Goal: Task Accomplishment & Management: Manage account settings

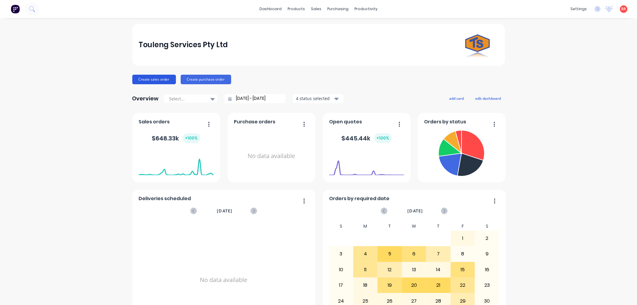
click at [148, 79] on button "Create sales order" at bounding box center [154, 80] width 44 height 10
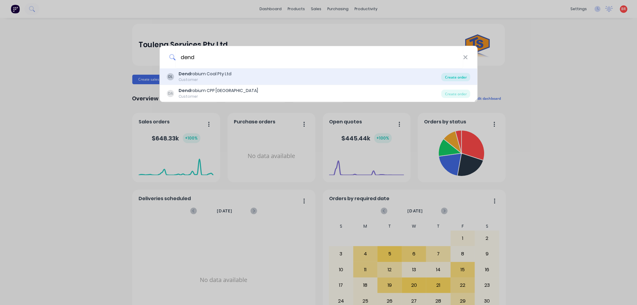
type input "dend"
click at [455, 78] on div "Create order" at bounding box center [455, 77] width 29 height 8
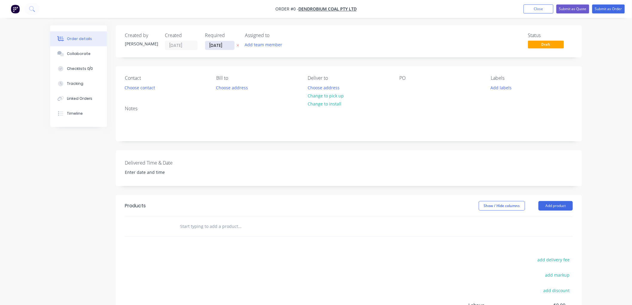
click at [223, 45] on input "[DATE]" at bounding box center [219, 45] width 29 height 9
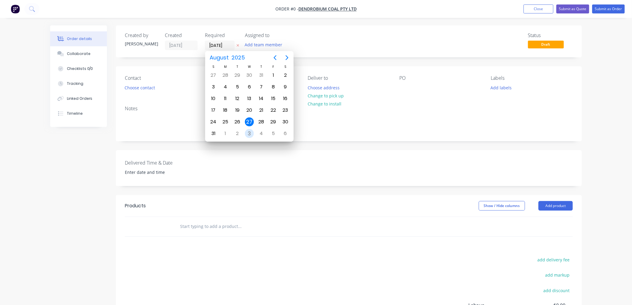
click at [247, 130] on div "3" at bounding box center [249, 133] width 9 height 9
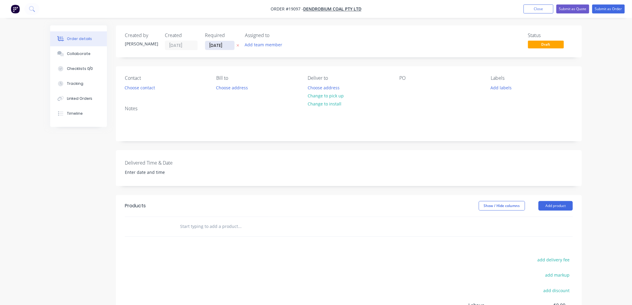
click at [219, 46] on input "[DATE]" at bounding box center [219, 45] width 29 height 9
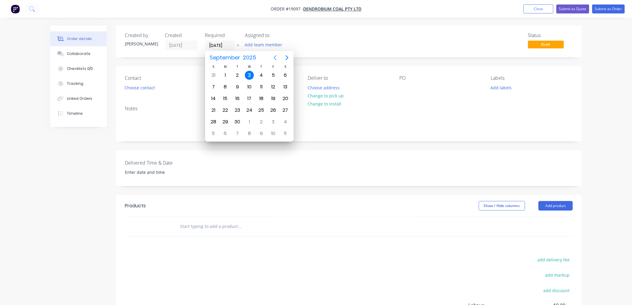
click at [272, 57] on icon "Previous page" at bounding box center [274, 57] width 7 height 7
click at [248, 117] on div "27" at bounding box center [249, 121] width 9 height 9
type input "[DATE]"
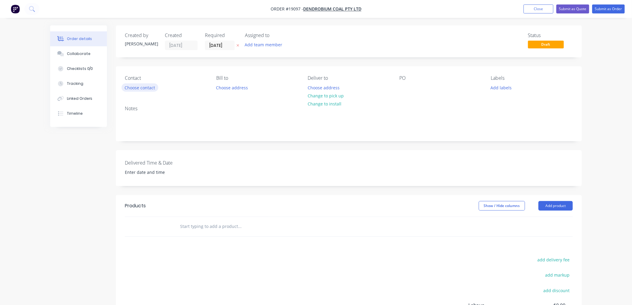
click at [150, 90] on button "Choose contact" at bounding box center [139, 87] width 37 height 8
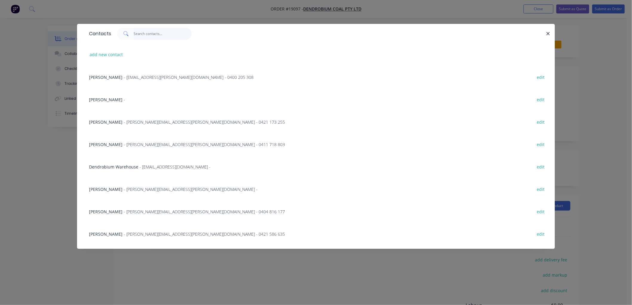
click at [156, 36] on input "text" at bounding box center [163, 34] width 58 height 12
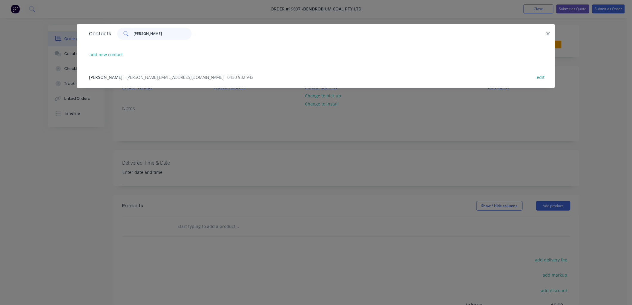
type input "[PERSON_NAME]"
click at [141, 73] on div "[PERSON_NAME] - [PERSON_NAME][EMAIL_ADDRESS][DOMAIN_NAME] - 0430 932 942 edit" at bounding box center [316, 77] width 460 height 22
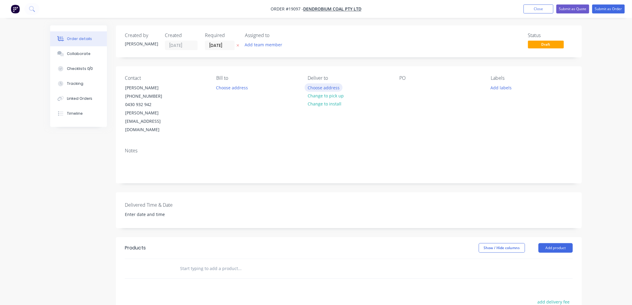
click at [327, 87] on button "Choose address" at bounding box center [323, 87] width 38 height 8
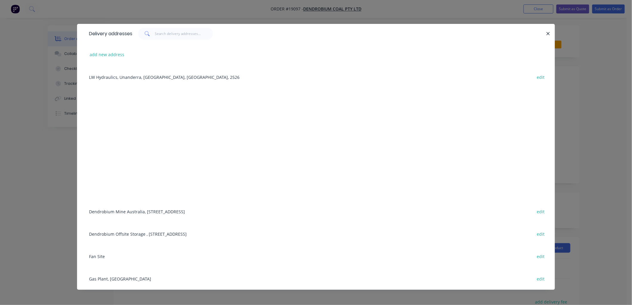
click at [151, 211] on div "Dendrobium Mine [GEOGRAPHIC_DATA], [STREET_ADDRESS] edit" at bounding box center [316, 211] width 460 height 22
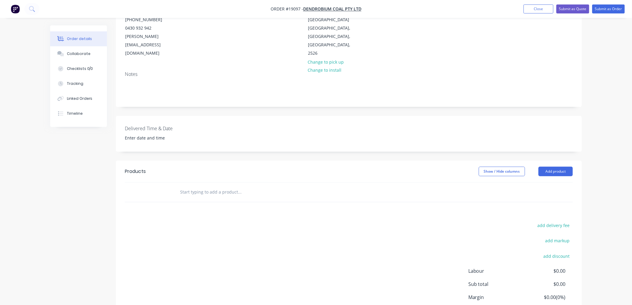
scroll to position [99, 0]
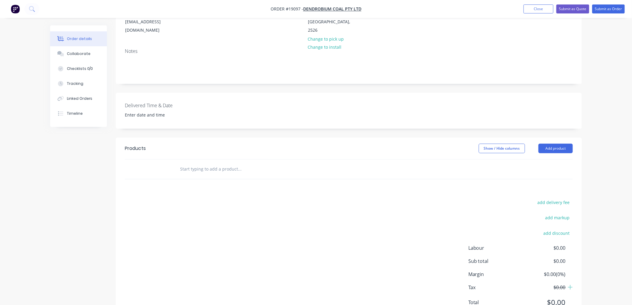
click at [210, 163] on input "text" at bounding box center [239, 169] width 119 height 12
click at [203, 163] on input "Plates perd rawings" at bounding box center [239, 169] width 119 height 12
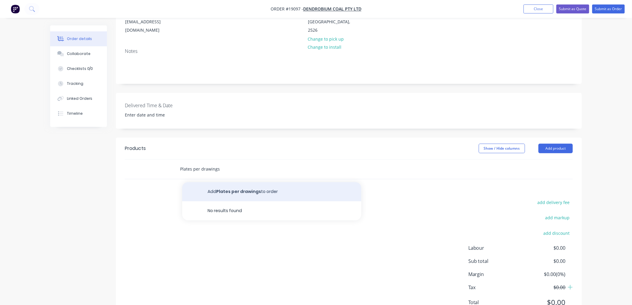
type input "Plates per drawings"
click at [232, 184] on button "Add Plates per drawings to order" at bounding box center [271, 191] width 179 height 19
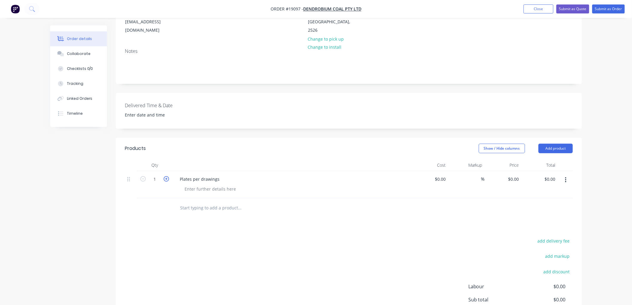
click at [167, 176] on icon "button" at bounding box center [166, 178] width 5 height 5
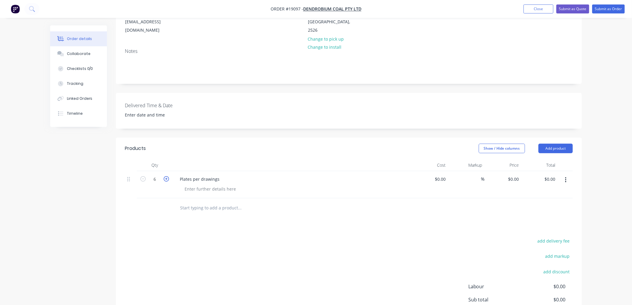
click at [167, 176] on icon "button" at bounding box center [166, 178] width 5 height 5
type input "7"
click at [194, 184] on div at bounding box center [210, 188] width 61 height 9
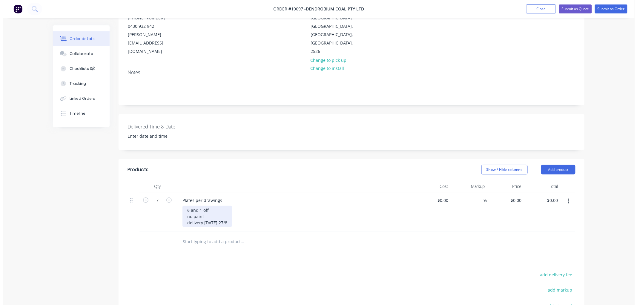
scroll to position [0, 0]
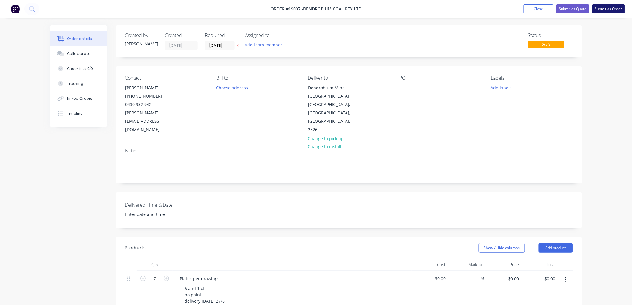
click at [609, 10] on button "Submit as Order" at bounding box center [608, 8] width 33 height 9
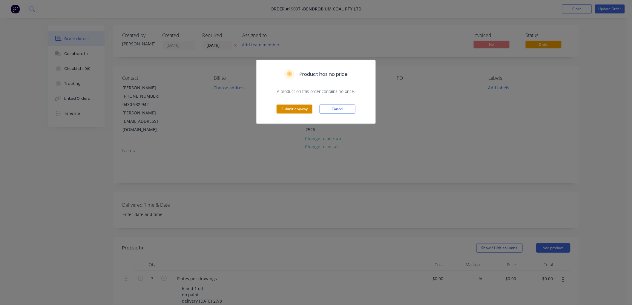
click at [282, 111] on button "Submit anyway" at bounding box center [294, 108] width 36 height 9
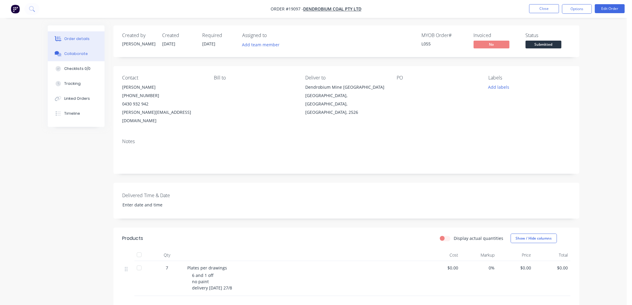
click at [78, 54] on div "Collaborate" at bounding box center [76, 53] width 24 height 5
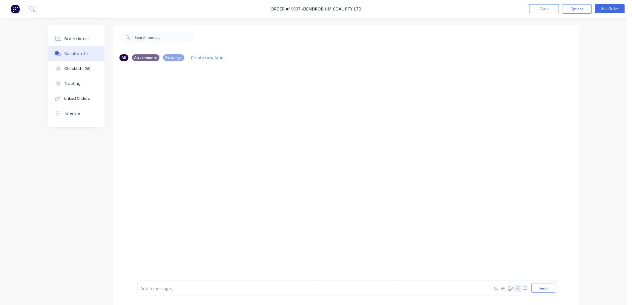
click at [515, 289] on button "button" at bounding box center [517, 287] width 7 height 7
click at [538, 291] on button "Send" at bounding box center [543, 288] width 24 height 9
click at [73, 38] on div "Order details" at bounding box center [76, 38] width 25 height 5
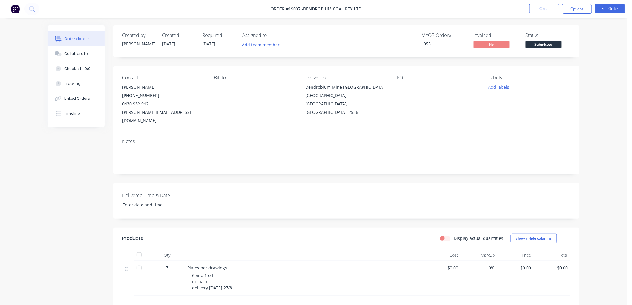
click at [550, 42] on span "Submitted" at bounding box center [543, 44] width 36 height 7
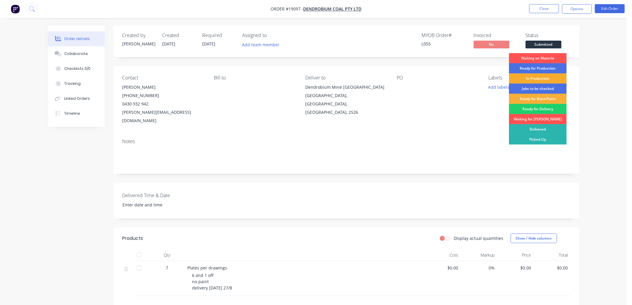
click at [542, 77] on div "In Production" at bounding box center [538, 78] width 58 height 10
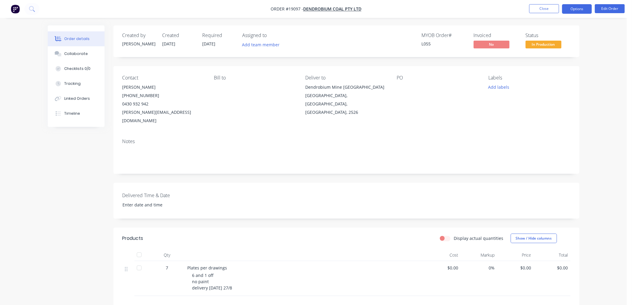
click at [566, 9] on button "Options" at bounding box center [577, 9] width 30 height 10
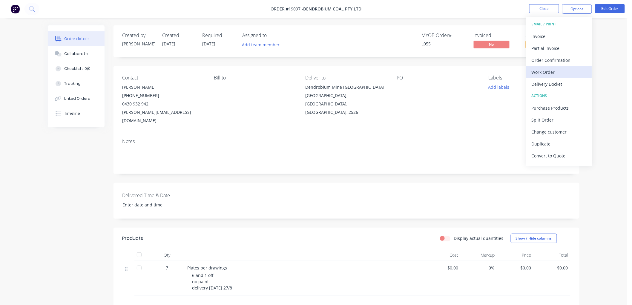
click at [546, 70] on div "Work Order" at bounding box center [558, 72] width 55 height 9
click at [541, 72] on div "Custom" at bounding box center [558, 72] width 55 height 9
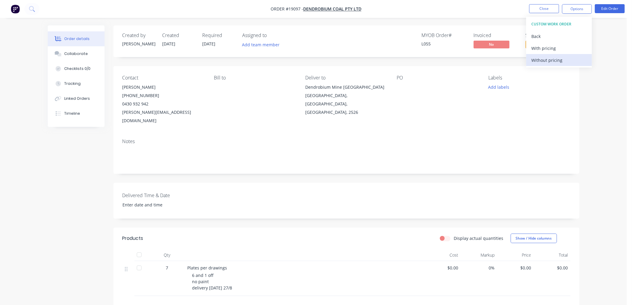
click at [541, 61] on div "Without pricing" at bounding box center [558, 60] width 55 height 9
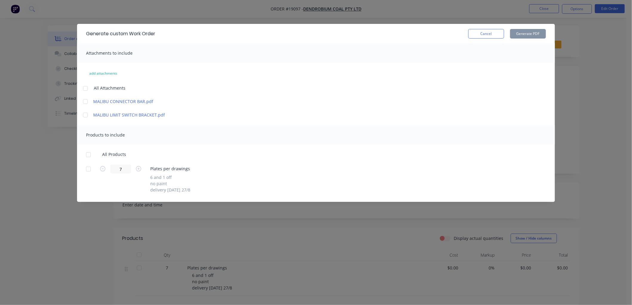
click at [87, 85] on div at bounding box center [85, 88] width 12 height 12
click at [86, 153] on div at bounding box center [88, 155] width 12 height 12
click at [521, 36] on button "Generate PDF" at bounding box center [528, 34] width 36 height 10
click at [483, 37] on button "Cancel" at bounding box center [486, 34] width 36 height 10
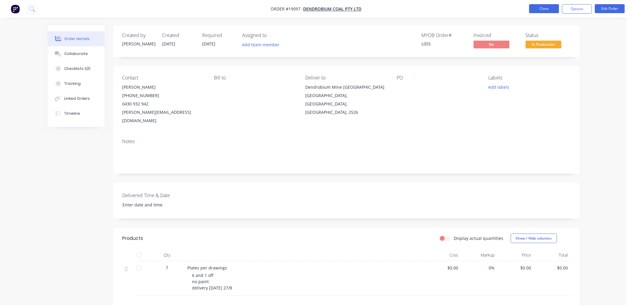
click at [545, 11] on button "Close" at bounding box center [544, 8] width 30 height 9
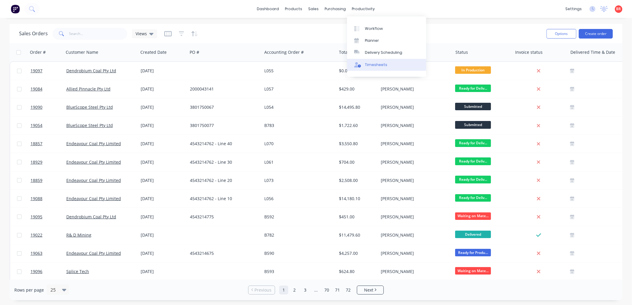
click at [377, 62] on div "Timesheets" at bounding box center [376, 64] width 22 height 5
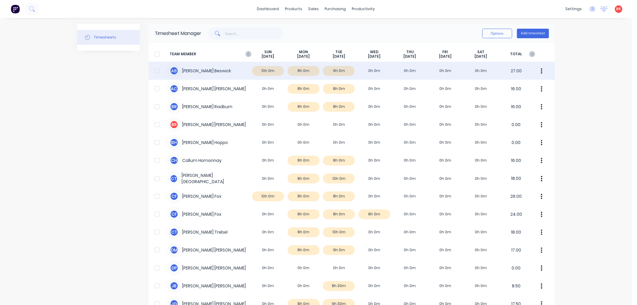
click at [341, 70] on div "A B [PERSON_NAME] 10h 0m 8h 0m 9h 0m 0h 0m 0h 0m 0h 0m 0h 0m 27.00" at bounding box center [352, 71] width 406 height 18
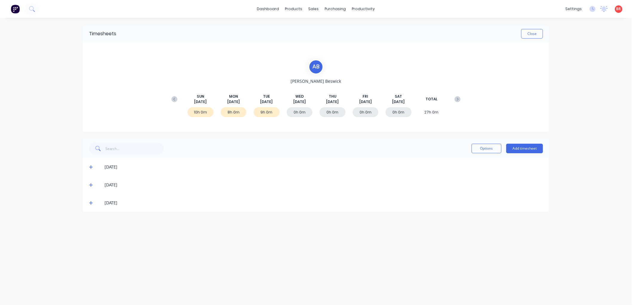
click at [90, 201] on icon at bounding box center [91, 203] width 4 height 4
click at [92, 223] on div at bounding box center [91, 223] width 12 height 12
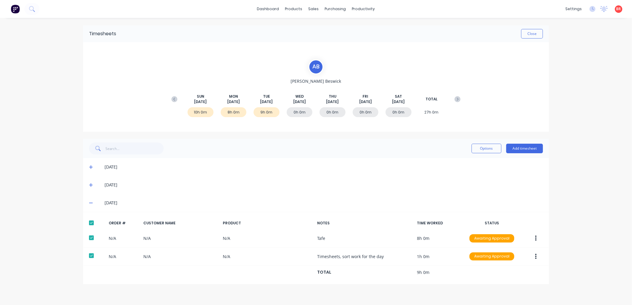
click at [90, 184] on icon at bounding box center [91, 185] width 4 height 4
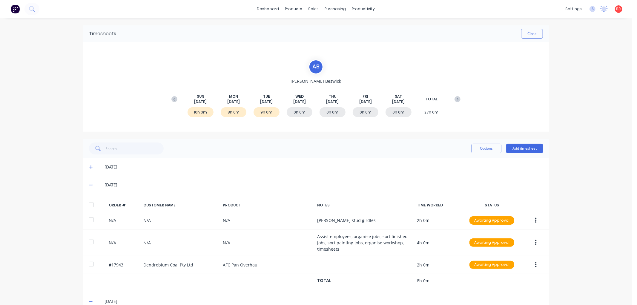
click at [89, 204] on div at bounding box center [91, 205] width 12 height 12
click at [89, 167] on icon at bounding box center [91, 167] width 4 height 4
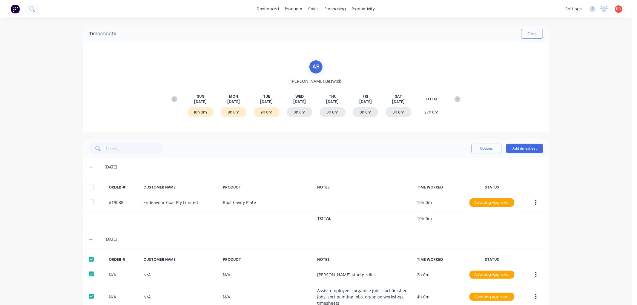
click at [88, 186] on div at bounding box center [91, 187] width 12 height 12
click at [475, 145] on button "Options" at bounding box center [486, 149] width 30 height 10
click at [464, 163] on div "Approve" at bounding box center [473, 163] width 46 height 9
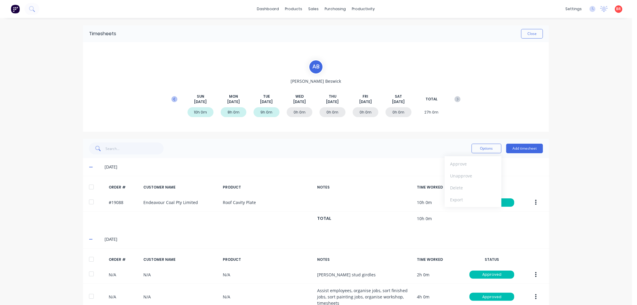
click at [172, 99] on icon at bounding box center [174, 99] width 6 height 6
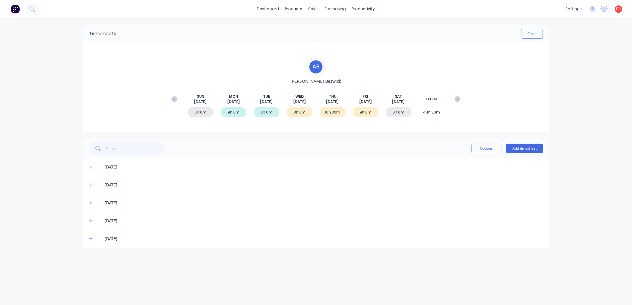
click at [91, 237] on icon at bounding box center [91, 238] width 4 height 4
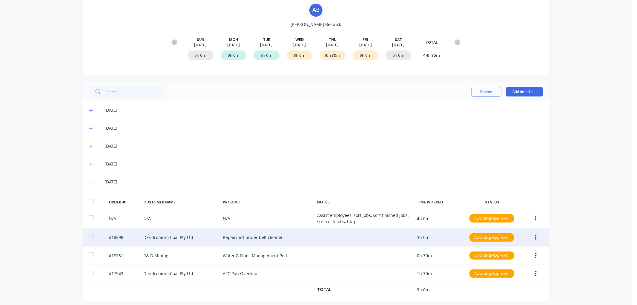
scroll to position [61, 0]
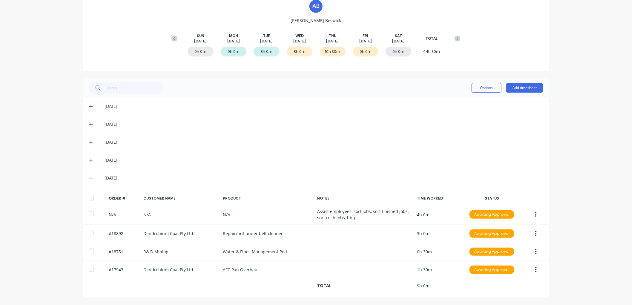
click at [90, 197] on div at bounding box center [91, 198] width 12 height 12
click at [89, 158] on icon at bounding box center [91, 160] width 4 height 4
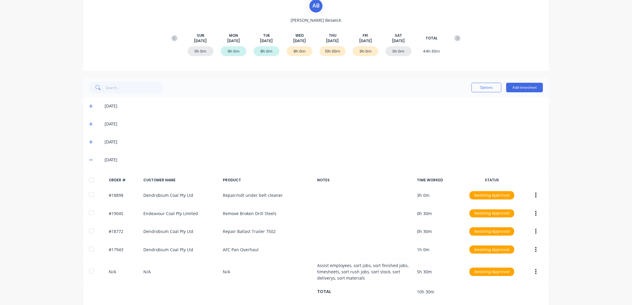
click at [88, 181] on div at bounding box center [91, 180] width 12 height 12
click at [89, 140] on icon at bounding box center [91, 142] width 4 height 4
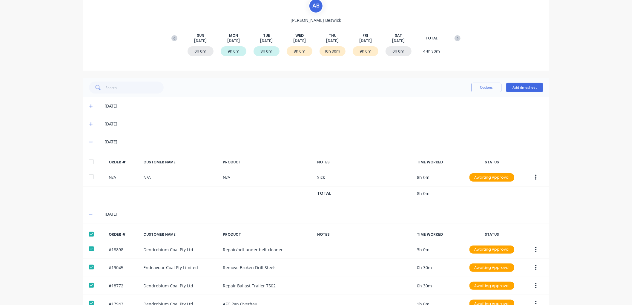
click at [89, 163] on div at bounding box center [91, 162] width 12 height 12
click at [475, 88] on button "Options" at bounding box center [486, 88] width 30 height 10
click at [464, 103] on div "Approve" at bounding box center [473, 102] width 46 height 9
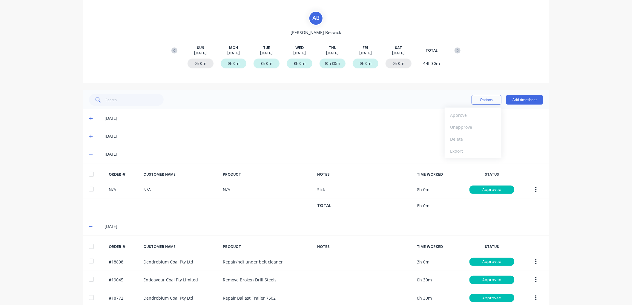
scroll to position [0, 0]
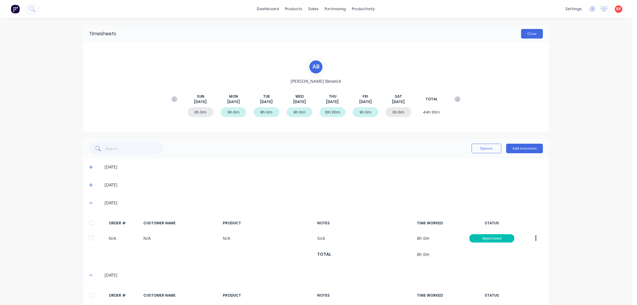
click at [521, 35] on button "Close" at bounding box center [532, 34] width 22 height 10
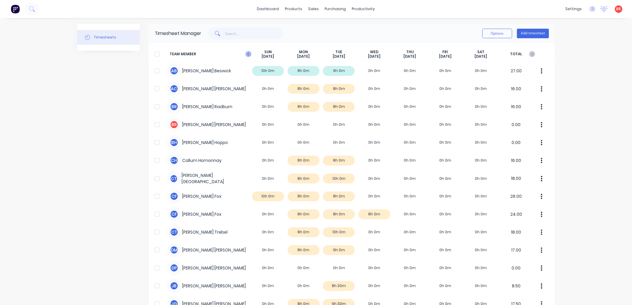
click at [245, 53] on icon at bounding box center [248, 54] width 6 height 6
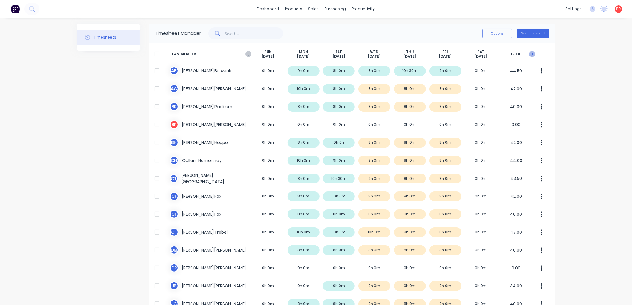
click at [529, 55] on icon at bounding box center [532, 54] width 6 height 6
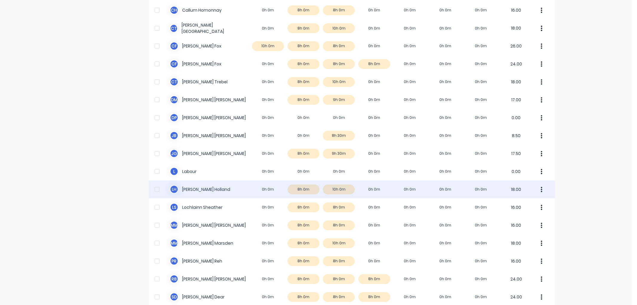
scroll to position [166, 0]
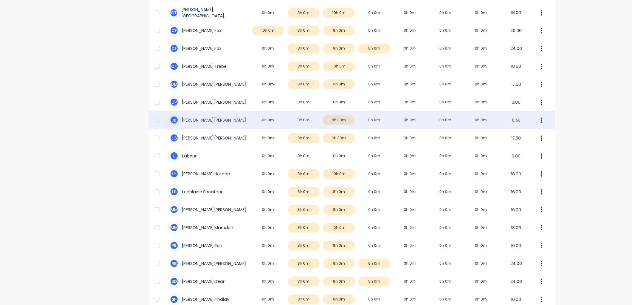
click at [252, 120] on div "[PERSON_NAME] 0h 0m 0h 0m 8h 30m 0h 0m 0h 0m 0h 0m 0h 0m 8.50" at bounding box center [352, 120] width 406 height 18
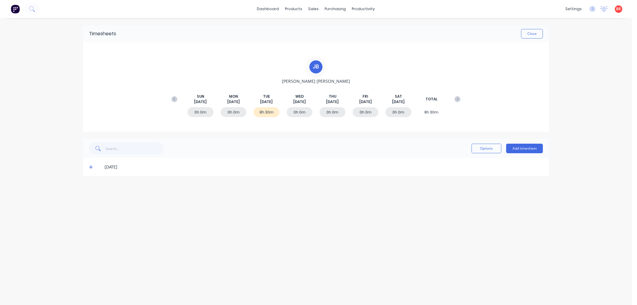
click at [91, 166] on icon at bounding box center [91, 167] width 4 height 4
click at [90, 189] on div at bounding box center [91, 187] width 12 height 12
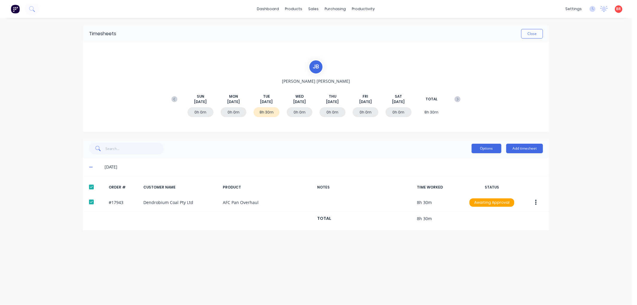
click at [481, 150] on button "Options" at bounding box center [486, 149] width 30 height 10
click at [474, 162] on div "Approve" at bounding box center [473, 163] width 46 height 9
click at [172, 99] on icon at bounding box center [174, 99] width 6 height 6
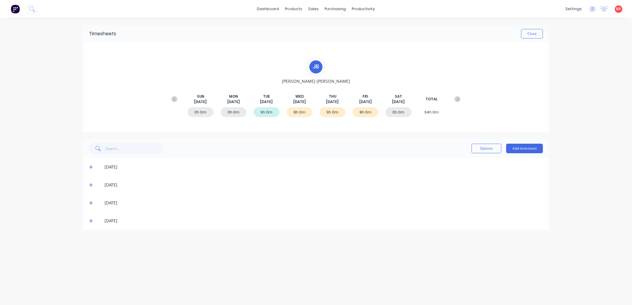
click at [90, 220] on icon at bounding box center [91, 221] width 4 height 4
click at [91, 240] on div at bounding box center [91, 241] width 12 height 12
click at [90, 201] on icon at bounding box center [91, 203] width 4 height 4
click at [88, 226] on div at bounding box center [91, 223] width 12 height 12
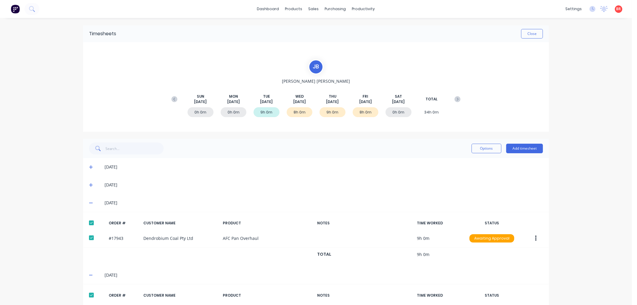
click at [89, 185] on icon at bounding box center [91, 185] width 4 height 4
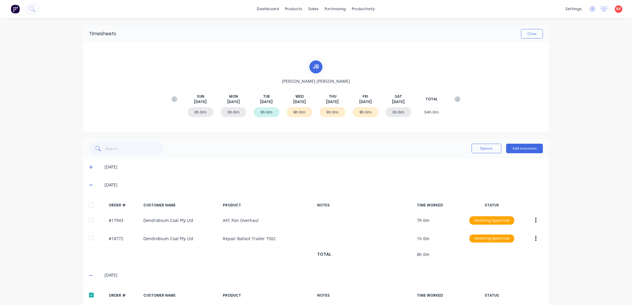
click at [90, 205] on div at bounding box center [91, 205] width 12 height 12
click at [477, 151] on button "Options" at bounding box center [486, 149] width 30 height 10
click at [460, 165] on div "Approve" at bounding box center [473, 163] width 46 height 9
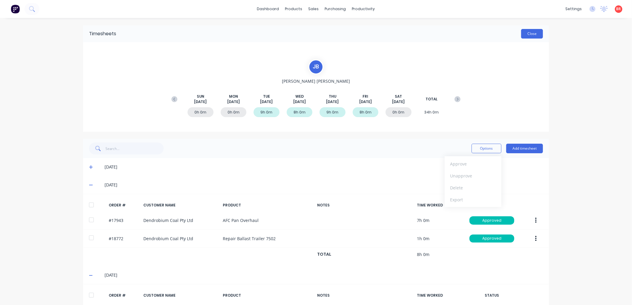
click at [530, 36] on button "Close" at bounding box center [532, 34] width 22 height 10
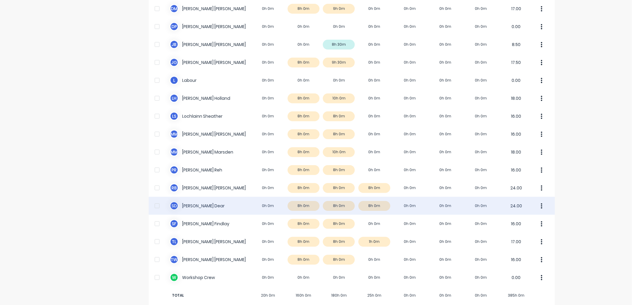
scroll to position [250, 0]
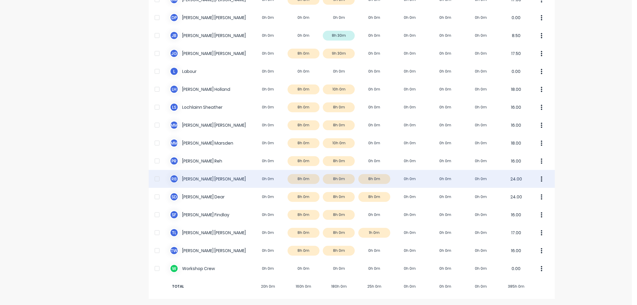
click at [263, 183] on div "R B [PERSON_NAME] 0h 0m 8h 0m 8h 0m 8h 0m 0h 0m 0h 0m 0h 0m 24.00" at bounding box center [352, 179] width 406 height 18
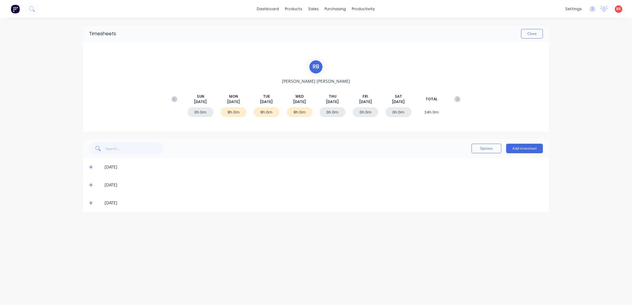
click at [90, 203] on icon at bounding box center [91, 203] width 4 height 4
click at [91, 220] on div at bounding box center [91, 223] width 12 height 12
click at [89, 184] on icon at bounding box center [91, 185] width 4 height 4
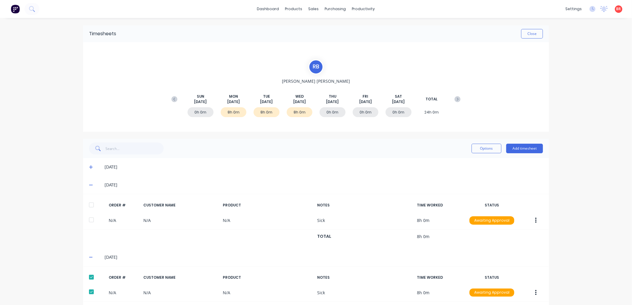
click at [90, 203] on div at bounding box center [91, 205] width 12 height 12
click at [89, 167] on icon at bounding box center [91, 167] width 4 height 4
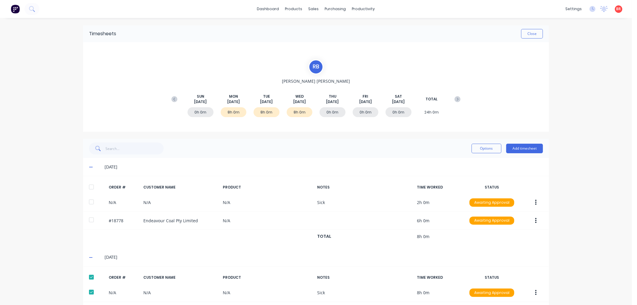
click at [88, 189] on div at bounding box center [91, 187] width 12 height 12
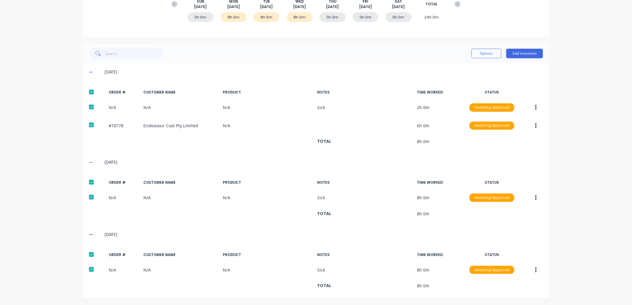
scroll to position [62, 0]
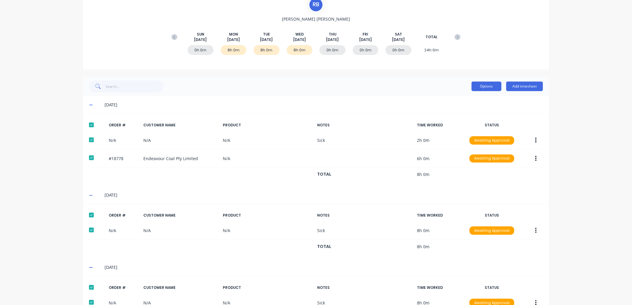
click at [478, 90] on button "Options" at bounding box center [486, 86] width 30 height 10
click at [462, 102] on div "Approve" at bounding box center [473, 101] width 46 height 9
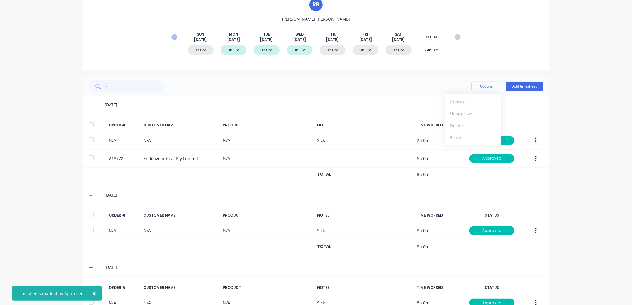
click at [171, 37] on icon at bounding box center [174, 37] width 6 height 6
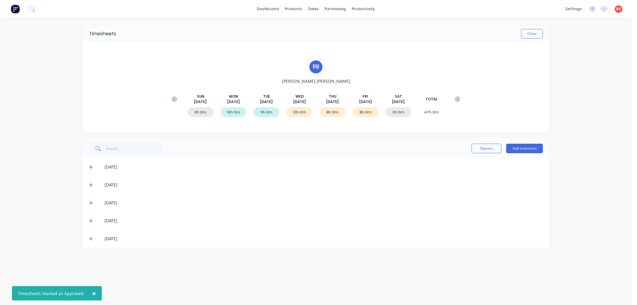
scroll to position [0, 0]
click at [91, 238] on icon at bounding box center [91, 239] width 4 height 4
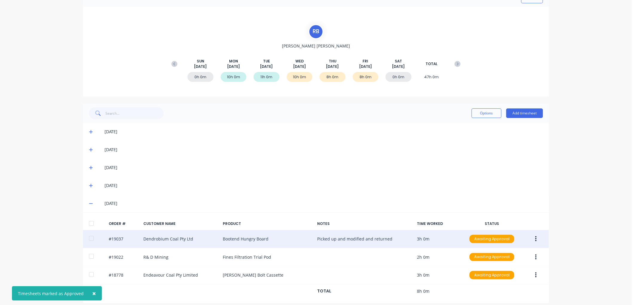
scroll to position [41, 0]
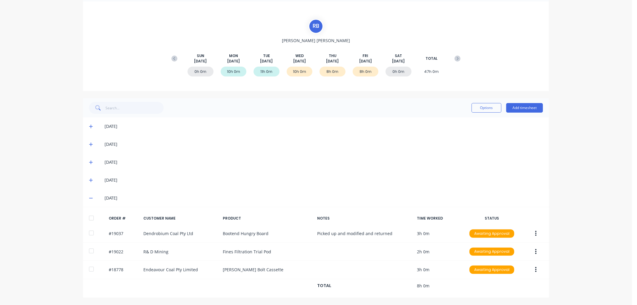
click at [90, 219] on div at bounding box center [91, 218] width 12 height 12
click at [89, 179] on icon at bounding box center [91, 180] width 4 height 4
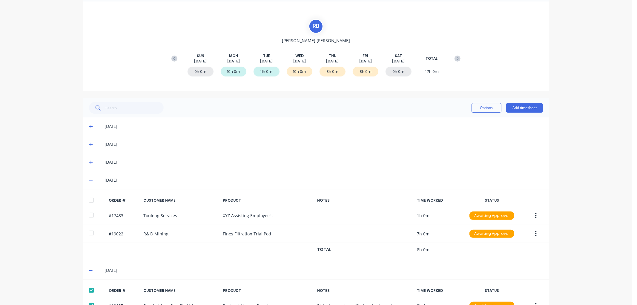
click at [88, 196] on div at bounding box center [91, 200] width 12 height 12
click at [86, 162] on div "[DATE]" at bounding box center [316, 162] width 466 height 18
click at [90, 163] on icon at bounding box center [91, 162] width 4 height 4
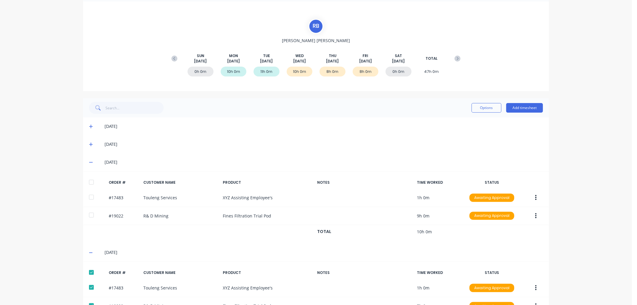
click at [88, 181] on div at bounding box center [91, 182] width 12 height 12
click at [471, 107] on button "Options" at bounding box center [486, 108] width 30 height 10
click at [461, 123] on div "Approve" at bounding box center [473, 123] width 46 height 9
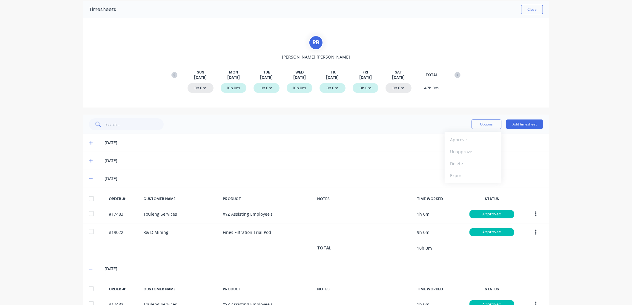
scroll to position [0, 0]
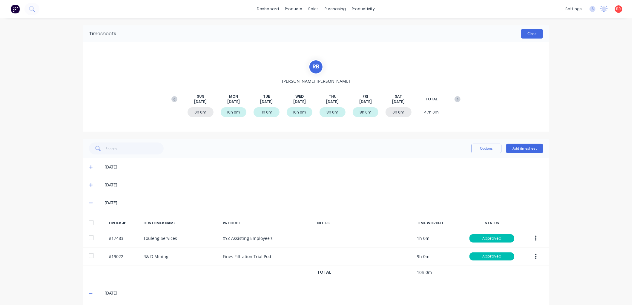
click at [521, 35] on button "Close" at bounding box center [532, 34] width 22 height 10
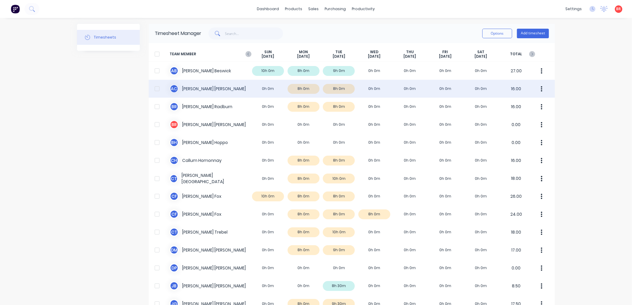
click at [243, 91] on div "A C [PERSON_NAME] 0h 0m 8h 0m 8h 0m 0h 0m 0h 0m 0h 0m 0h 0m 16.00" at bounding box center [352, 89] width 406 height 18
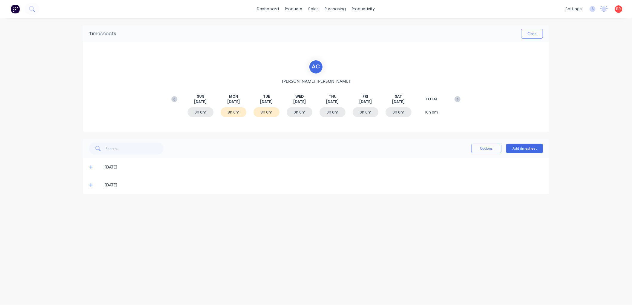
click at [91, 185] on icon at bounding box center [91, 185] width 4 height 4
click at [91, 207] on div at bounding box center [91, 205] width 12 height 12
click at [91, 168] on icon at bounding box center [91, 167] width 4 height 4
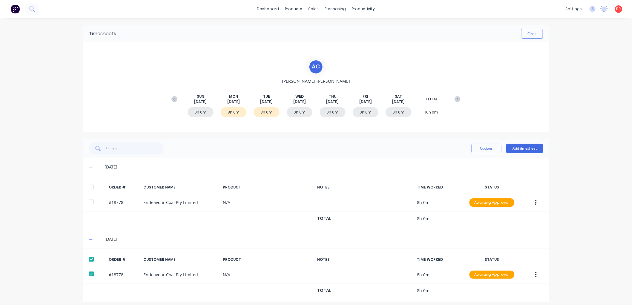
click at [86, 184] on div at bounding box center [91, 187] width 12 height 12
click at [479, 148] on button "Options" at bounding box center [486, 149] width 30 height 10
click at [464, 163] on div "Approve" at bounding box center [473, 163] width 46 height 9
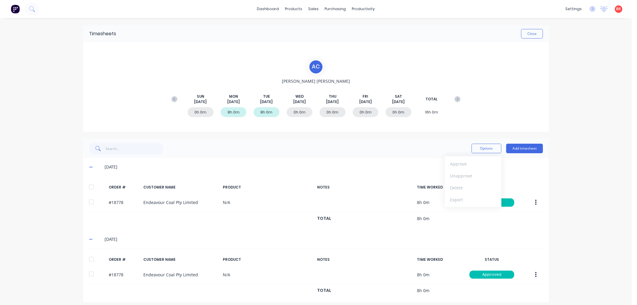
click at [172, 98] on g at bounding box center [174, 99] width 6 height 6
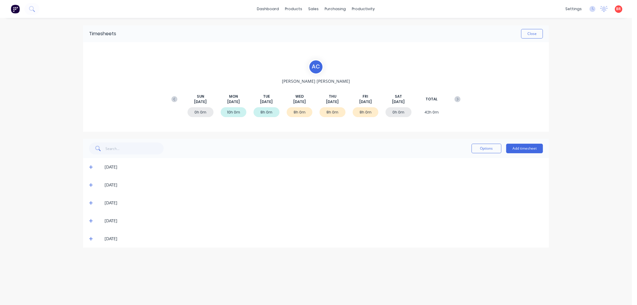
click at [90, 238] on icon at bounding box center [91, 239] width 4 height 4
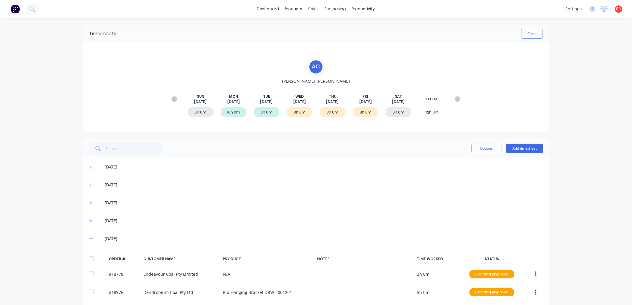
click at [89, 257] on div at bounding box center [91, 258] width 12 height 12
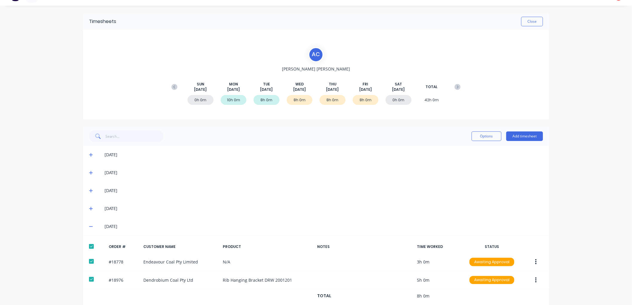
scroll to position [22, 0]
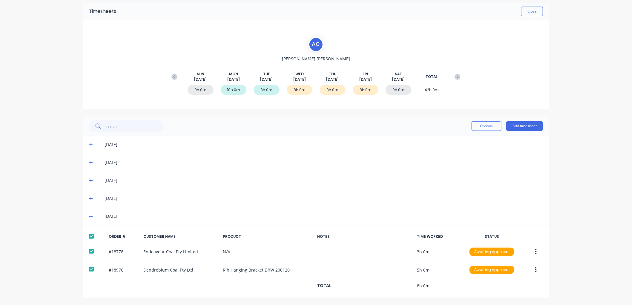
click at [89, 196] on icon at bounding box center [91, 198] width 4 height 4
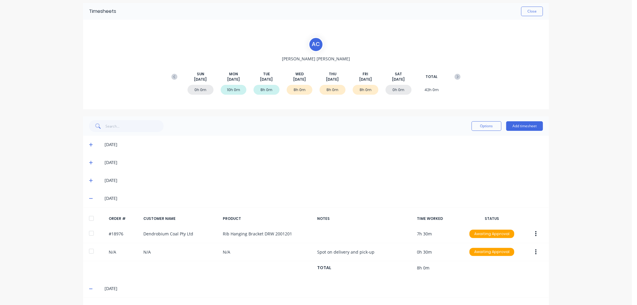
click at [89, 216] on div at bounding box center [91, 218] width 12 height 12
click at [85, 178] on div "[DATE]" at bounding box center [316, 180] width 466 height 18
click at [89, 180] on icon at bounding box center [91, 181] width 4 height 4
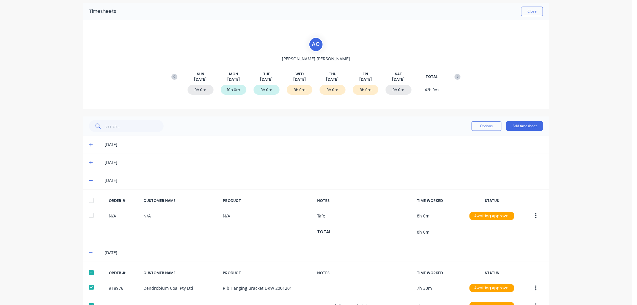
click at [87, 201] on div at bounding box center [91, 200] width 12 height 12
click at [476, 129] on button "Options" at bounding box center [486, 126] width 30 height 10
click at [474, 141] on div "Approve" at bounding box center [473, 141] width 46 height 9
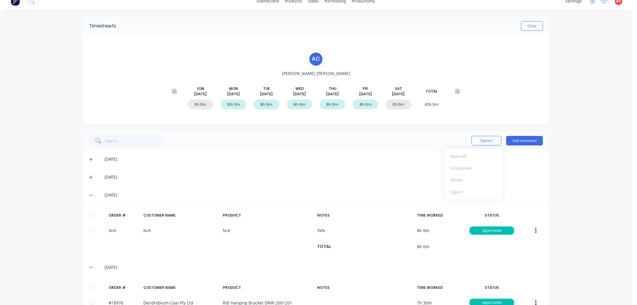
scroll to position [0, 0]
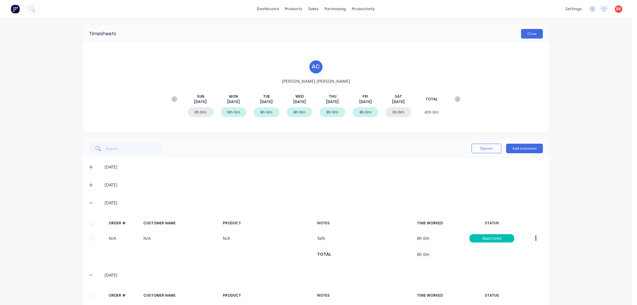
click at [532, 33] on button "Close" at bounding box center [532, 34] width 22 height 10
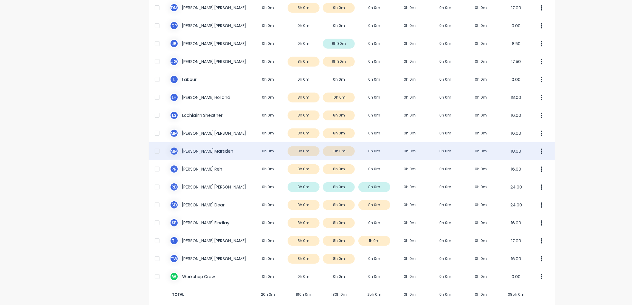
scroll to position [250, 0]
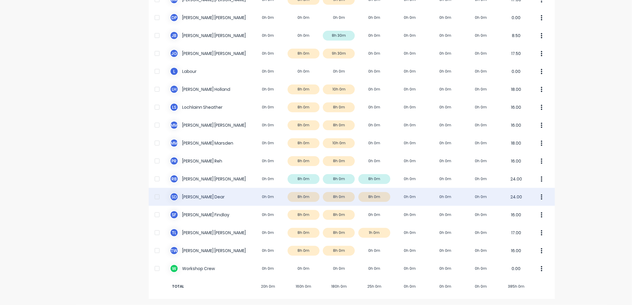
click at [208, 198] on div "S D [PERSON_NAME] Dear 0h 0m 8h 0m 8h 0m 8h 0m 0h 0m 0h 0m 0h 0m 24.00" at bounding box center [352, 197] width 406 height 18
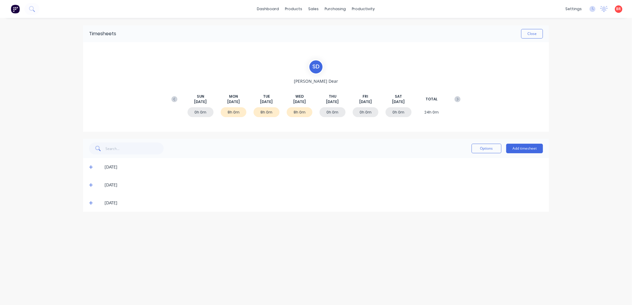
click at [90, 184] on icon at bounding box center [91, 185] width 4 height 4
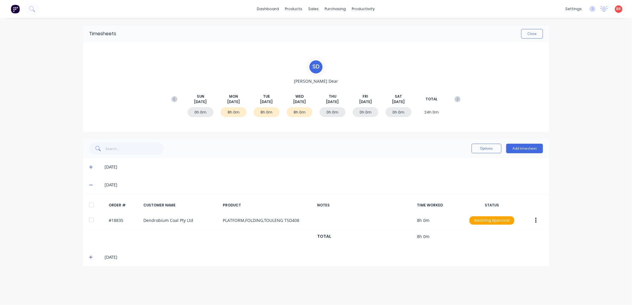
click at [91, 204] on div at bounding box center [91, 205] width 12 height 12
click at [90, 167] on icon at bounding box center [91, 167] width 4 height 4
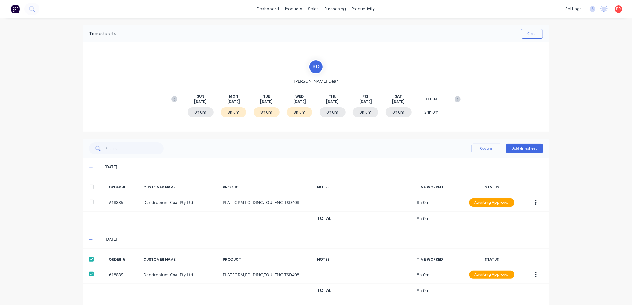
click at [92, 184] on div at bounding box center [91, 187] width 12 height 12
click at [478, 148] on button "Options" at bounding box center [486, 149] width 30 height 10
click at [466, 164] on div "Approve" at bounding box center [473, 163] width 46 height 9
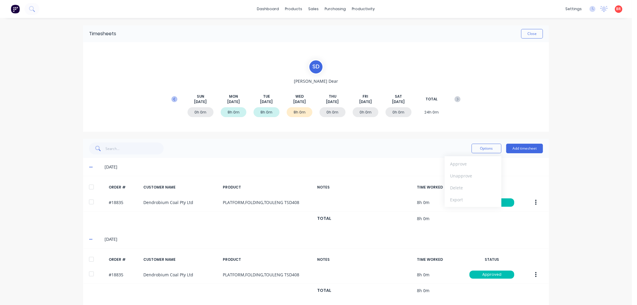
click at [171, 100] on icon at bounding box center [174, 99] width 6 height 6
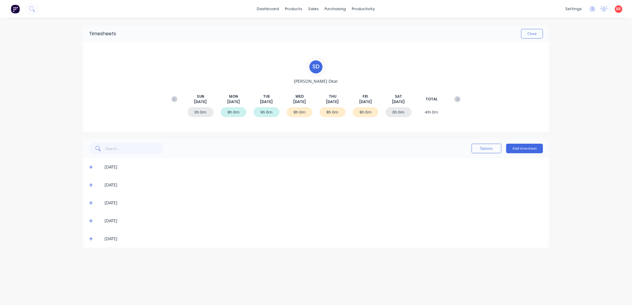
click at [90, 239] on icon at bounding box center [91, 238] width 4 height 4
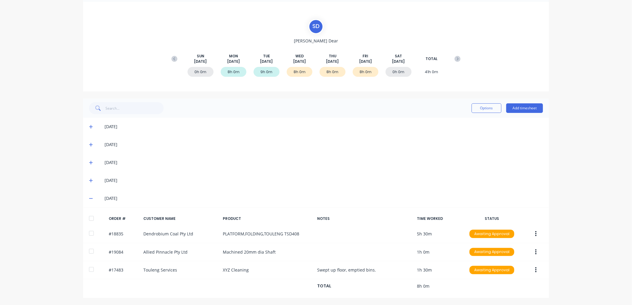
scroll to position [41, 0]
click at [87, 217] on div at bounding box center [91, 218] width 12 height 12
click at [89, 179] on icon at bounding box center [91, 180] width 4 height 4
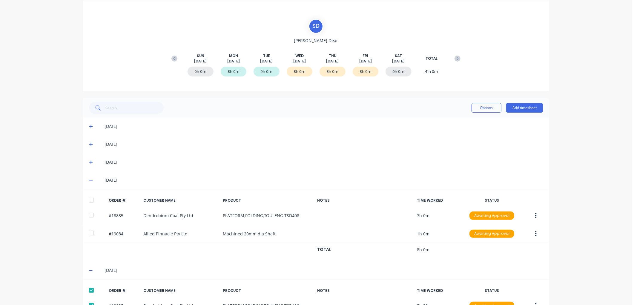
click at [89, 201] on div at bounding box center [91, 200] width 12 height 12
click at [89, 162] on icon at bounding box center [91, 163] width 4 height 4
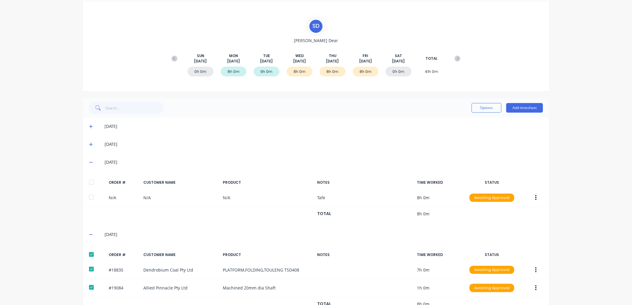
click at [89, 180] on div at bounding box center [91, 182] width 12 height 12
click at [476, 106] on button "Options" at bounding box center [486, 108] width 30 height 10
click at [460, 125] on div "Approve" at bounding box center [473, 123] width 46 height 9
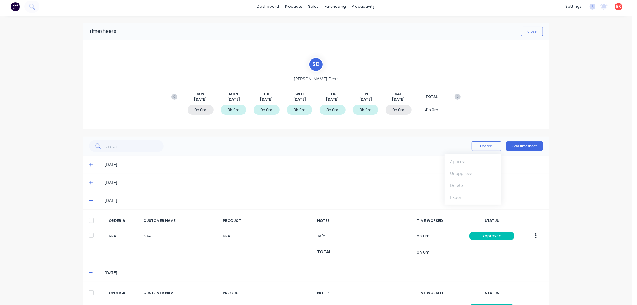
scroll to position [0, 0]
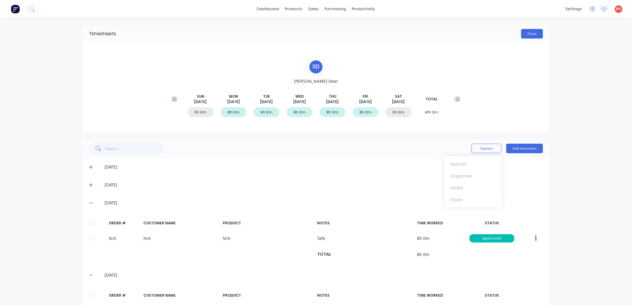
click at [525, 35] on button "Close" at bounding box center [532, 34] width 22 height 10
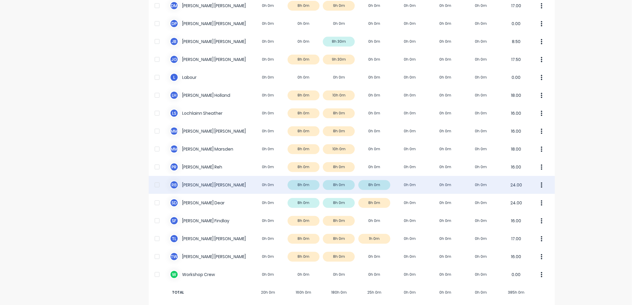
scroll to position [250, 0]
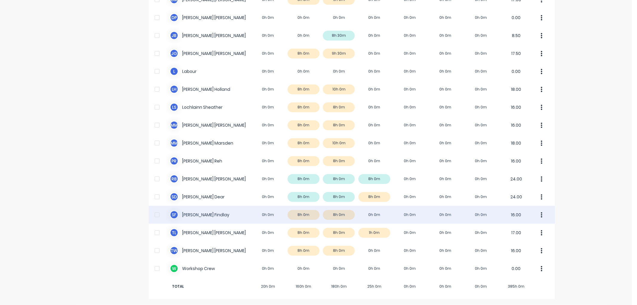
click at [218, 213] on div "S F [PERSON_NAME] 0h 0m 8h 0m 8h 0m 0h 0m 0h 0m 0h 0m 0h 0m 16.00" at bounding box center [352, 215] width 406 height 18
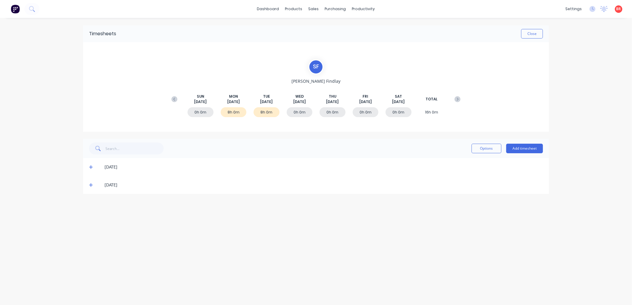
click at [90, 185] on icon at bounding box center [91, 185] width 4 height 4
click at [90, 205] on div at bounding box center [91, 205] width 12 height 12
click at [89, 168] on icon at bounding box center [91, 167] width 4 height 4
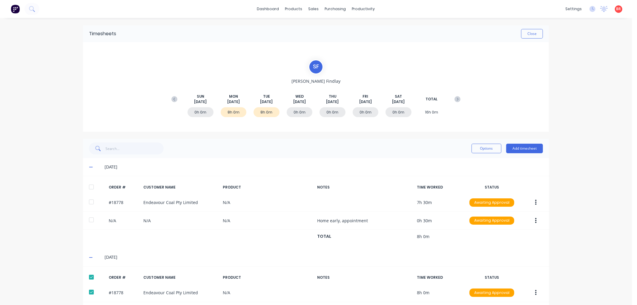
click at [90, 184] on div at bounding box center [91, 187] width 12 height 12
click at [488, 149] on button "Options" at bounding box center [486, 149] width 30 height 10
click at [466, 162] on div "Approve" at bounding box center [473, 163] width 46 height 9
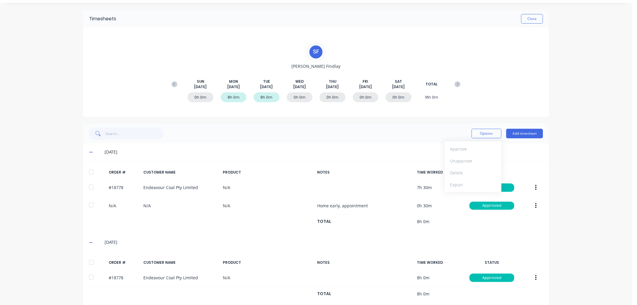
scroll to position [23, 0]
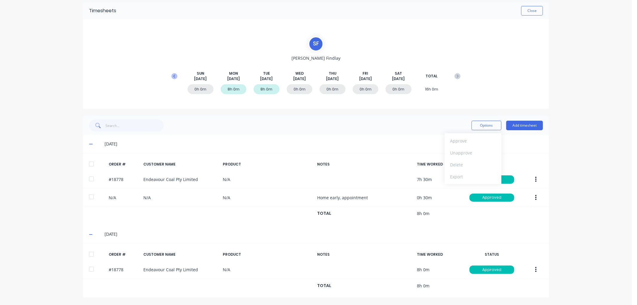
click at [174, 76] on icon at bounding box center [174, 76] width 6 height 6
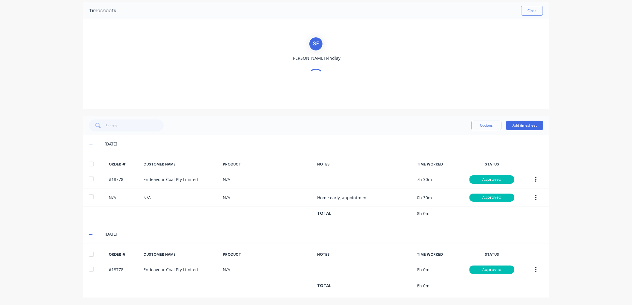
scroll to position [0, 0]
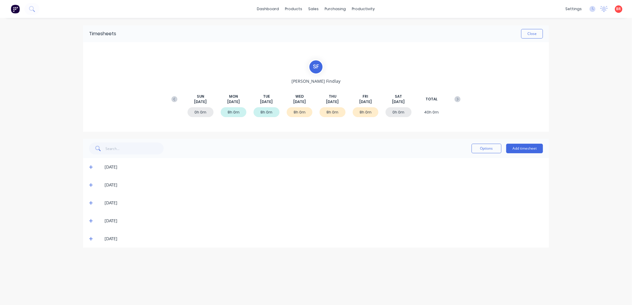
click at [90, 236] on icon at bounding box center [91, 238] width 4 height 4
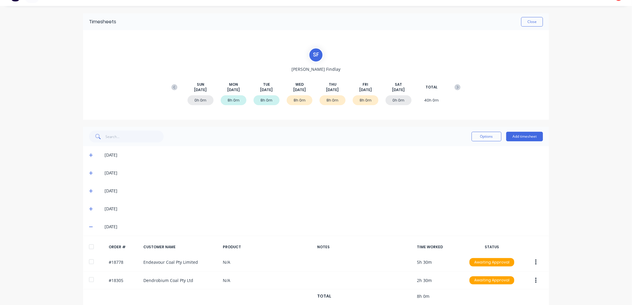
scroll to position [22, 0]
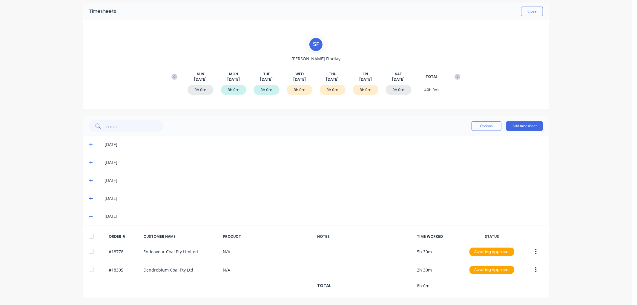
click at [90, 234] on div at bounding box center [91, 236] width 12 height 12
click at [90, 197] on icon at bounding box center [91, 198] width 4 height 4
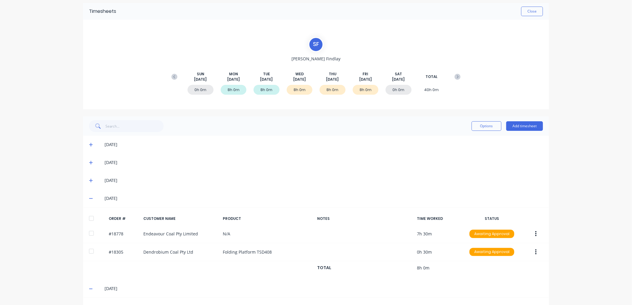
click at [89, 219] on div at bounding box center [91, 218] width 12 height 12
click at [89, 179] on icon at bounding box center [91, 180] width 4 height 4
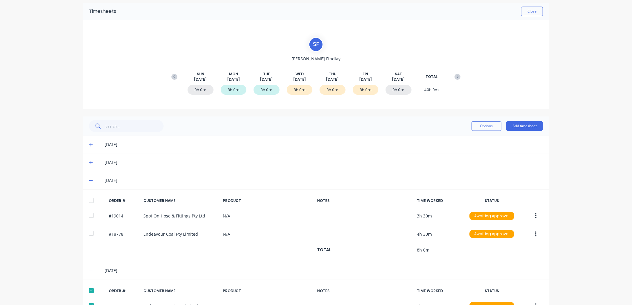
click at [89, 202] on div at bounding box center [91, 200] width 12 height 12
click at [486, 126] on button "Options" at bounding box center [486, 126] width 30 height 10
click at [471, 141] on div "Approve" at bounding box center [473, 141] width 46 height 9
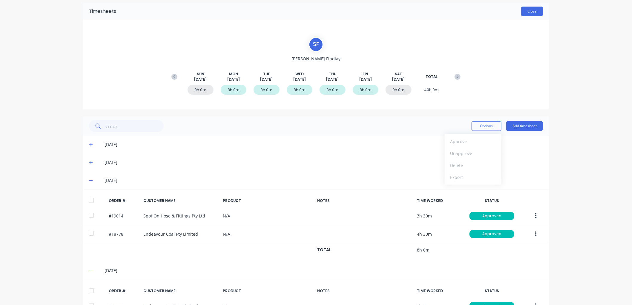
click at [526, 11] on button "Close" at bounding box center [532, 12] width 22 height 10
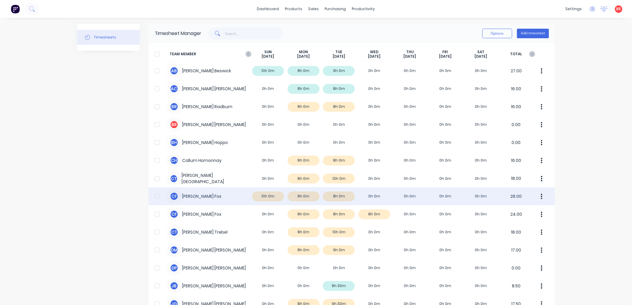
click at [231, 196] on div "C F [PERSON_NAME] 10h 0m 8h 0m 8h 0m 0h 0m 0h 0m 0h 0m 0h 0m 26.00" at bounding box center [352, 196] width 406 height 18
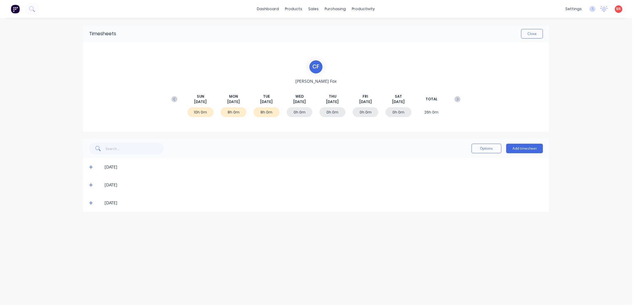
click at [88, 201] on div "[DATE]" at bounding box center [316, 203] width 466 height 18
click at [91, 202] on icon at bounding box center [91, 203] width 4 height 4
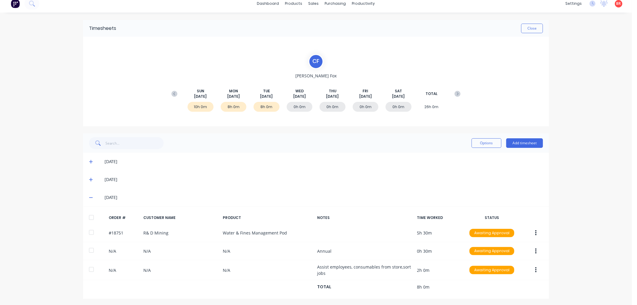
scroll to position [7, 0]
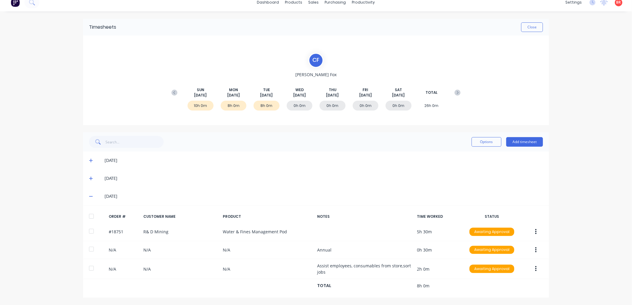
click at [90, 216] on div at bounding box center [91, 216] width 12 height 12
click at [89, 176] on icon at bounding box center [91, 178] width 4 height 4
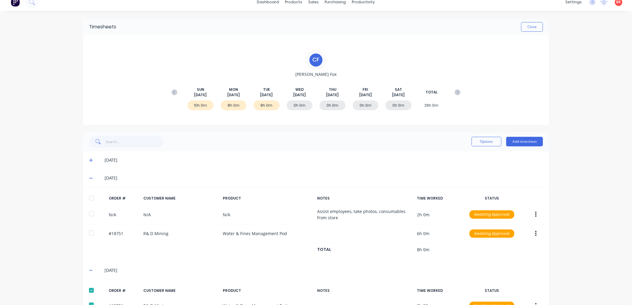
click at [90, 198] on div at bounding box center [91, 198] width 12 height 12
click at [89, 158] on icon at bounding box center [91, 160] width 4 height 4
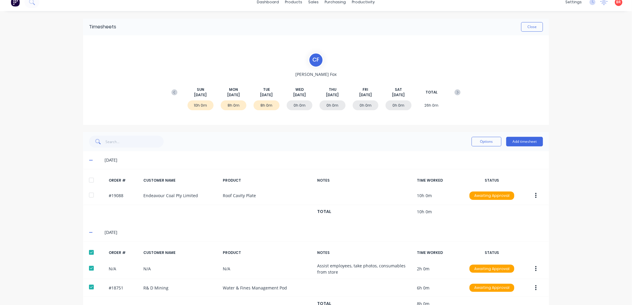
click at [90, 180] on div at bounding box center [91, 180] width 12 height 12
click at [488, 141] on button "Options" at bounding box center [486, 142] width 30 height 10
click at [475, 154] on div "Approve" at bounding box center [473, 157] width 46 height 9
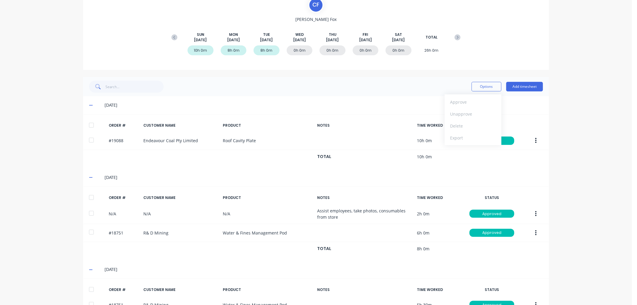
scroll to position [3, 0]
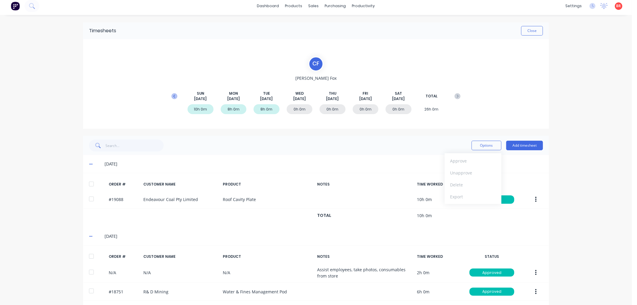
click at [171, 96] on icon at bounding box center [174, 96] width 6 height 6
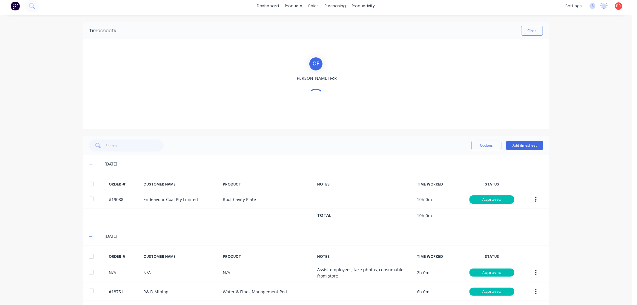
scroll to position [0, 0]
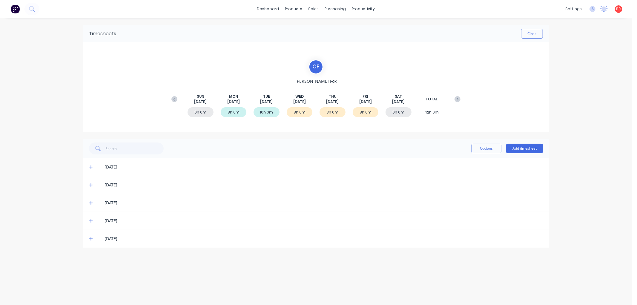
click at [90, 238] on icon at bounding box center [91, 239] width 4 height 4
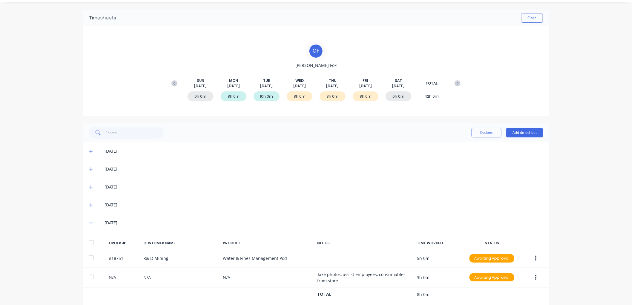
scroll to position [24, 0]
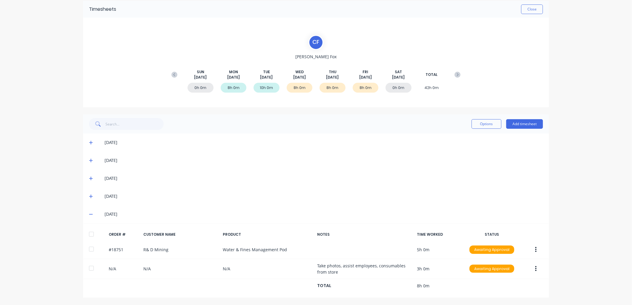
click at [88, 233] on div at bounding box center [91, 234] width 12 height 12
click at [89, 195] on icon at bounding box center [91, 196] width 4 height 4
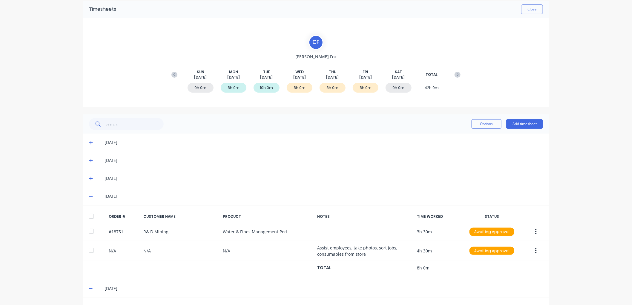
click at [89, 216] on div at bounding box center [91, 216] width 12 height 12
click at [90, 178] on icon at bounding box center [91, 178] width 4 height 4
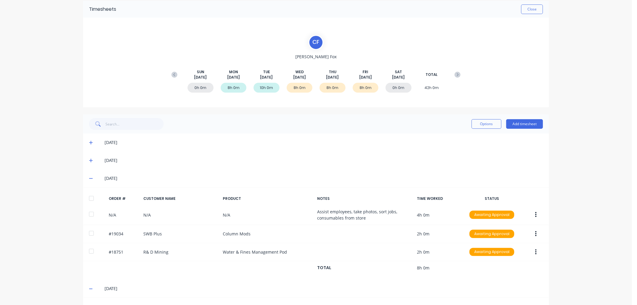
click at [88, 197] on div at bounding box center [91, 198] width 12 height 12
drag, startPoint x: 476, startPoint y: 124, endPoint x: 473, endPoint y: 130, distance: 6.8
click at [476, 124] on button "Options" at bounding box center [486, 124] width 30 height 10
click at [464, 138] on div "Approve" at bounding box center [473, 139] width 46 height 9
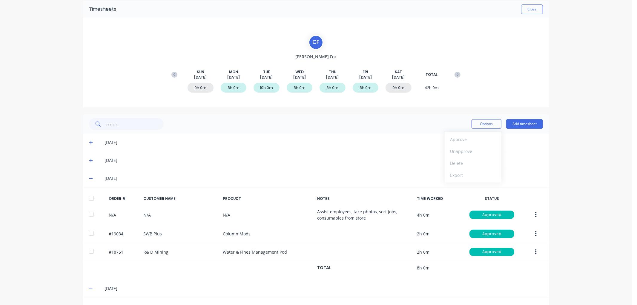
scroll to position [0, 0]
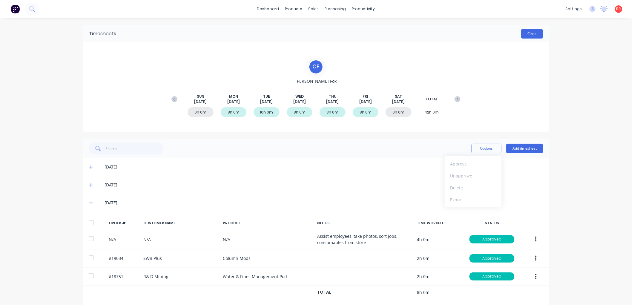
click at [527, 33] on button "Close" at bounding box center [532, 34] width 22 height 10
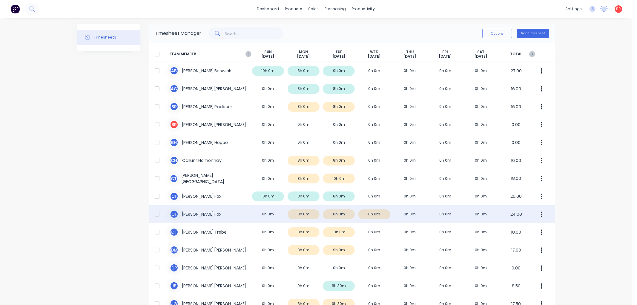
click at [229, 211] on div "[PERSON_NAME] [PERSON_NAME] 0h 0m 8h 0m 8h 0m 8h 0m 0h 0m 0h 0m 0h 0m 24.00" at bounding box center [352, 214] width 406 height 18
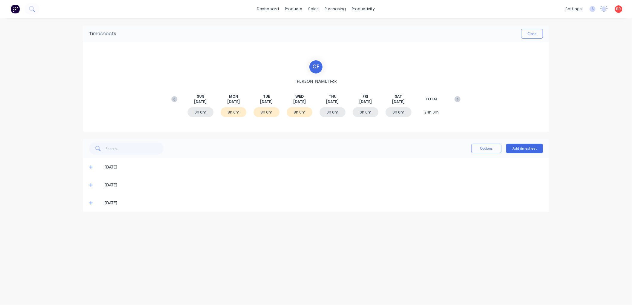
click at [90, 203] on icon at bounding box center [91, 203] width 4 height 4
click at [89, 184] on icon at bounding box center [91, 185] width 4 height 4
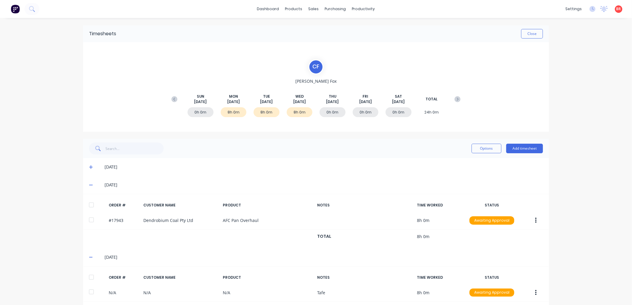
click at [87, 204] on div at bounding box center [91, 205] width 12 height 12
click at [89, 168] on icon at bounding box center [91, 167] width 4 height 4
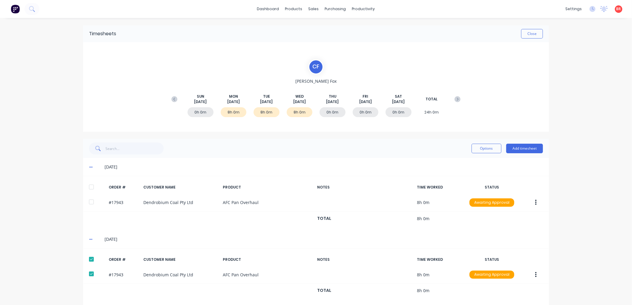
click at [88, 189] on div at bounding box center [91, 187] width 12 height 12
click at [480, 149] on button "Options" at bounding box center [486, 149] width 30 height 10
click at [471, 164] on div "Approve" at bounding box center [473, 163] width 46 height 9
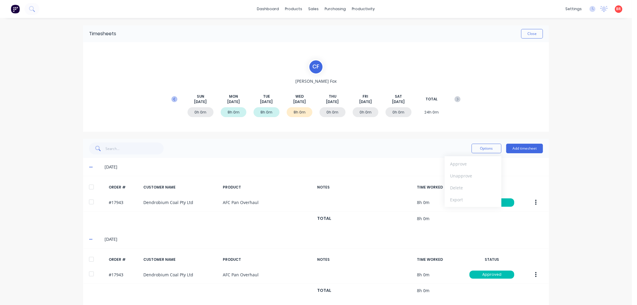
click at [171, 98] on icon at bounding box center [174, 99] width 6 height 6
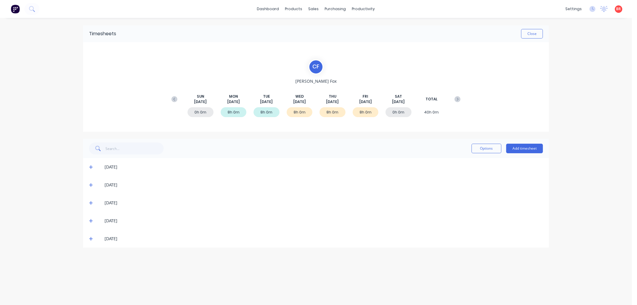
click at [90, 238] on icon at bounding box center [91, 238] width 4 height 4
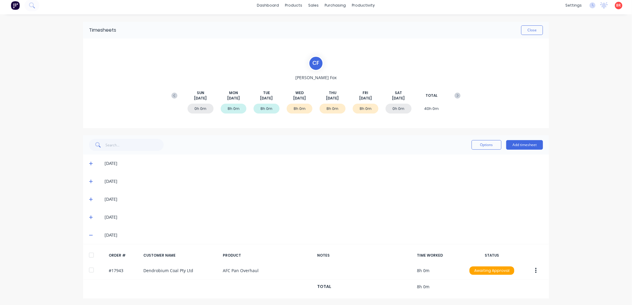
scroll to position [4, 0]
click at [89, 254] on div at bounding box center [91, 254] width 12 height 12
click at [89, 214] on icon at bounding box center [91, 216] width 4 height 4
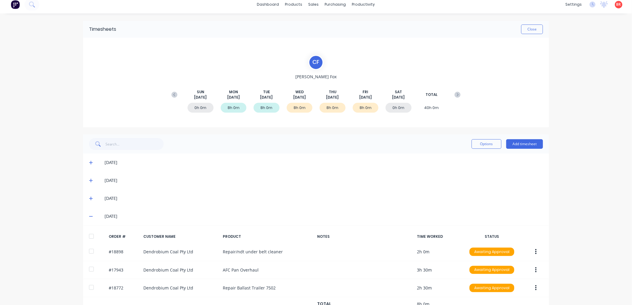
click at [90, 236] on div at bounding box center [91, 236] width 12 height 12
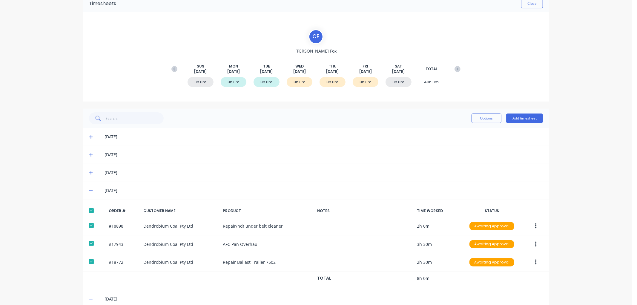
scroll to position [29, 0]
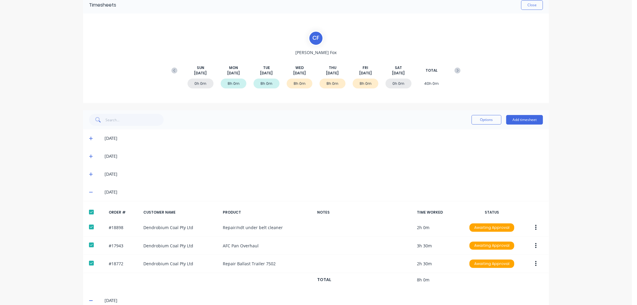
click at [89, 175] on icon at bounding box center [91, 174] width 4 height 4
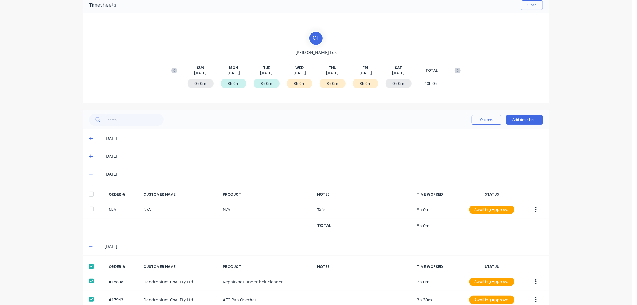
click at [87, 194] on div at bounding box center [91, 194] width 12 height 12
click at [488, 120] on button "Options" at bounding box center [486, 120] width 30 height 10
click at [463, 133] on div "Approve" at bounding box center [473, 135] width 46 height 9
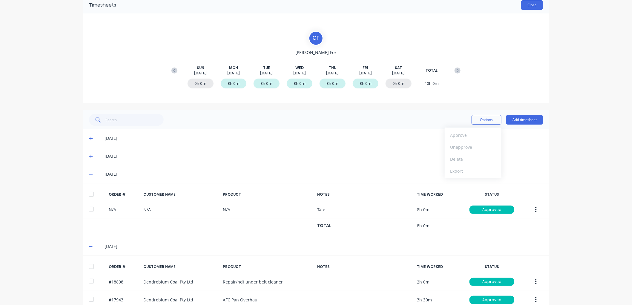
click at [529, 4] on button "Close" at bounding box center [532, 5] width 22 height 10
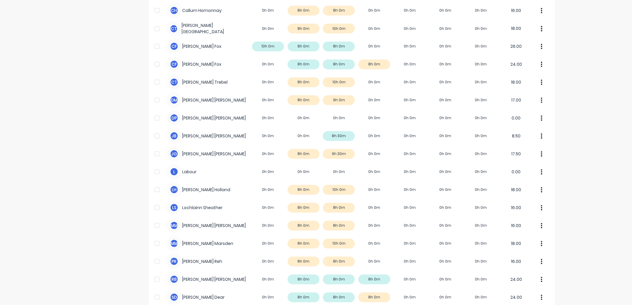
scroll to position [166, 0]
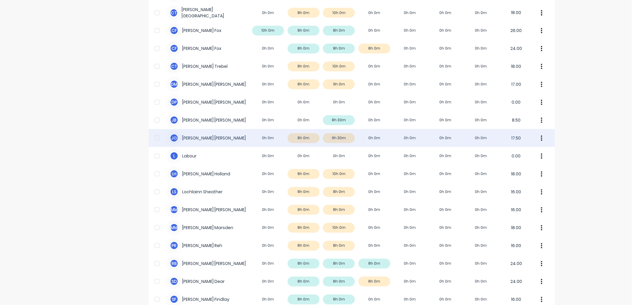
click at [196, 139] on div "[PERSON_NAME] 0h 0m 8h 0m 9h 30m 0h 0m 0h 0m 0h 0m 0h 0m 17.50" at bounding box center [352, 138] width 406 height 18
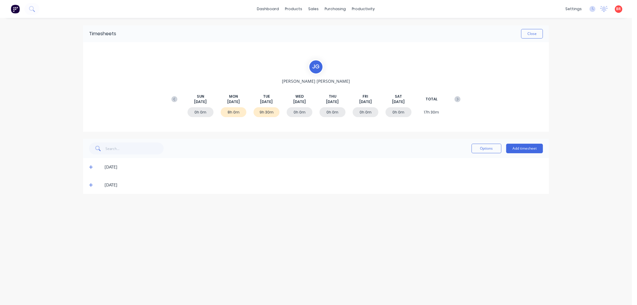
click at [91, 183] on icon at bounding box center [91, 185] width 4 height 4
click at [90, 204] on div at bounding box center [91, 205] width 12 height 12
click at [92, 166] on icon at bounding box center [91, 167] width 4 height 4
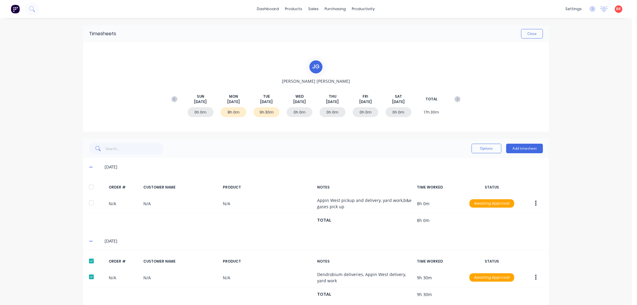
click at [89, 186] on div at bounding box center [91, 187] width 12 height 12
click at [489, 150] on button "Options" at bounding box center [486, 149] width 30 height 10
click at [470, 164] on div "Approve" at bounding box center [473, 163] width 46 height 9
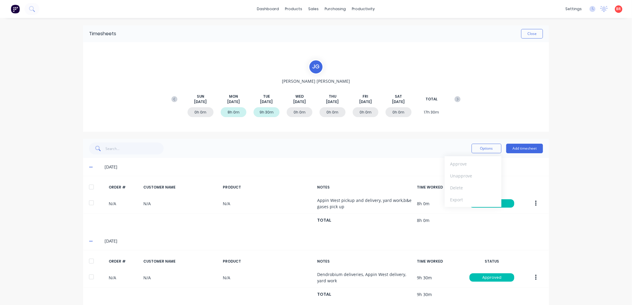
click at [173, 96] on icon at bounding box center [174, 99] width 6 height 6
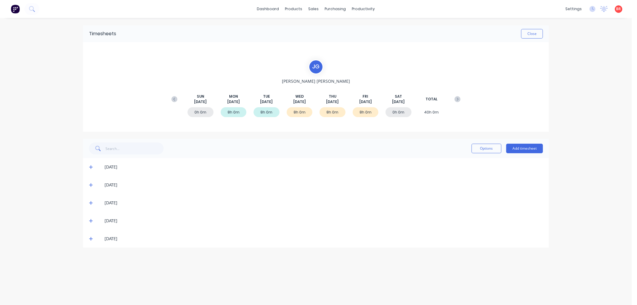
click at [92, 237] on icon at bounding box center [91, 238] width 4 height 4
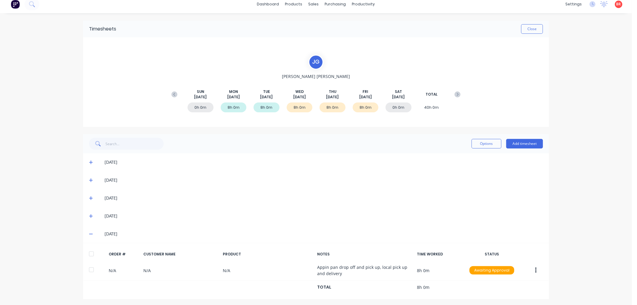
scroll to position [6, 0]
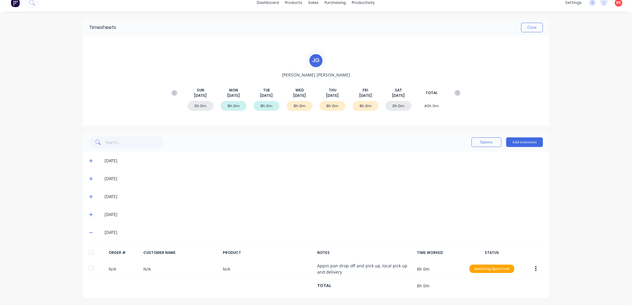
click at [87, 252] on div at bounding box center [91, 252] width 12 height 12
click at [89, 216] on icon at bounding box center [91, 214] width 4 height 4
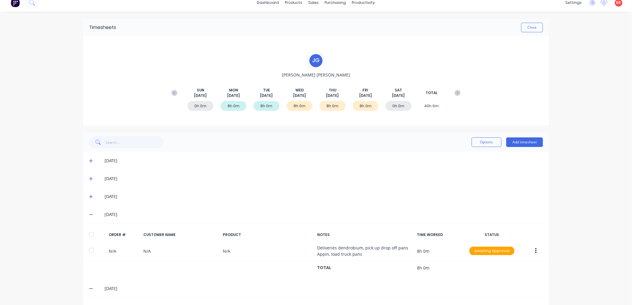
click at [90, 230] on div at bounding box center [91, 234] width 12 height 12
click at [89, 195] on icon at bounding box center [91, 197] width 4 height 4
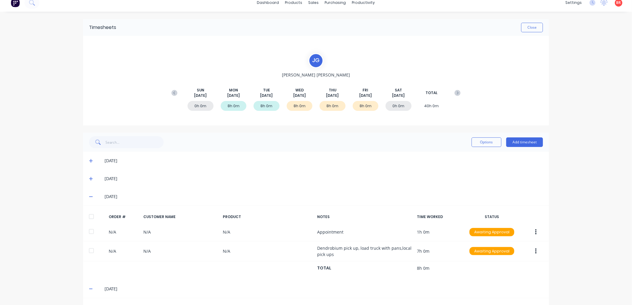
click at [87, 217] on div at bounding box center [91, 216] width 12 height 12
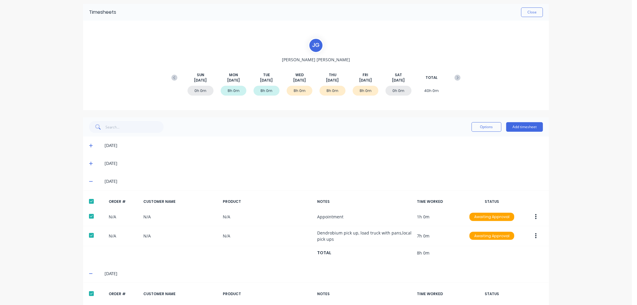
scroll to position [4, 0]
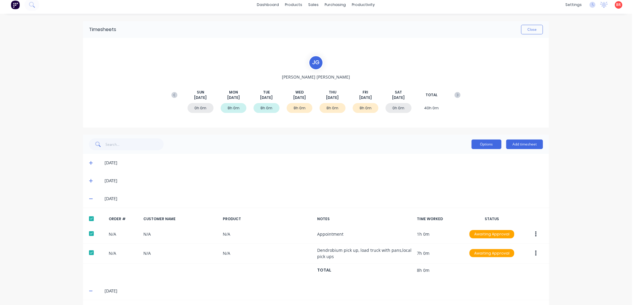
click at [475, 145] on button "Options" at bounding box center [486, 144] width 30 height 10
click at [465, 156] on div "Approve" at bounding box center [473, 159] width 46 height 9
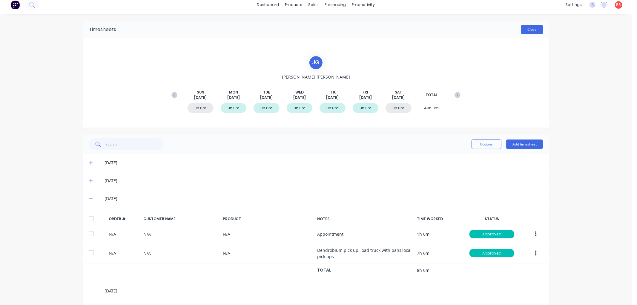
click at [534, 29] on button "Close" at bounding box center [532, 30] width 22 height 10
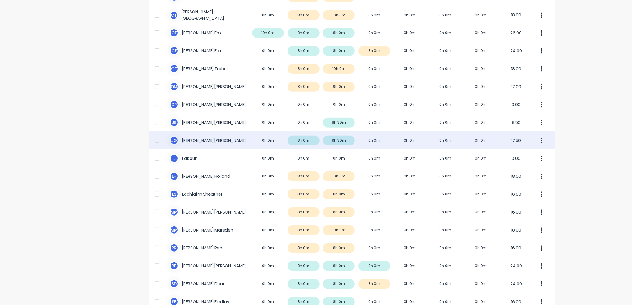
scroll to position [166, 0]
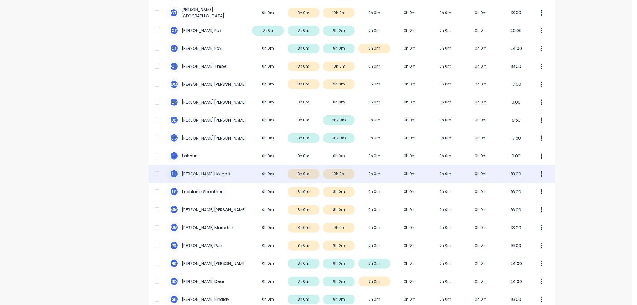
click at [208, 174] on div "L H [PERSON_NAME] 0h 0m 8h 0m 10h 0m 0h 0m 0h 0m 0h 0m 0h 0m 18.00" at bounding box center [352, 174] width 406 height 18
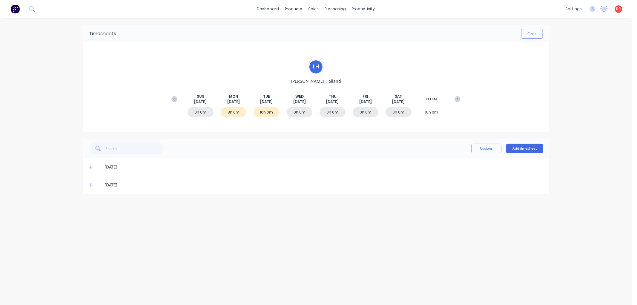
click at [92, 185] on icon at bounding box center [91, 185] width 4 height 4
click at [90, 205] on div at bounding box center [91, 205] width 12 height 12
click at [91, 166] on icon at bounding box center [91, 167] width 4 height 4
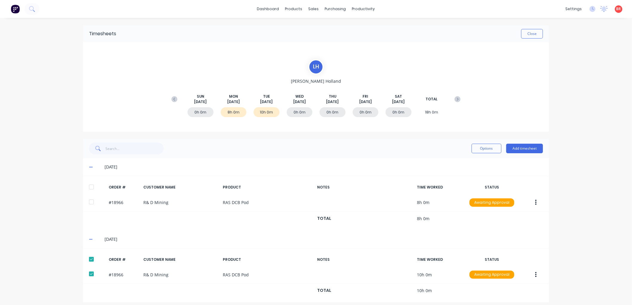
click at [87, 184] on div at bounding box center [91, 187] width 12 height 12
click at [476, 149] on button "Options" at bounding box center [486, 149] width 30 height 10
click at [465, 161] on div "Approve" at bounding box center [473, 163] width 46 height 9
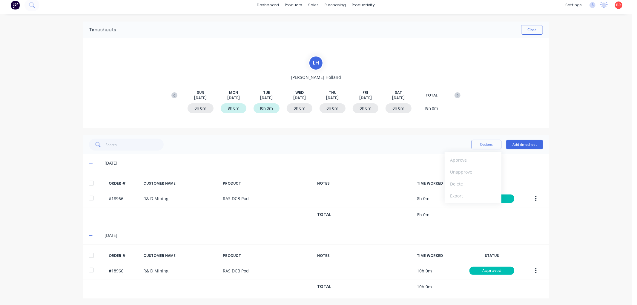
scroll to position [5, 0]
click at [171, 94] on icon at bounding box center [174, 94] width 6 height 6
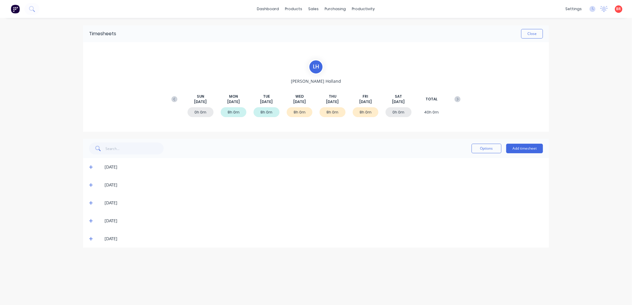
scroll to position [0, 0]
click at [90, 238] on icon at bounding box center [91, 238] width 4 height 4
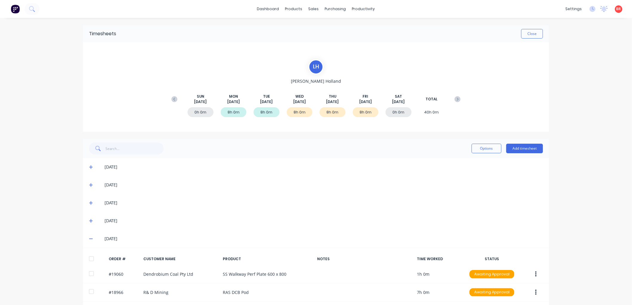
scroll to position [22, 0]
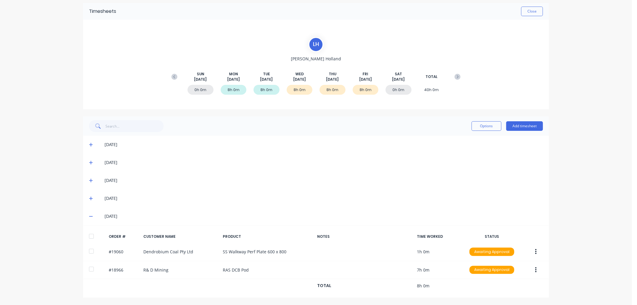
click at [88, 235] on div at bounding box center [91, 236] width 12 height 12
click at [89, 196] on icon at bounding box center [91, 198] width 4 height 4
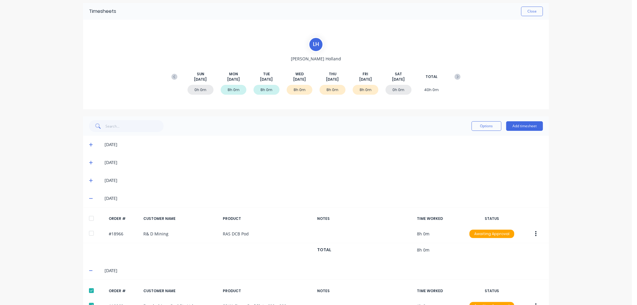
click at [87, 219] on div at bounding box center [91, 218] width 12 height 12
drag, startPoint x: 88, startPoint y: 179, endPoint x: 88, endPoint y: 182, distance: 3.0
click at [89, 179] on icon at bounding box center [91, 181] width 4 height 4
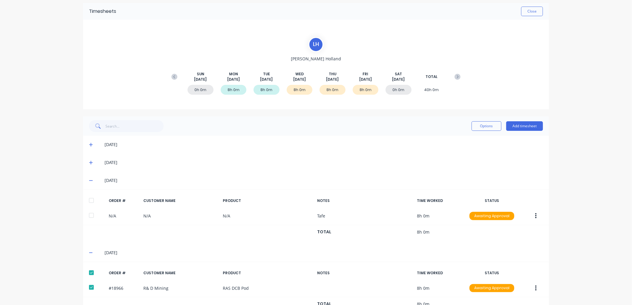
click at [88, 203] on div at bounding box center [91, 200] width 12 height 12
click at [478, 126] on button "Options" at bounding box center [486, 126] width 30 height 10
click at [466, 141] on div "Approve" at bounding box center [473, 141] width 46 height 9
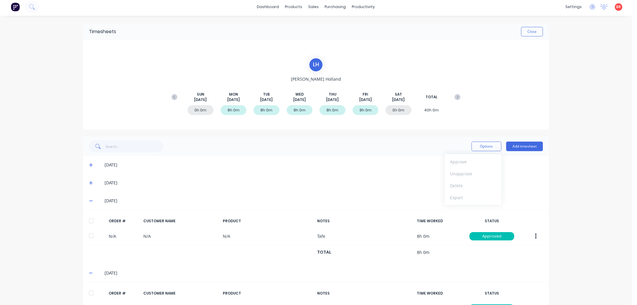
scroll to position [0, 0]
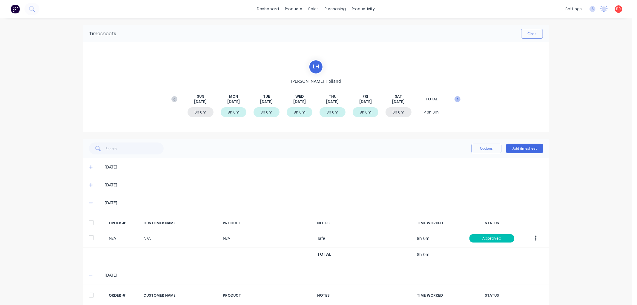
click at [457, 98] on icon at bounding box center [458, 99] width 2 height 3
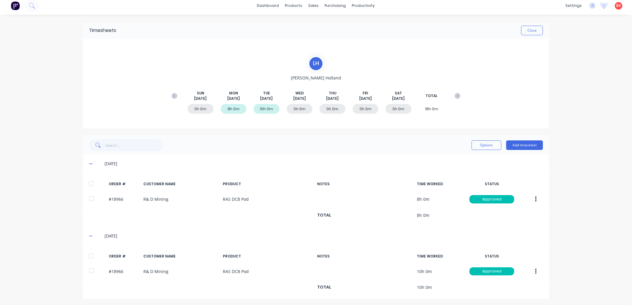
scroll to position [5, 0]
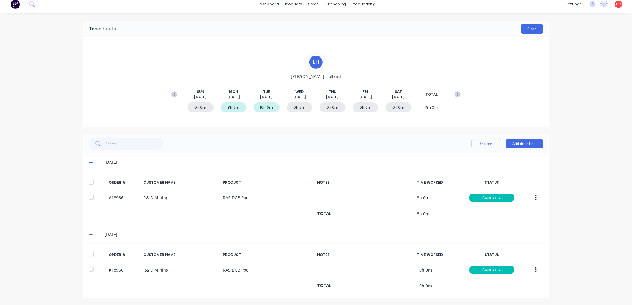
click at [523, 27] on button "Close" at bounding box center [532, 29] width 22 height 10
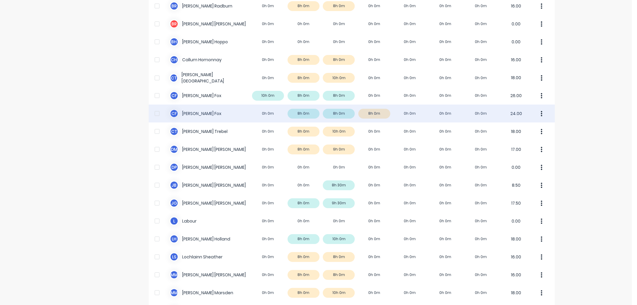
scroll to position [99, 0]
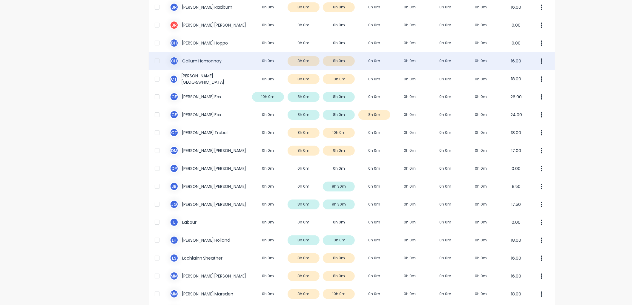
click at [192, 60] on div "C H [PERSON_NAME] 0h 0m 8h 0m 8h 0m 0h 0m 0h 0m 0h 0m 0h 0m 16.00" at bounding box center [352, 61] width 406 height 18
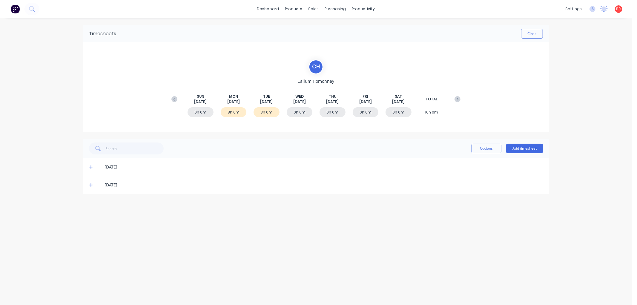
click at [90, 183] on icon at bounding box center [91, 185] width 4 height 4
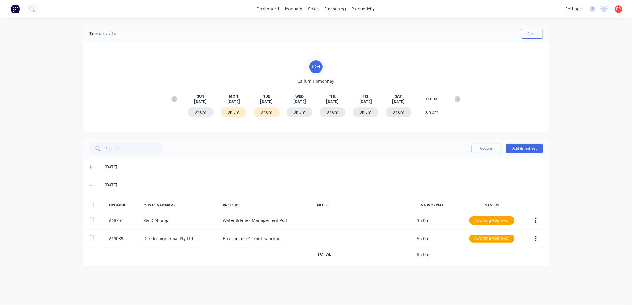
click at [90, 203] on div at bounding box center [91, 205] width 12 height 12
click at [92, 167] on icon at bounding box center [91, 167] width 4 height 4
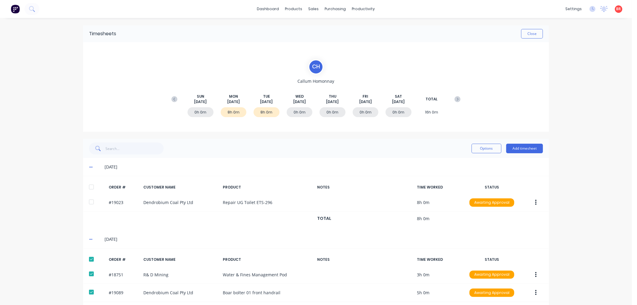
click at [89, 186] on div at bounding box center [91, 187] width 12 height 12
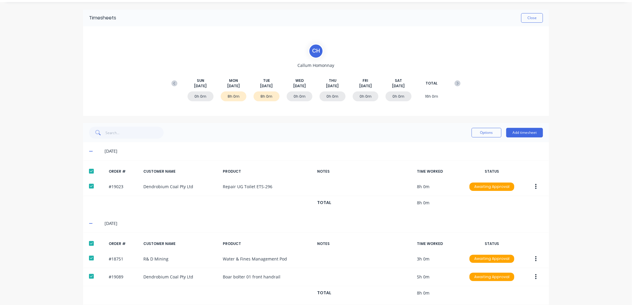
scroll to position [23, 0]
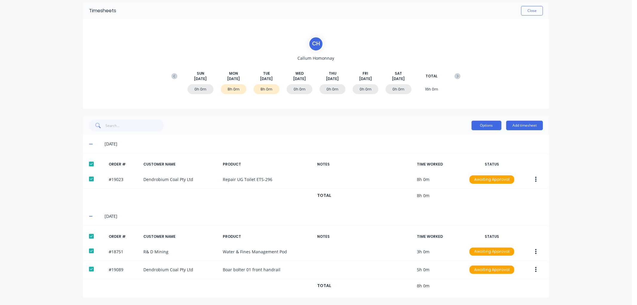
click at [476, 125] on button "Options" at bounding box center [486, 126] width 30 height 10
click at [466, 138] on div "Approve" at bounding box center [473, 140] width 46 height 9
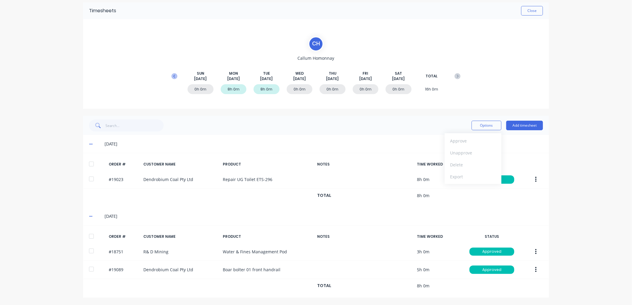
click at [171, 76] on icon at bounding box center [174, 76] width 6 height 6
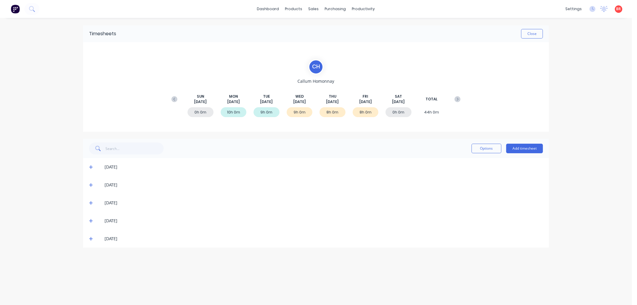
scroll to position [0, 0]
click at [90, 236] on icon at bounding box center [91, 238] width 4 height 4
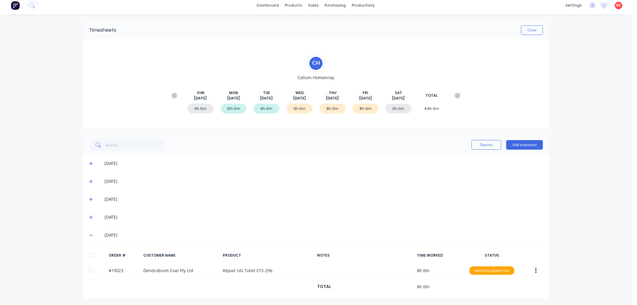
scroll to position [4, 0]
click at [88, 254] on div at bounding box center [91, 254] width 12 height 12
click at [90, 216] on icon at bounding box center [91, 216] width 4 height 4
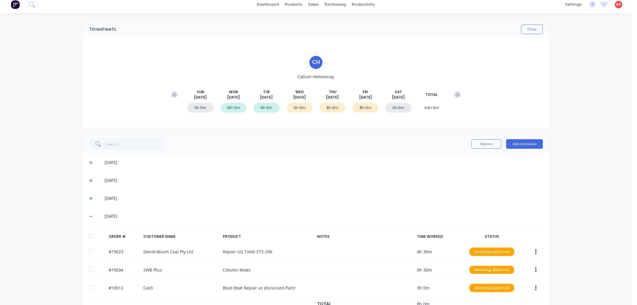
click at [90, 234] on div at bounding box center [91, 236] width 12 height 12
click at [89, 197] on icon at bounding box center [91, 198] width 4 height 4
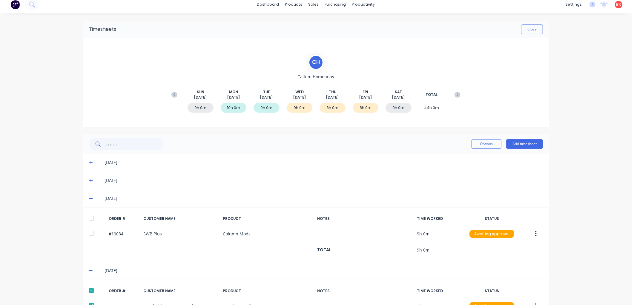
click at [87, 222] on div at bounding box center [91, 218] width 12 height 12
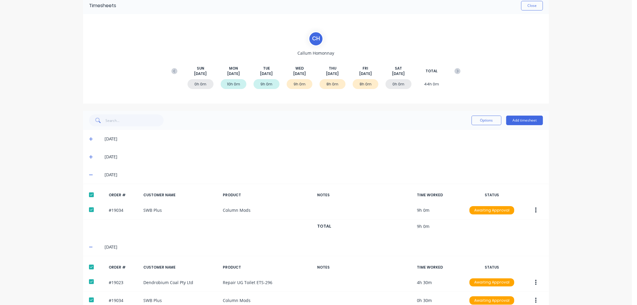
scroll to position [17, 0]
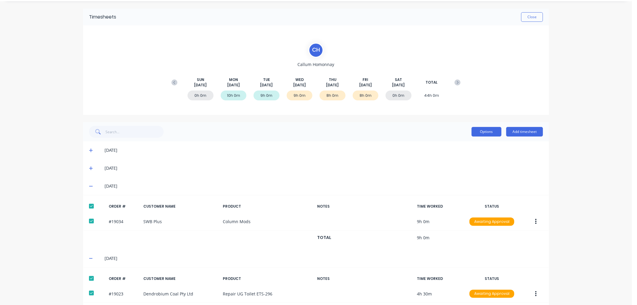
click at [479, 132] on button "Options" at bounding box center [486, 132] width 30 height 10
click at [466, 145] on div "Approve" at bounding box center [473, 147] width 46 height 9
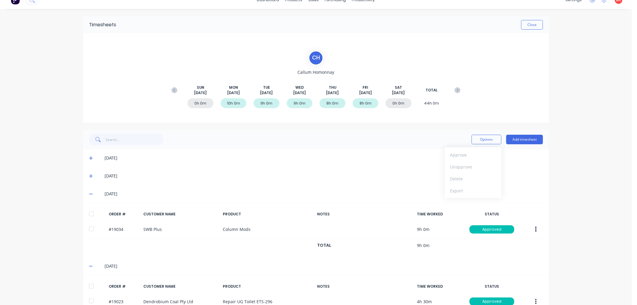
scroll to position [0, 0]
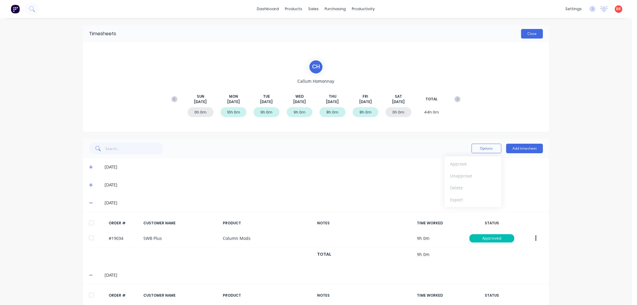
click at [529, 36] on button "Close" at bounding box center [532, 34] width 22 height 10
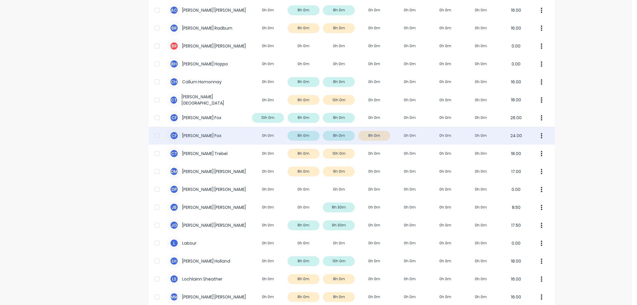
scroll to position [66, 0]
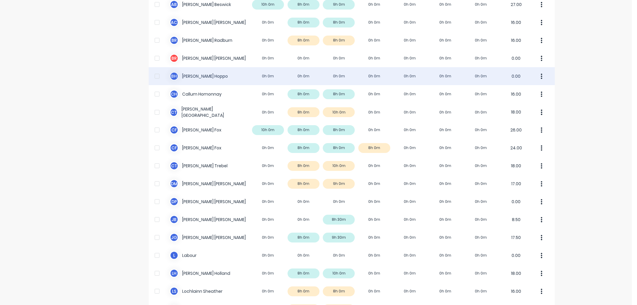
click at [187, 76] on div "[PERSON_NAME] 0h 0m 0h 0m 0h 0m 0h 0m 0h 0m 0h 0m 0h 0m 0.00" at bounding box center [352, 76] width 406 height 18
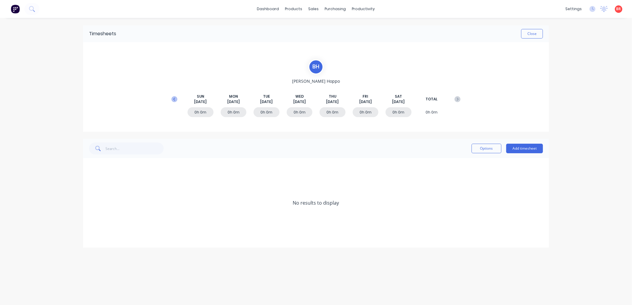
click at [174, 101] on icon at bounding box center [174, 99] width 6 height 6
click at [90, 241] on span at bounding box center [92, 238] width 6 height 6
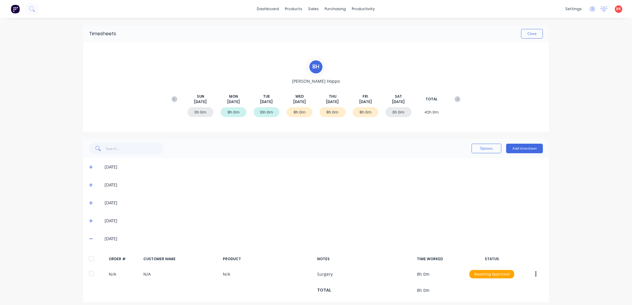
click at [89, 257] on div at bounding box center [91, 258] width 12 height 12
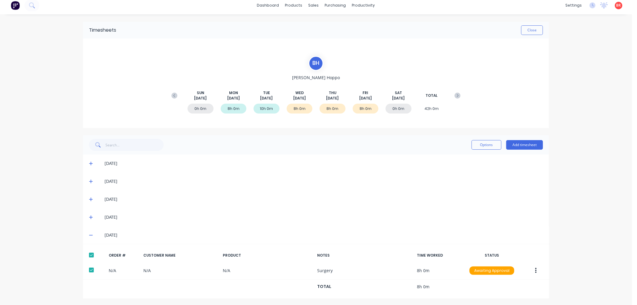
scroll to position [4, 0]
click at [90, 215] on icon at bounding box center [91, 216] width 4 height 4
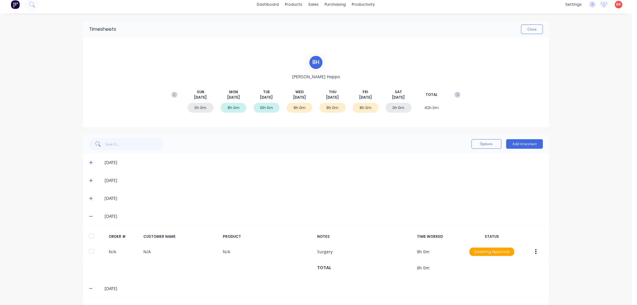
click at [90, 233] on div at bounding box center [91, 236] width 12 height 12
click at [89, 196] on icon at bounding box center [91, 198] width 4 height 4
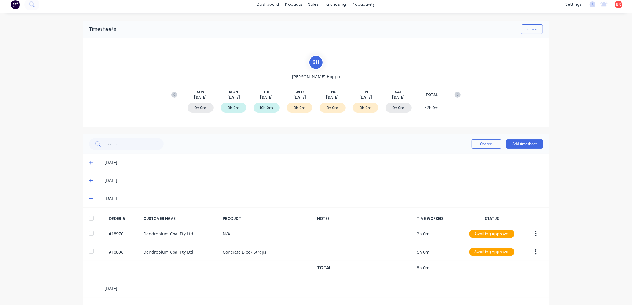
click at [88, 219] on div at bounding box center [91, 218] width 12 height 12
drag, startPoint x: 479, startPoint y: 143, endPoint x: 476, endPoint y: 146, distance: 3.4
click at [478, 143] on button "Options" at bounding box center [486, 144] width 30 height 10
click at [464, 155] on div "Approve" at bounding box center [473, 159] width 46 height 9
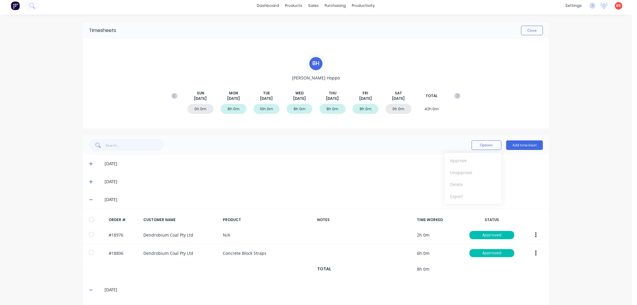
scroll to position [0, 0]
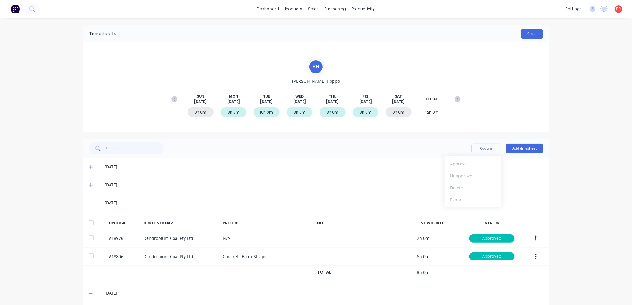
click at [527, 38] on button "Close" at bounding box center [532, 34] width 22 height 10
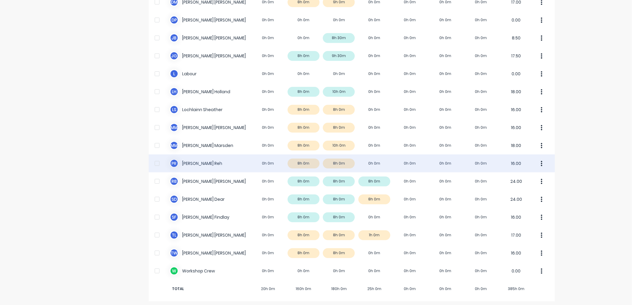
scroll to position [250, 0]
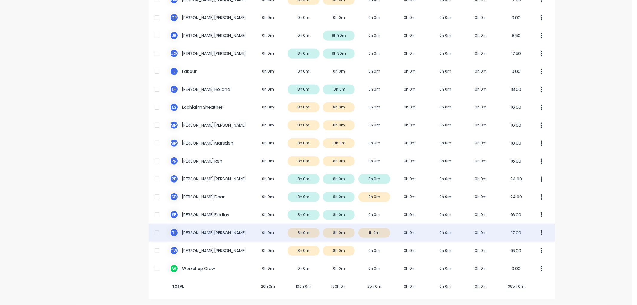
click at [236, 233] on div "T L [PERSON_NAME] 0h 0m 8h 0m 8h 0m 1h 0m 0h 0m 0h 0m 0h 0m 17.00" at bounding box center [352, 233] width 406 height 18
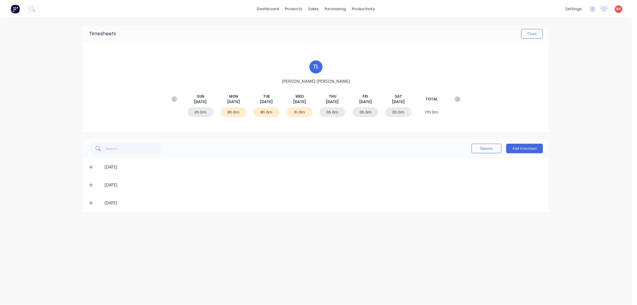
click at [91, 184] on icon at bounding box center [91, 185] width 4 height 4
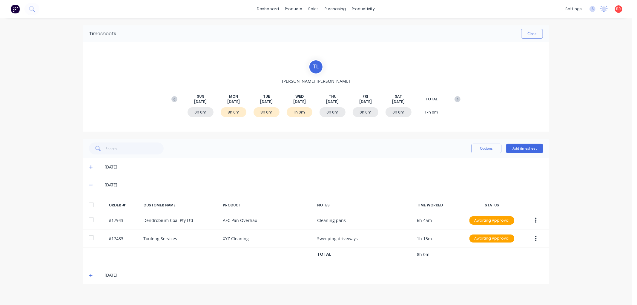
drag, startPoint x: 91, startPoint y: 203, endPoint x: 91, endPoint y: 198, distance: 5.7
click at [92, 203] on div at bounding box center [91, 205] width 12 height 12
click at [90, 168] on icon at bounding box center [91, 167] width 4 height 4
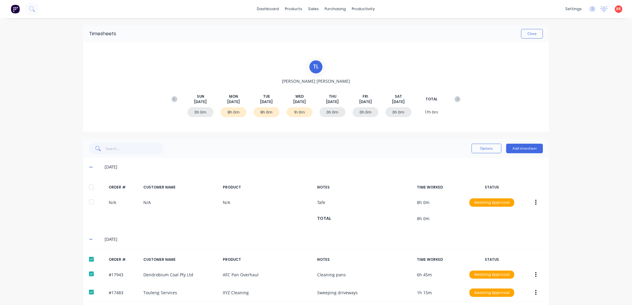
click at [89, 188] on div at bounding box center [91, 187] width 12 height 12
click at [472, 147] on button "Options" at bounding box center [486, 149] width 30 height 10
click at [462, 159] on div "Approve" at bounding box center [473, 163] width 46 height 9
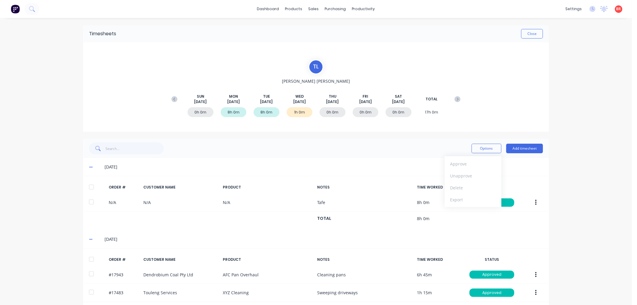
click at [171, 97] on icon at bounding box center [174, 99] width 6 height 6
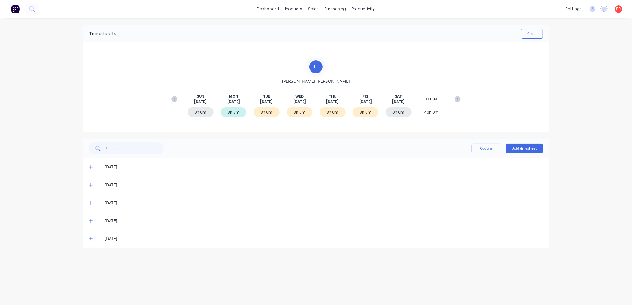
click at [89, 239] on icon at bounding box center [91, 238] width 4 height 4
drag, startPoint x: 89, startPoint y: 257, endPoint x: 90, endPoint y: 238, distance: 19.8
click at [89, 257] on div at bounding box center [91, 258] width 12 height 12
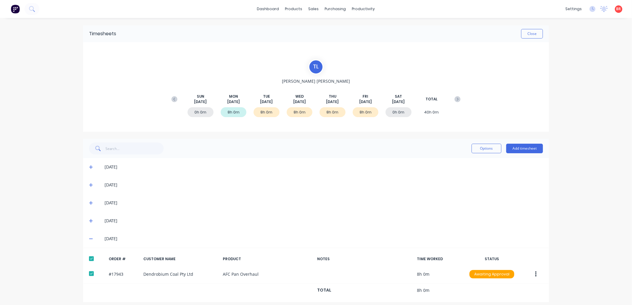
click at [89, 220] on icon at bounding box center [91, 221] width 4 height 4
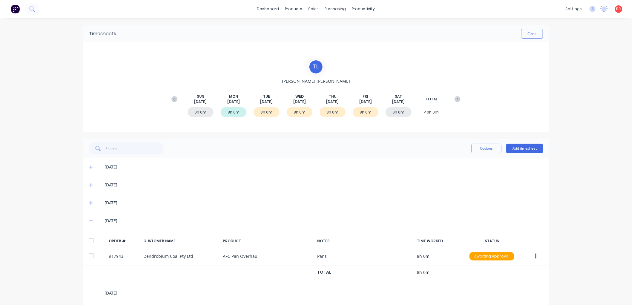
click at [88, 240] on div at bounding box center [91, 241] width 12 height 12
click at [90, 202] on icon at bounding box center [91, 203] width 4 height 4
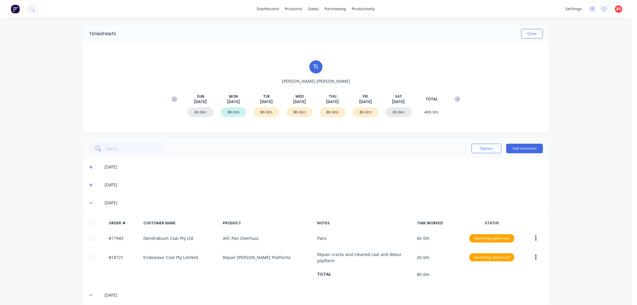
click at [89, 223] on div at bounding box center [91, 223] width 12 height 12
click at [473, 147] on button "Options" at bounding box center [486, 149] width 30 height 10
click at [458, 164] on div "Approve" at bounding box center [473, 163] width 46 height 9
click at [89, 184] on icon at bounding box center [91, 185] width 4 height 4
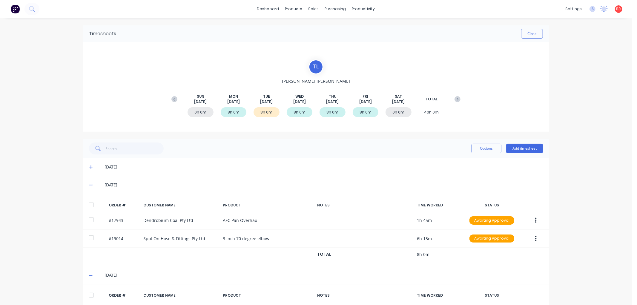
click at [90, 202] on div at bounding box center [91, 205] width 12 height 12
click at [484, 149] on button "Options" at bounding box center [486, 149] width 30 height 10
click at [464, 166] on div "Approve" at bounding box center [473, 163] width 46 height 9
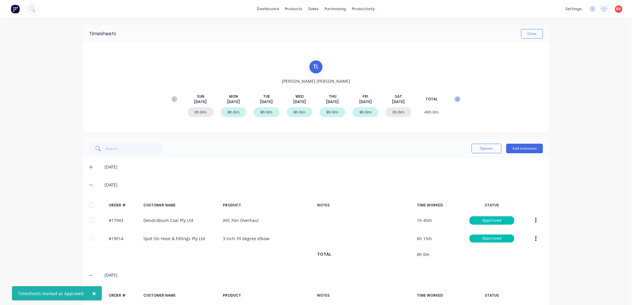
click at [454, 99] on icon at bounding box center [457, 99] width 6 height 6
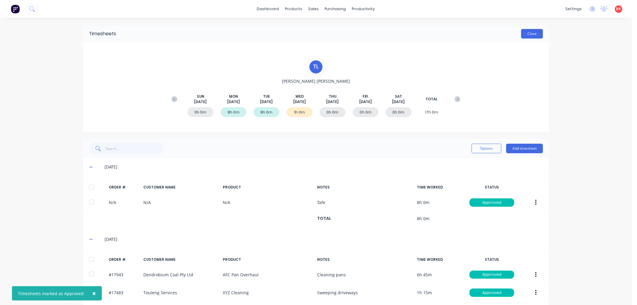
click at [528, 35] on button "Close" at bounding box center [532, 34] width 22 height 10
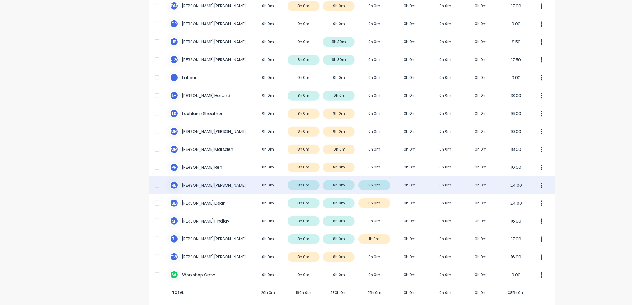
scroll to position [250, 0]
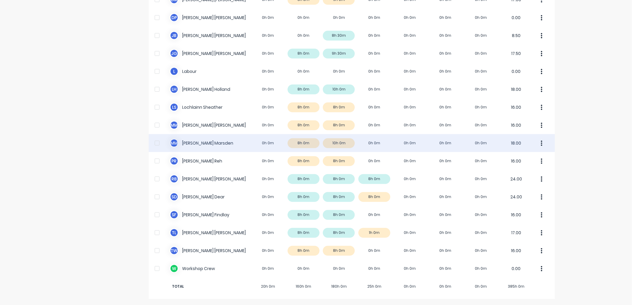
click at [237, 144] on div "M M [PERSON_NAME] 0h 0m 8h 0m 10h 0m 0h 0m 0h 0m 0h 0m 0h 0m 18.00" at bounding box center [352, 143] width 406 height 18
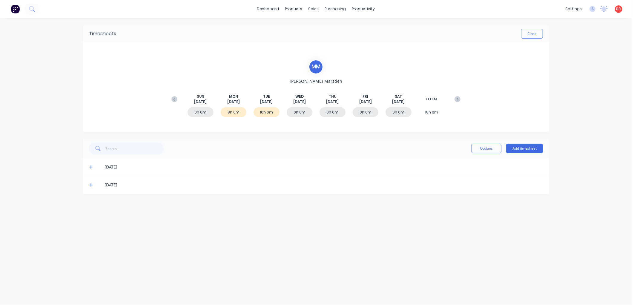
click at [90, 184] on icon at bounding box center [91, 185] width 4 height 4
click at [92, 205] on div at bounding box center [91, 205] width 12 height 12
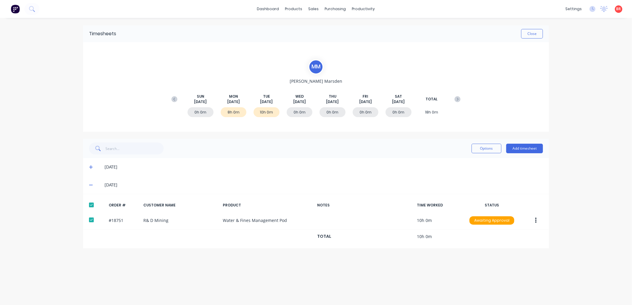
click at [92, 165] on icon at bounding box center [91, 167] width 4 height 4
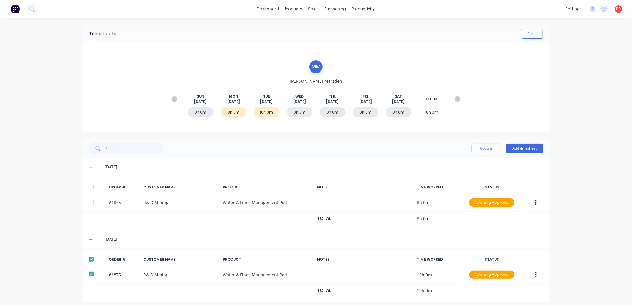
drag, startPoint x: 88, startPoint y: 185, endPoint x: 93, endPoint y: 185, distance: 5.4
click at [88, 186] on div at bounding box center [91, 187] width 12 height 12
click at [475, 147] on button "Options" at bounding box center [486, 149] width 30 height 10
click at [463, 161] on div "Approve" at bounding box center [473, 163] width 46 height 9
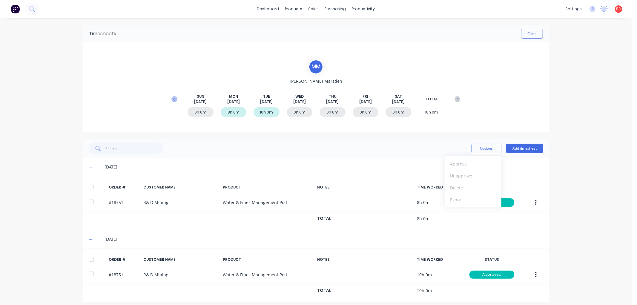
click at [171, 98] on icon at bounding box center [174, 99] width 6 height 6
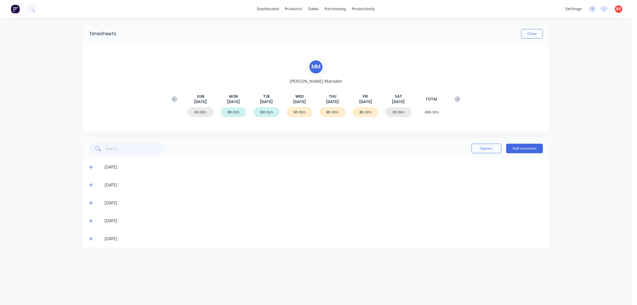
click at [93, 238] on span at bounding box center [92, 238] width 6 height 6
click at [91, 256] on div at bounding box center [91, 258] width 12 height 12
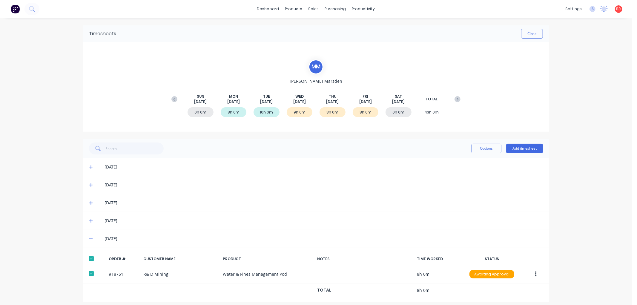
click at [89, 219] on icon at bounding box center [91, 221] width 4 height 4
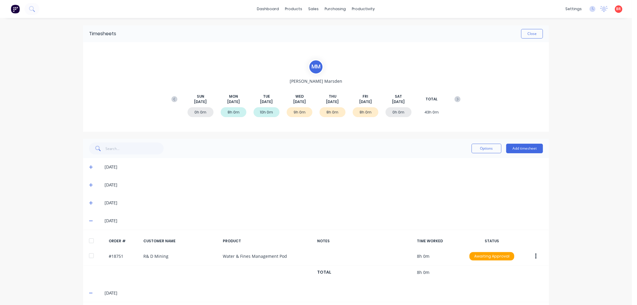
click at [89, 241] on div at bounding box center [91, 241] width 12 height 12
click at [89, 202] on icon at bounding box center [91, 203] width 4 height 4
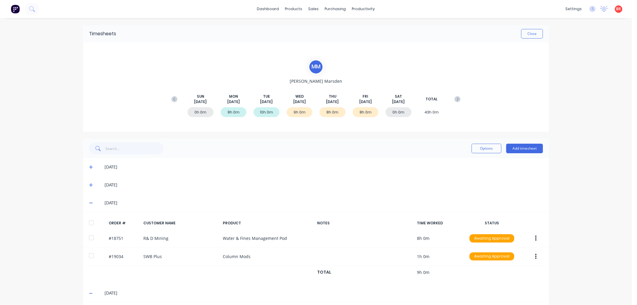
click at [88, 222] on div at bounding box center [91, 223] width 12 height 12
click at [478, 152] on button "Options" at bounding box center [486, 149] width 30 height 10
click at [471, 160] on div "Approve" at bounding box center [473, 163] width 46 height 9
click at [454, 100] on icon at bounding box center [457, 99] width 6 height 6
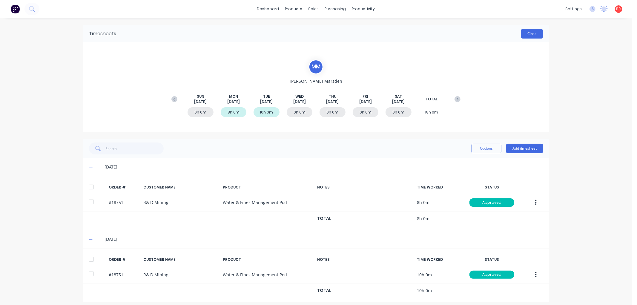
click at [524, 35] on button "Close" at bounding box center [532, 34] width 22 height 10
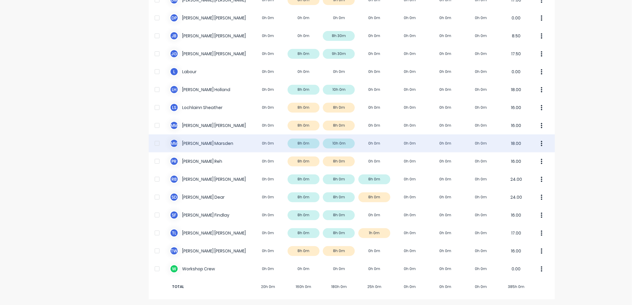
scroll to position [250, 0]
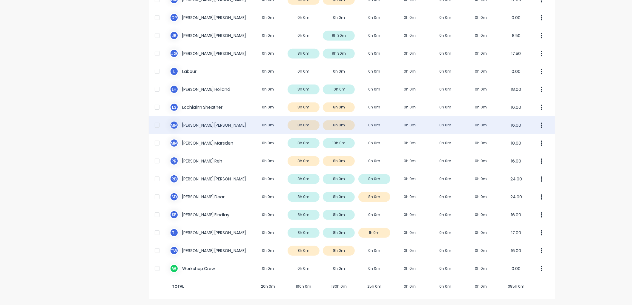
click at [290, 123] on div "M M [PERSON_NAME] 0h 0m 8h 0m 8h 0m 0h 0m 0h 0m 0h 0m 0h 0m 16.00" at bounding box center [352, 125] width 406 height 18
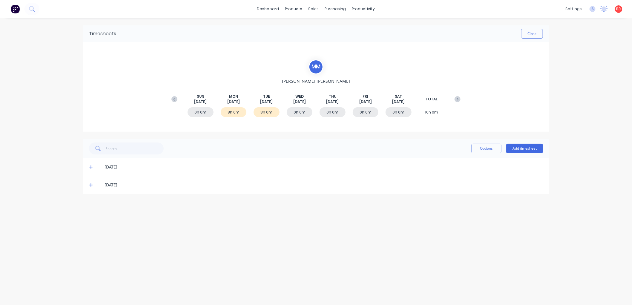
click at [90, 184] on icon at bounding box center [91, 185] width 4 height 4
click at [93, 202] on div at bounding box center [91, 205] width 12 height 12
click at [91, 166] on icon at bounding box center [91, 167] width 4 height 4
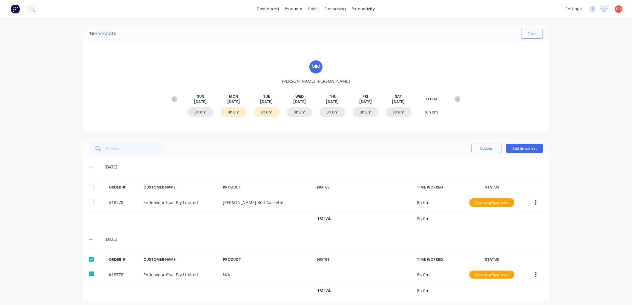
click at [89, 184] on div at bounding box center [91, 187] width 12 height 12
click at [484, 149] on button "Options" at bounding box center [486, 149] width 30 height 10
click at [469, 161] on div "Approve" at bounding box center [473, 163] width 46 height 9
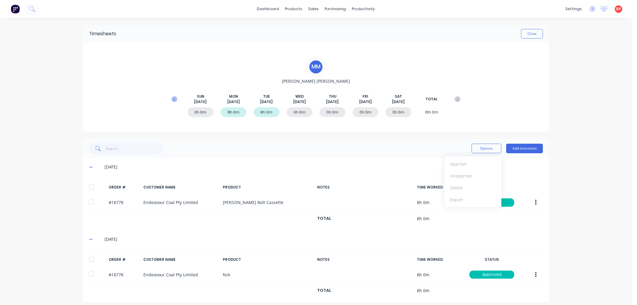
click at [173, 100] on icon at bounding box center [174, 99] width 6 height 6
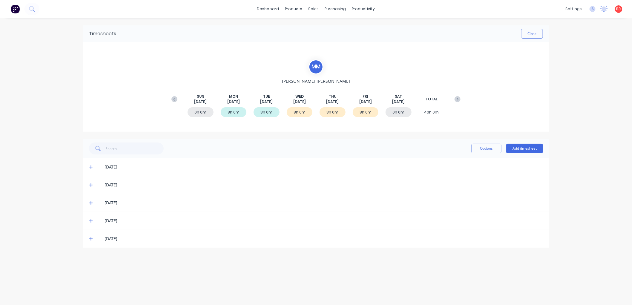
click at [89, 238] on icon at bounding box center [91, 238] width 4 height 4
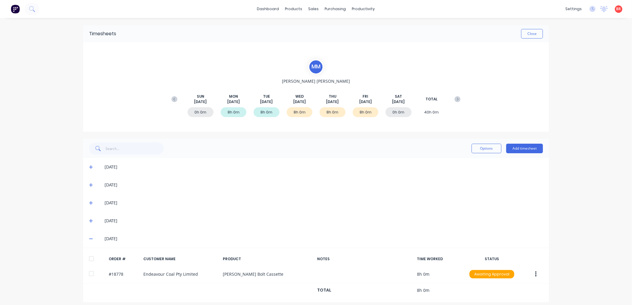
click at [89, 258] on div at bounding box center [91, 258] width 12 height 12
click at [89, 221] on icon at bounding box center [91, 221] width 4 height 4
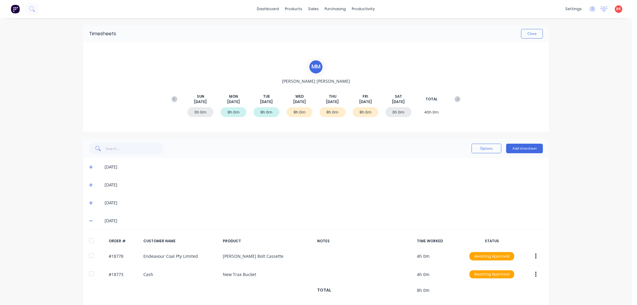
click at [88, 240] on div at bounding box center [91, 241] width 12 height 12
click at [89, 201] on icon at bounding box center [91, 203] width 4 height 4
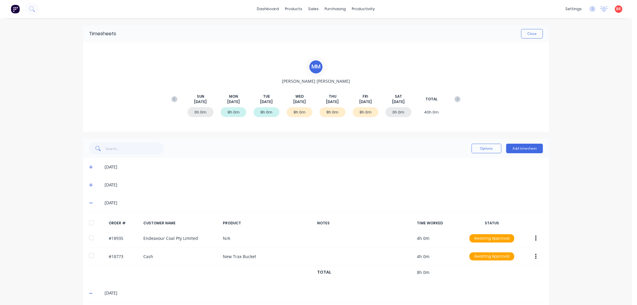
click at [89, 221] on div at bounding box center [91, 223] width 12 height 12
click at [483, 150] on button "Options" at bounding box center [486, 149] width 30 height 10
click at [469, 161] on div "Approve" at bounding box center [473, 163] width 46 height 9
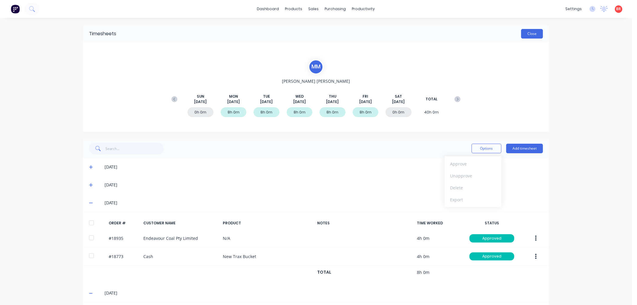
click at [532, 33] on button "Close" at bounding box center [532, 34] width 22 height 10
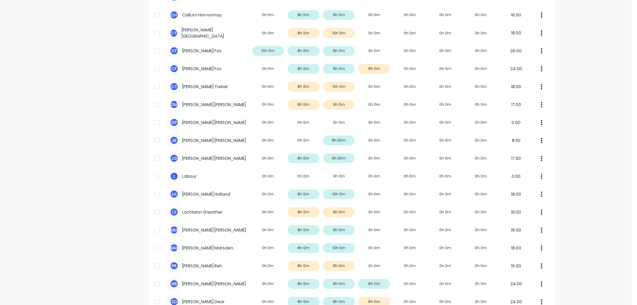
scroll to position [166, 0]
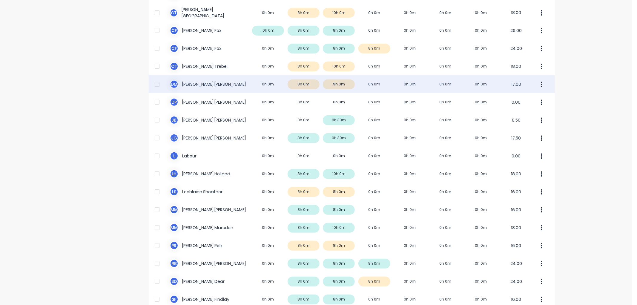
click at [200, 84] on div "[PERSON_NAME] [PERSON_NAME] 0h 0m 8h 0m 9h 0m 0h 0m 0h 0m 0h 0m 0h 0m 17.00" at bounding box center [352, 84] width 406 height 18
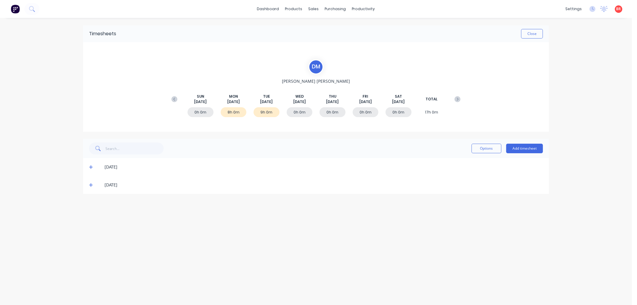
click at [88, 184] on div "[DATE]" at bounding box center [316, 185] width 466 height 18
click at [91, 184] on icon at bounding box center [91, 185] width 4 height 4
click at [93, 204] on div at bounding box center [91, 205] width 12 height 12
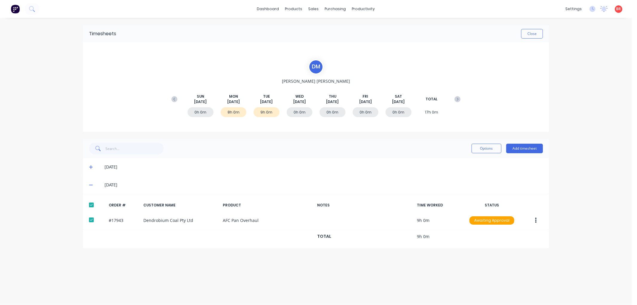
click at [90, 167] on icon at bounding box center [91, 167] width 4 height 4
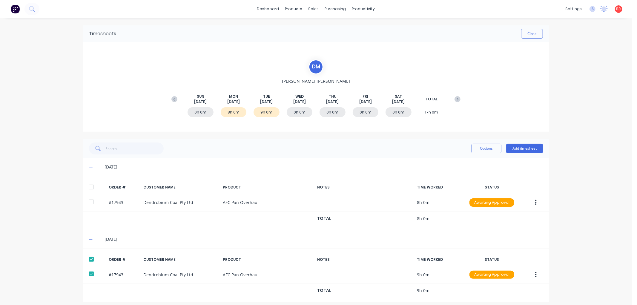
click at [90, 187] on div at bounding box center [91, 187] width 12 height 12
click at [486, 148] on button "Options" at bounding box center [486, 149] width 30 height 10
click at [464, 161] on div "Approve" at bounding box center [473, 163] width 46 height 9
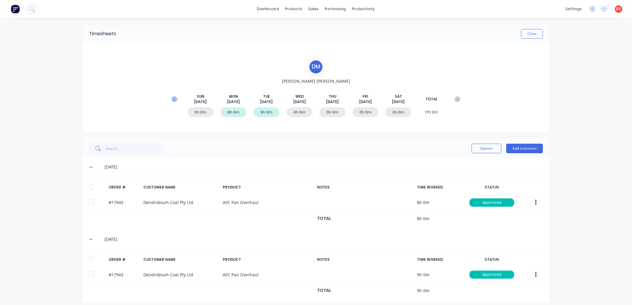
click at [171, 99] on icon at bounding box center [174, 99] width 6 height 6
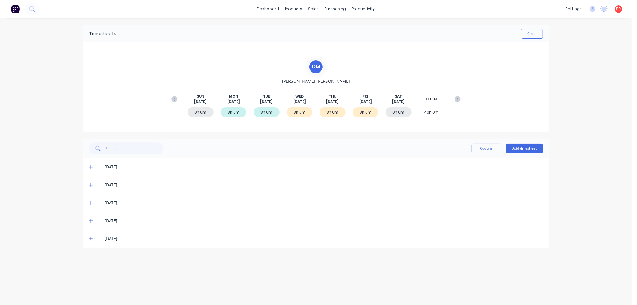
click at [90, 237] on icon at bounding box center [91, 238] width 4 height 4
drag, startPoint x: 89, startPoint y: 259, endPoint x: 88, endPoint y: 256, distance: 3.3
click at [89, 259] on div at bounding box center [91, 258] width 12 height 12
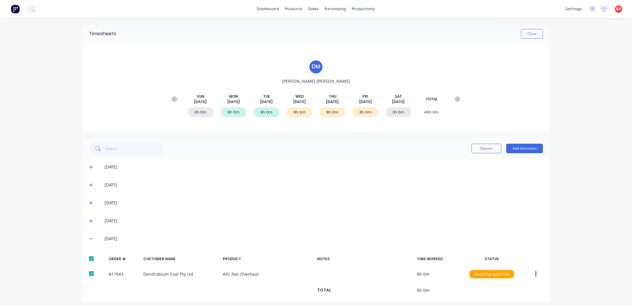
click at [89, 220] on icon at bounding box center [91, 221] width 4 height 4
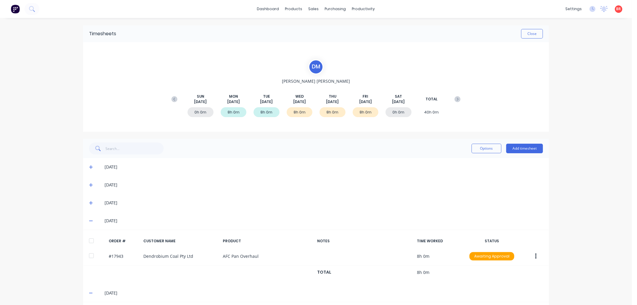
click at [88, 240] on div at bounding box center [91, 241] width 12 height 12
click at [89, 201] on icon at bounding box center [91, 203] width 4 height 4
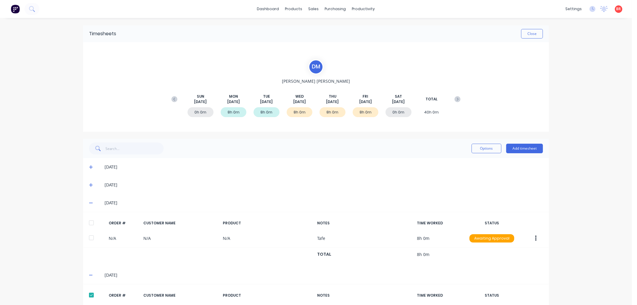
drag, startPoint x: 90, startPoint y: 221, endPoint x: 103, endPoint y: 220, distance: 13.5
click at [89, 220] on div at bounding box center [91, 223] width 12 height 12
click at [476, 150] on button "Options" at bounding box center [486, 149] width 30 height 10
click at [461, 165] on div "Approve" at bounding box center [473, 163] width 46 height 9
click at [529, 36] on button "Close" at bounding box center [532, 34] width 22 height 10
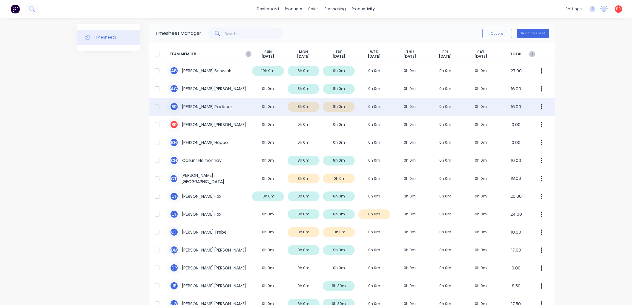
click at [218, 103] on div "B R [PERSON_NAME] 0h 0m 8h 0m 8h 0m 0h 0m 0h 0m 0h 0m 0h 0m 16.00" at bounding box center [352, 107] width 406 height 18
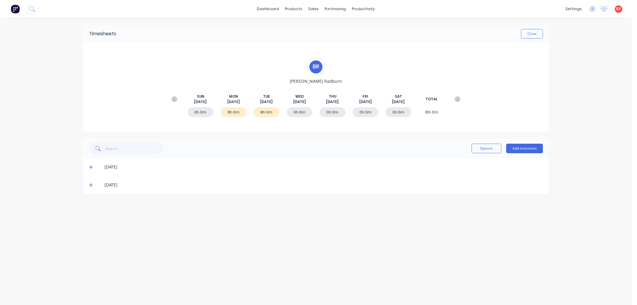
click at [90, 184] on icon at bounding box center [91, 185] width 4 height 4
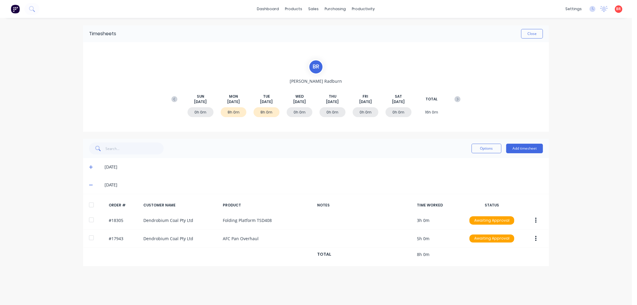
click at [90, 204] on div at bounding box center [91, 205] width 12 height 12
click at [93, 166] on icon at bounding box center [91, 167] width 4 height 4
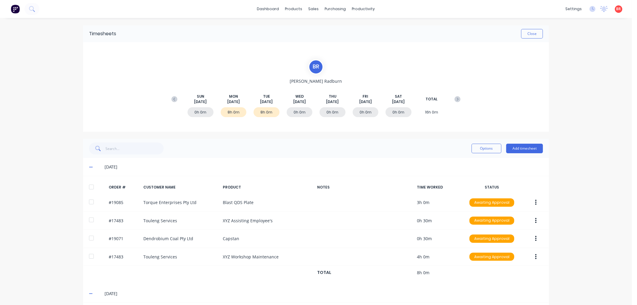
click at [89, 186] on div at bounding box center [91, 187] width 12 height 12
click at [486, 148] on button "Options" at bounding box center [486, 149] width 30 height 10
click at [464, 161] on div "Approve" at bounding box center [473, 163] width 46 height 9
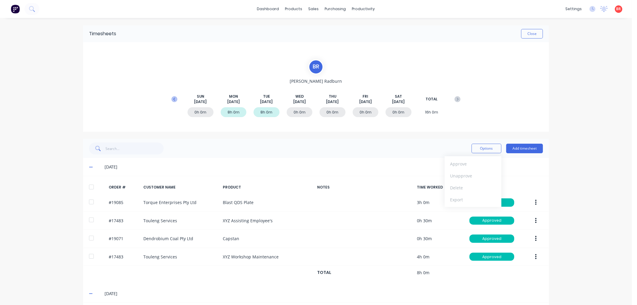
click at [171, 99] on icon at bounding box center [174, 99] width 6 height 6
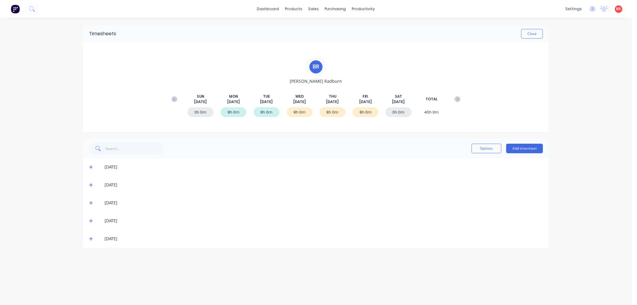
click at [90, 238] on icon at bounding box center [91, 238] width 4 height 4
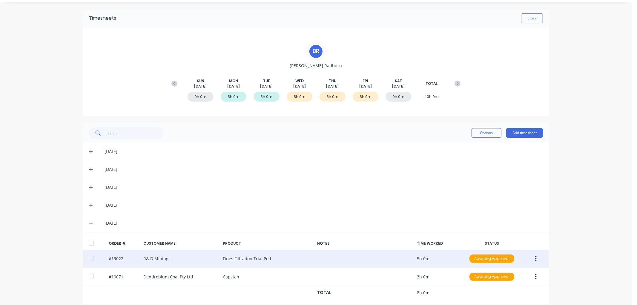
scroll to position [22, 0]
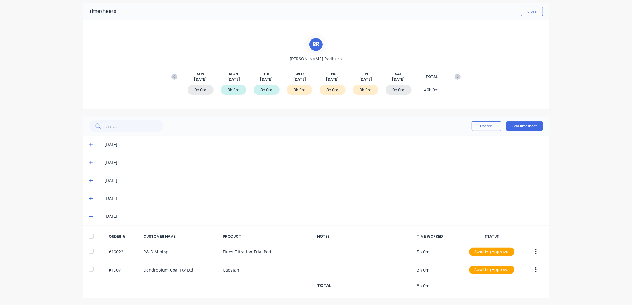
click at [88, 236] on div at bounding box center [91, 236] width 12 height 12
click at [89, 198] on icon at bounding box center [91, 198] width 4 height 4
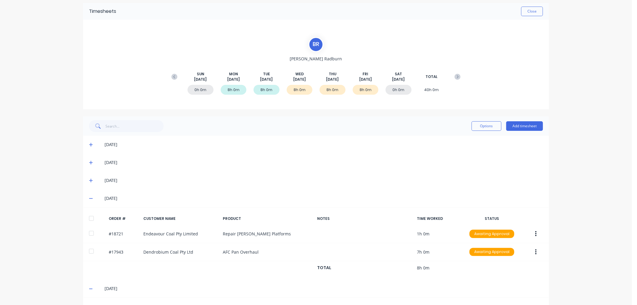
click at [88, 217] on div at bounding box center [91, 218] width 12 height 12
click at [89, 181] on icon at bounding box center [91, 181] width 4 height 4
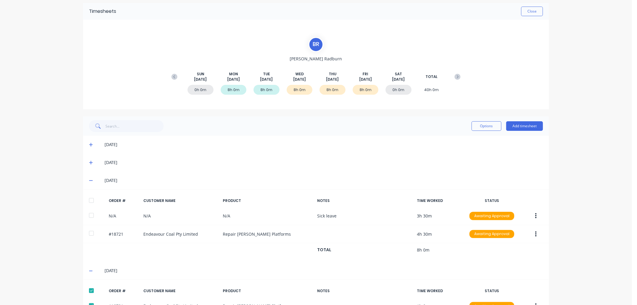
click at [88, 199] on div at bounding box center [91, 200] width 12 height 12
click at [482, 128] on button "Options" at bounding box center [486, 126] width 30 height 10
click at [470, 137] on div "Approve" at bounding box center [473, 141] width 46 height 9
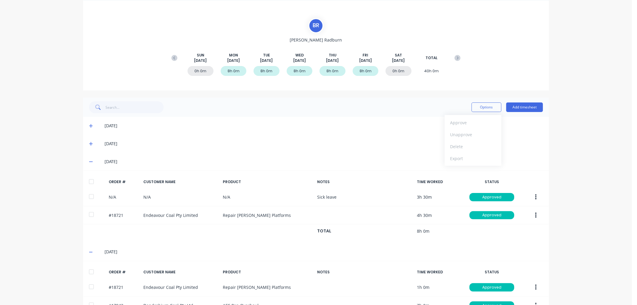
scroll to position [0, 0]
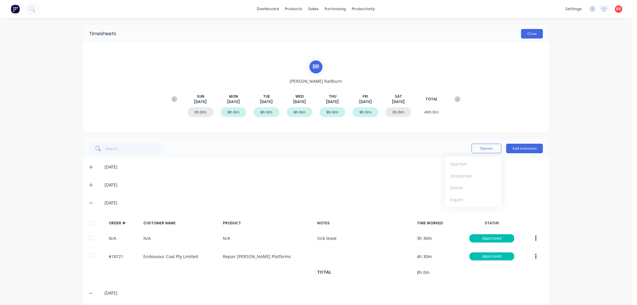
click at [526, 32] on button "Close" at bounding box center [532, 34] width 22 height 10
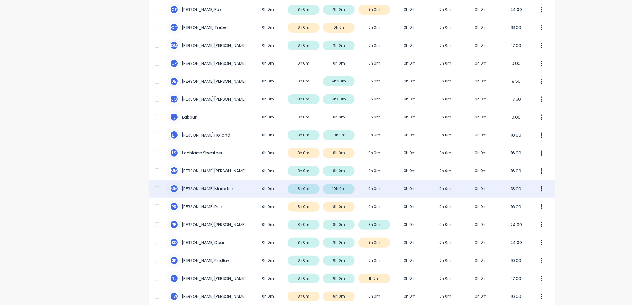
scroll to position [250, 0]
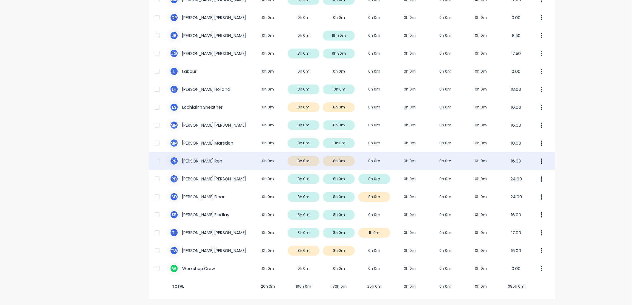
click at [228, 158] on div "[PERSON_NAME] [PERSON_NAME] 0h 0m 8h 0m 8h 0m 0h 0m 0h 0m 0h 0m 0h 0m 16.00" at bounding box center [352, 161] width 406 height 18
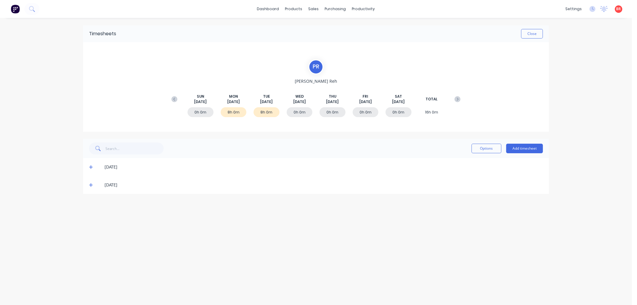
click at [88, 182] on div "[DATE]" at bounding box center [316, 185] width 466 height 18
click at [88, 185] on div "[DATE]" at bounding box center [316, 185] width 466 height 18
click at [90, 184] on icon at bounding box center [91, 185] width 4 height 4
click at [93, 205] on div at bounding box center [91, 205] width 12 height 12
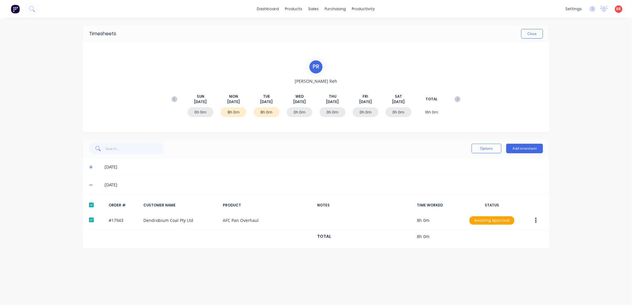
click at [89, 166] on icon at bounding box center [91, 167] width 4 height 4
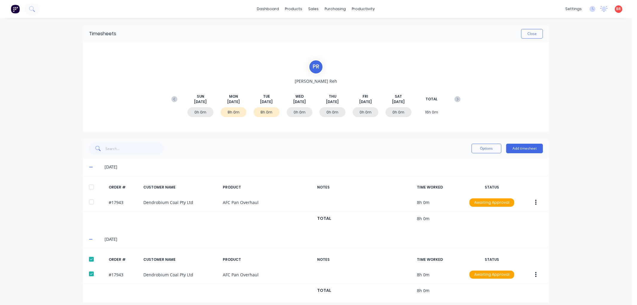
click at [89, 187] on div at bounding box center [91, 187] width 12 height 12
click at [481, 149] on button "Options" at bounding box center [486, 149] width 30 height 10
click at [460, 161] on div "Approve" at bounding box center [473, 163] width 46 height 9
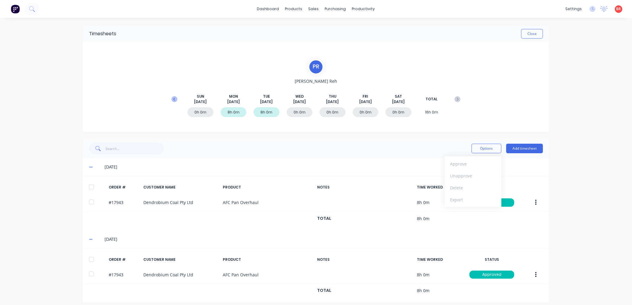
click at [171, 99] on icon at bounding box center [174, 99] width 6 height 6
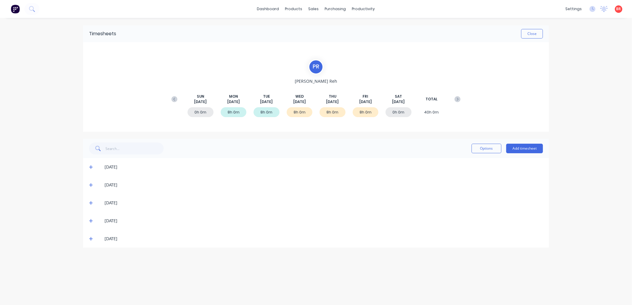
click at [457, 97] on icon at bounding box center [457, 99] width 6 height 6
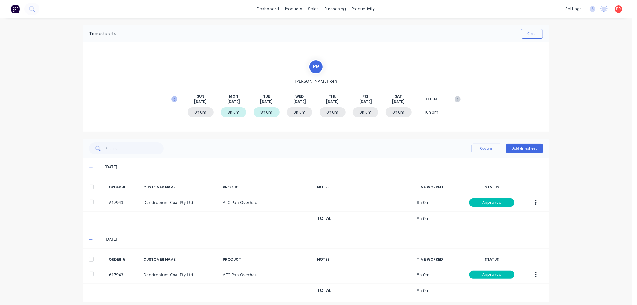
click at [173, 101] on icon at bounding box center [174, 99] width 6 height 6
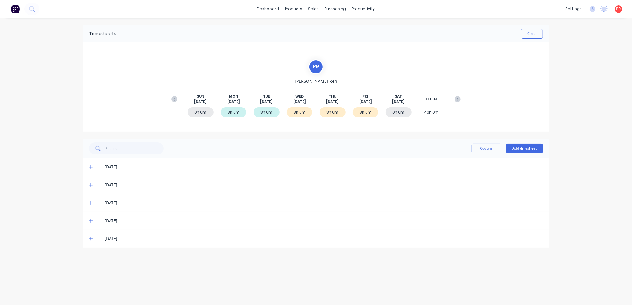
click at [90, 237] on icon at bounding box center [91, 238] width 4 height 4
click at [89, 255] on div at bounding box center [91, 258] width 12 height 12
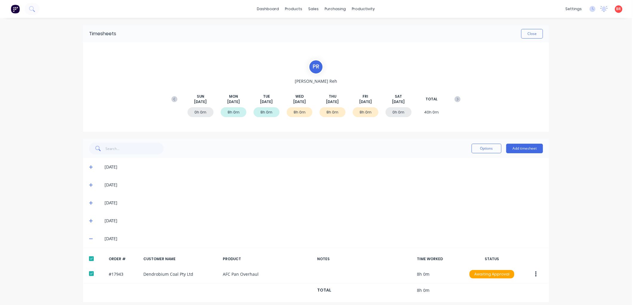
click at [89, 219] on icon at bounding box center [91, 220] width 4 height 4
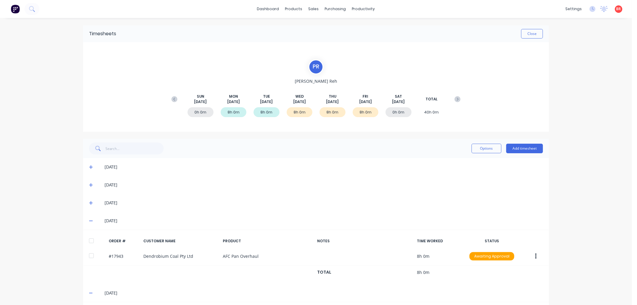
click at [87, 238] on div at bounding box center [91, 241] width 12 height 12
click at [90, 201] on icon at bounding box center [91, 203] width 4 height 4
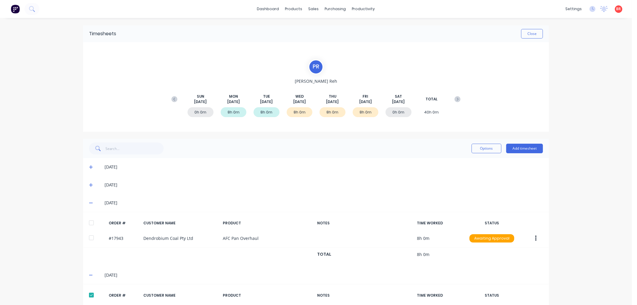
click at [88, 224] on div at bounding box center [91, 223] width 12 height 12
click at [490, 151] on button "Options" at bounding box center [486, 149] width 30 height 10
click at [464, 163] on div "Approve" at bounding box center [473, 163] width 46 height 9
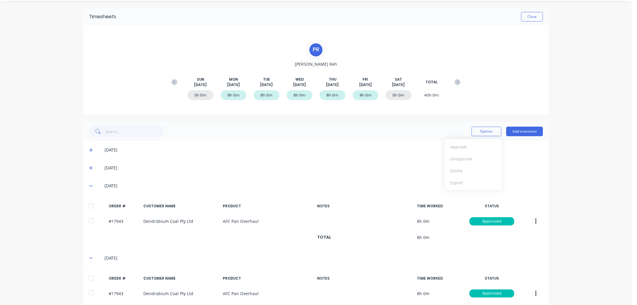
scroll to position [13, 0]
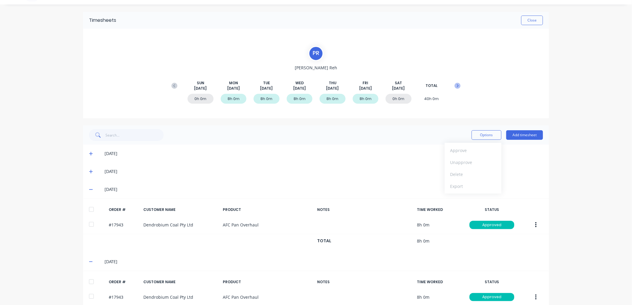
click at [457, 85] on icon at bounding box center [458, 85] width 2 height 3
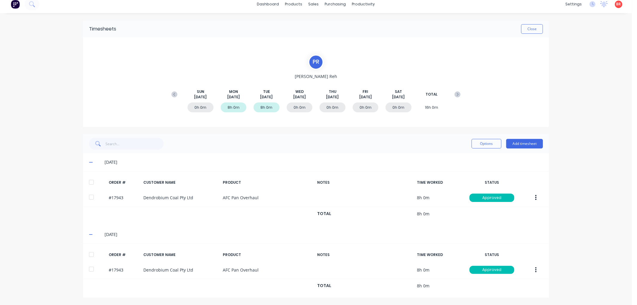
scroll to position [5, 0]
click at [525, 27] on button "Close" at bounding box center [532, 29] width 22 height 10
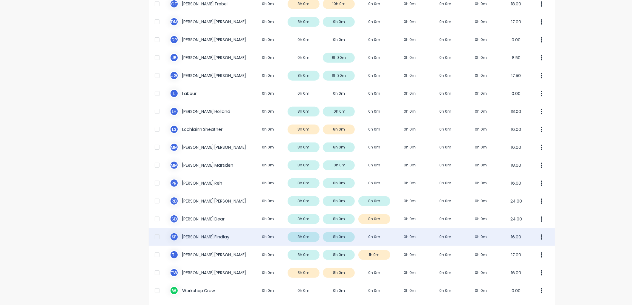
scroll to position [232, 0]
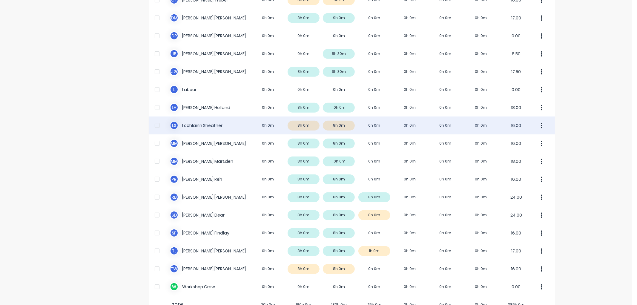
click at [226, 121] on div "L S Lochlainn Sheather 0h 0m 8h 0m 8h 0m 0h 0m 0h 0m 0h 0m 0h 0m 16.00" at bounding box center [352, 125] width 406 height 18
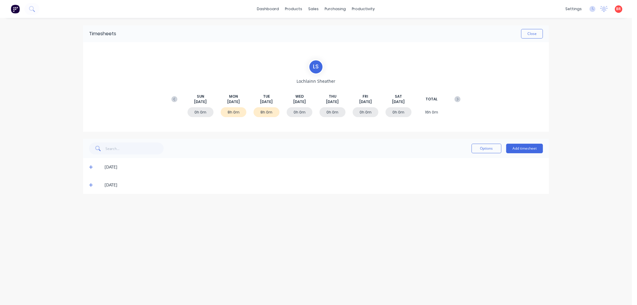
click at [90, 184] on icon at bounding box center [91, 185] width 4 height 4
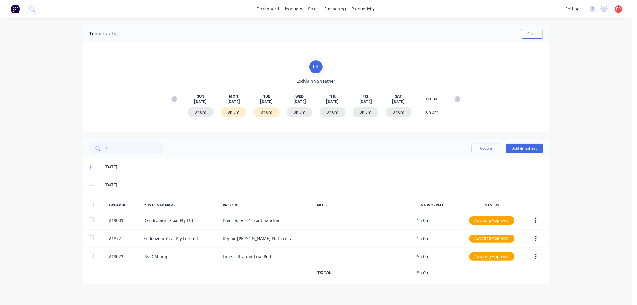
click at [91, 203] on div at bounding box center [91, 205] width 12 height 12
click at [90, 166] on icon at bounding box center [91, 167] width 4 height 4
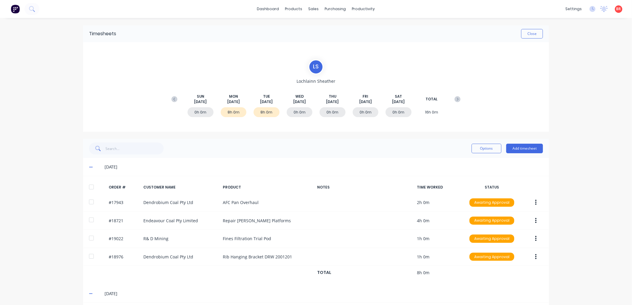
click at [87, 184] on div at bounding box center [91, 187] width 12 height 12
drag, startPoint x: 477, startPoint y: 147, endPoint x: 466, endPoint y: 155, distance: 13.0
click at [476, 147] on button "Options" at bounding box center [486, 149] width 30 height 10
click at [452, 163] on div "Approve" at bounding box center [473, 163] width 46 height 9
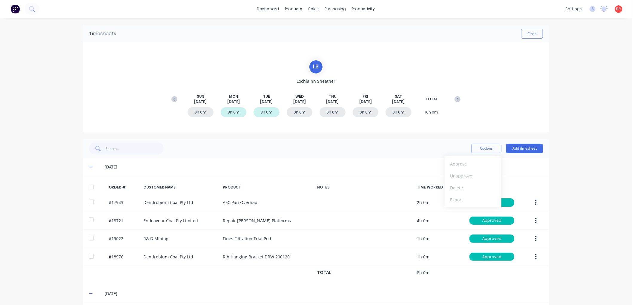
click at [171, 97] on icon at bounding box center [174, 99] width 6 height 6
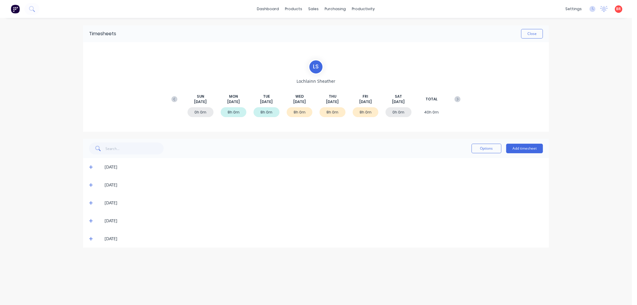
click at [90, 237] on icon at bounding box center [91, 238] width 4 height 4
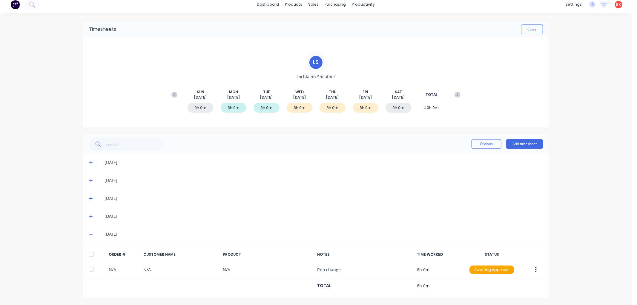
click at [91, 253] on div at bounding box center [91, 254] width 12 height 12
click at [89, 215] on icon at bounding box center [91, 216] width 4 height 4
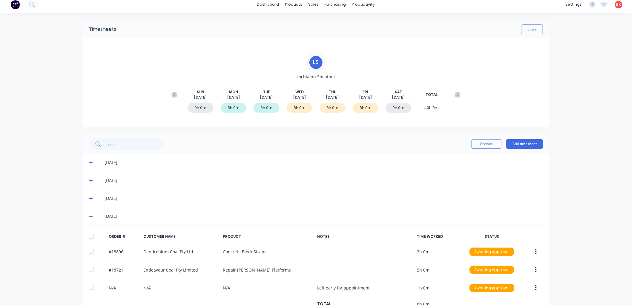
click at [90, 236] on div at bounding box center [91, 236] width 12 height 12
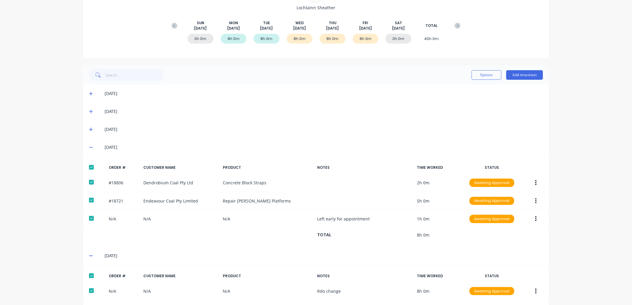
scroll to position [62, 0]
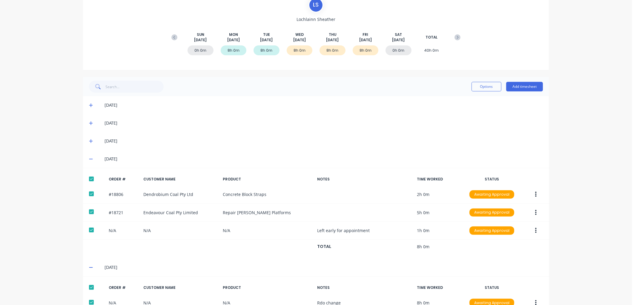
click at [87, 137] on div "[DATE]" at bounding box center [316, 141] width 466 height 18
click at [89, 141] on icon at bounding box center [91, 141] width 4 height 4
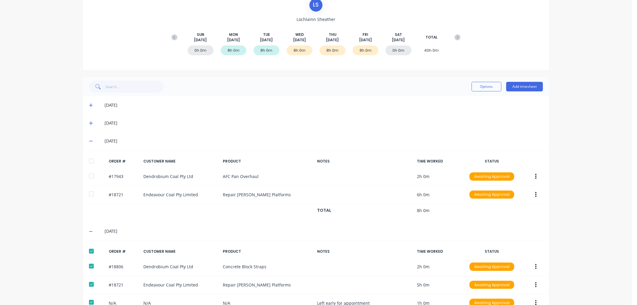
drag, startPoint x: 89, startPoint y: 157, endPoint x: 93, endPoint y: 157, distance: 3.6
click at [89, 157] on div at bounding box center [91, 161] width 12 height 12
click at [479, 84] on button "Options" at bounding box center [486, 87] width 30 height 10
click at [462, 96] on button "Approve" at bounding box center [472, 102] width 57 height 12
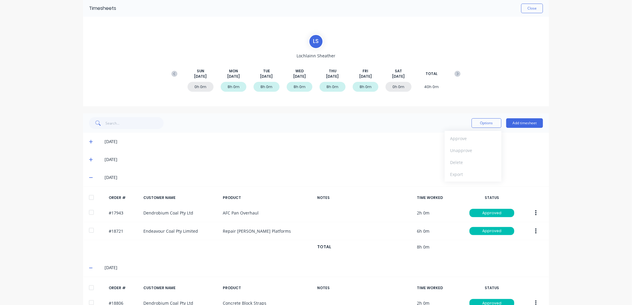
scroll to position [0, 0]
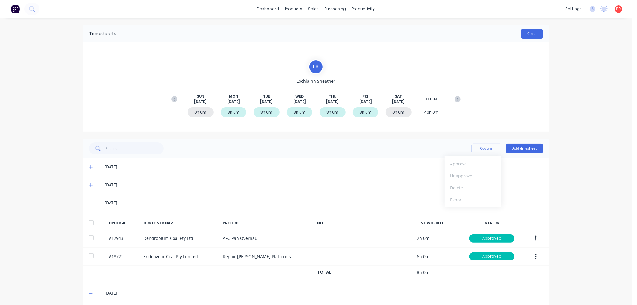
click at [524, 36] on button "Close" at bounding box center [532, 34] width 22 height 10
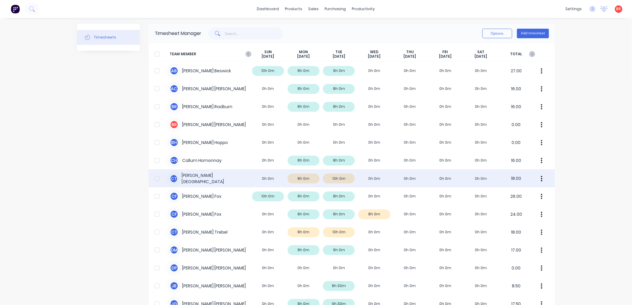
click at [195, 176] on div "C T [PERSON_NAME] 0h 0m 8h 0m 10h 0m 0h 0m 0h 0m 0h 0m 0h 0m 18.00" at bounding box center [352, 178] width 406 height 18
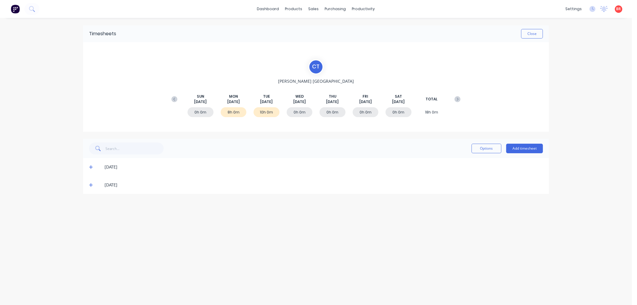
click at [90, 183] on icon at bounding box center [91, 185] width 4 height 4
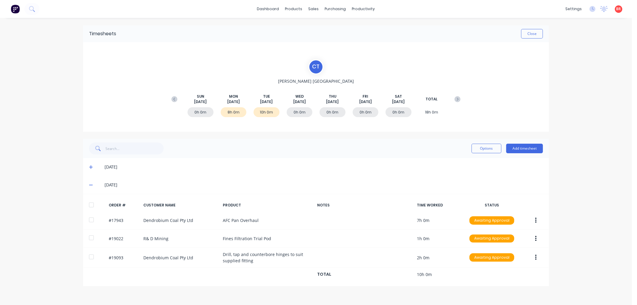
click at [94, 204] on div at bounding box center [91, 205] width 12 height 12
click at [90, 167] on icon at bounding box center [91, 167] width 4 height 4
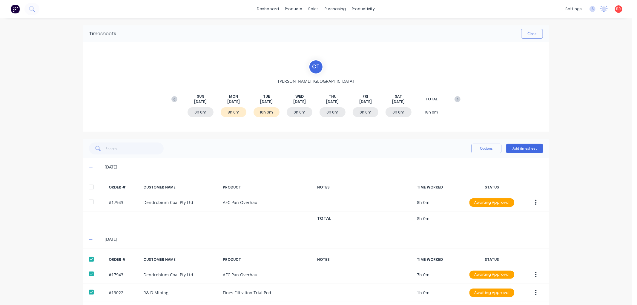
click at [90, 184] on div at bounding box center [91, 187] width 12 height 12
click at [477, 150] on button "Options" at bounding box center [486, 149] width 30 height 10
click at [468, 163] on div "Approve" at bounding box center [473, 163] width 46 height 9
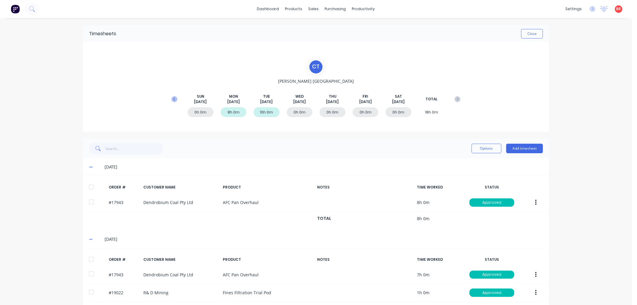
click at [171, 98] on icon at bounding box center [174, 99] width 6 height 6
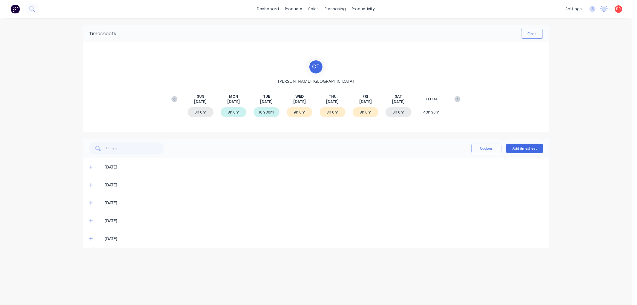
click at [91, 237] on icon at bounding box center [91, 238] width 4 height 4
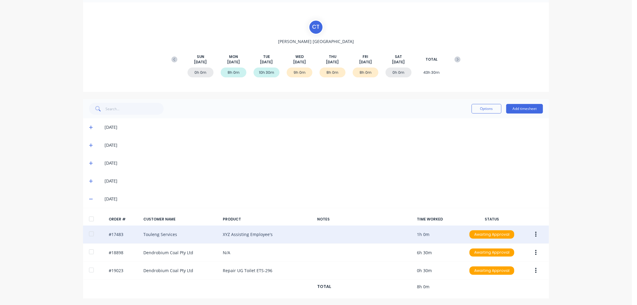
scroll to position [41, 0]
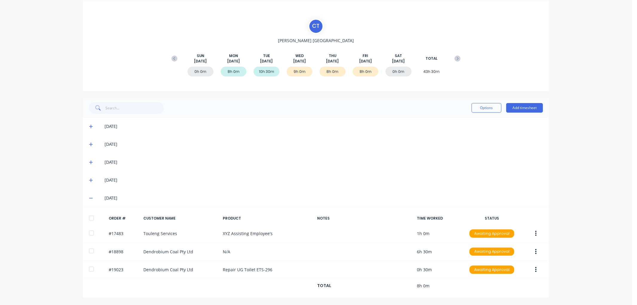
click at [88, 218] on div at bounding box center [91, 218] width 12 height 12
click at [89, 179] on icon at bounding box center [91, 180] width 4 height 4
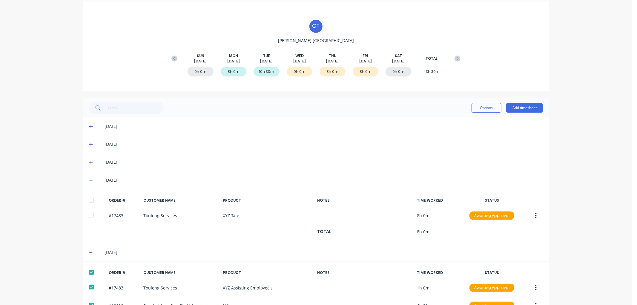
click at [90, 202] on div at bounding box center [91, 200] width 12 height 12
click at [89, 161] on icon at bounding box center [91, 163] width 4 height 4
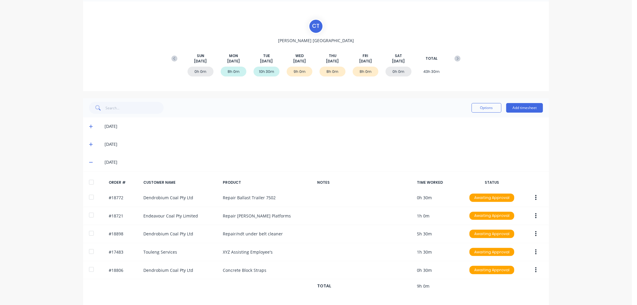
click at [89, 180] on div at bounding box center [91, 182] width 12 height 12
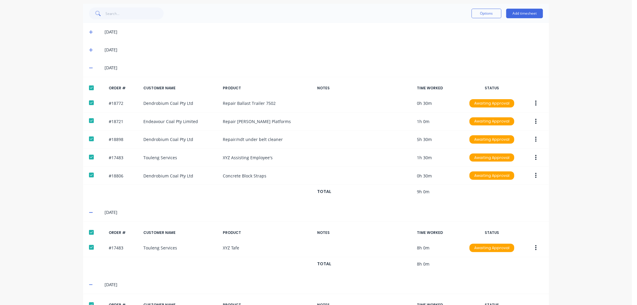
scroll to position [90, 0]
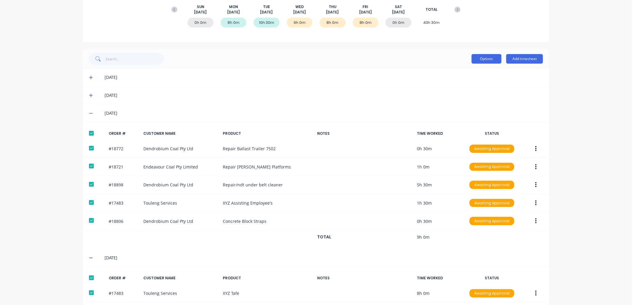
click at [475, 58] on button "Options" at bounding box center [486, 59] width 30 height 10
click at [463, 73] on div "Approve" at bounding box center [473, 74] width 46 height 9
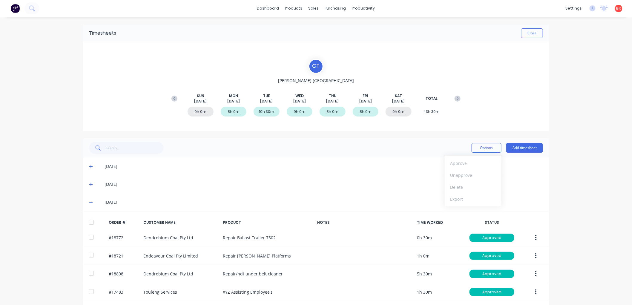
scroll to position [0, 0]
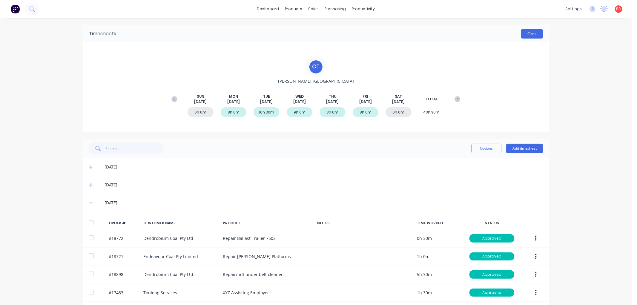
click at [527, 35] on button "Close" at bounding box center [532, 34] width 22 height 10
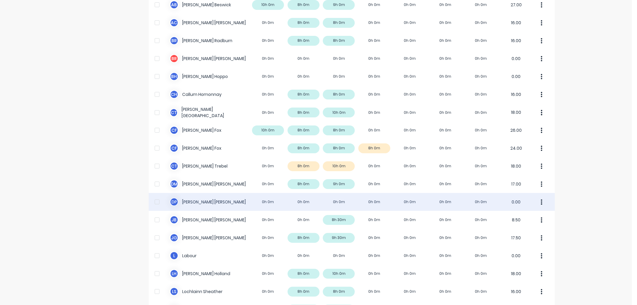
scroll to position [66, 0]
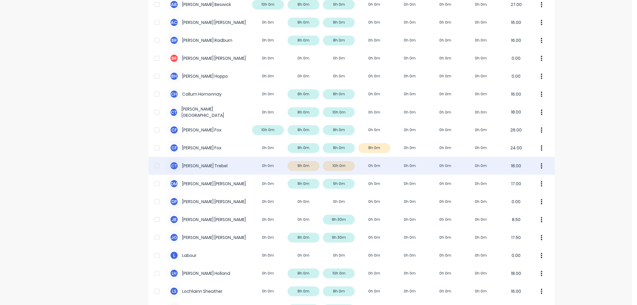
click at [220, 165] on div "C T [PERSON_NAME] 0h 0m 8h 0m 10h 0m 0h 0m 0h 0m 0h 0m 0h 0m 18.00" at bounding box center [352, 166] width 406 height 18
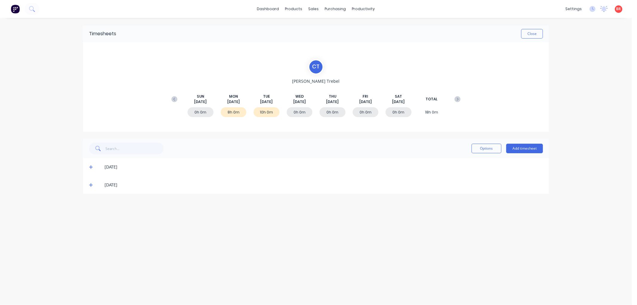
click at [84, 184] on div "[DATE]" at bounding box center [316, 185] width 466 height 18
click at [90, 185] on icon at bounding box center [91, 185] width 4 height 4
click at [93, 201] on div at bounding box center [91, 205] width 12 height 12
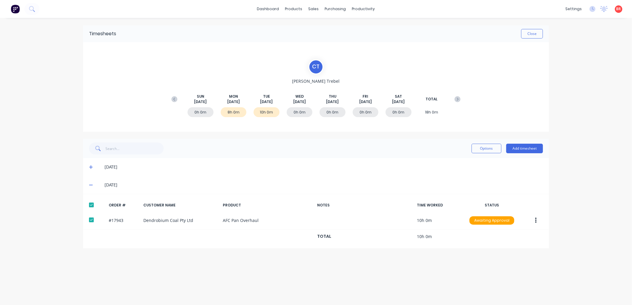
click at [88, 167] on div "[DATE]" at bounding box center [316, 167] width 466 height 18
click at [90, 167] on icon at bounding box center [91, 167] width 4 height 4
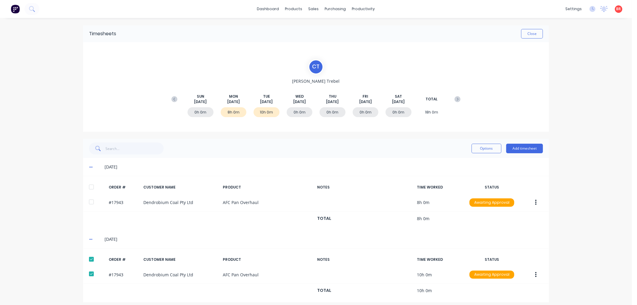
click at [89, 186] on div at bounding box center [91, 187] width 12 height 12
click at [481, 150] on button "Options" at bounding box center [486, 149] width 30 height 10
click at [462, 163] on div "Approve" at bounding box center [473, 163] width 46 height 9
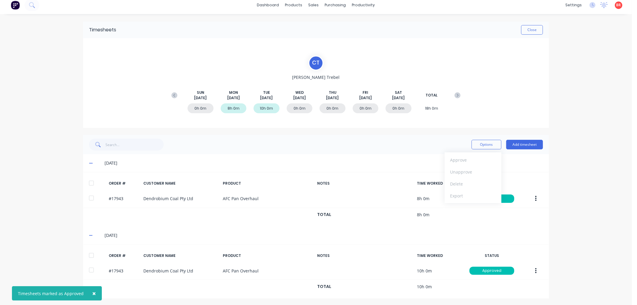
scroll to position [5, 0]
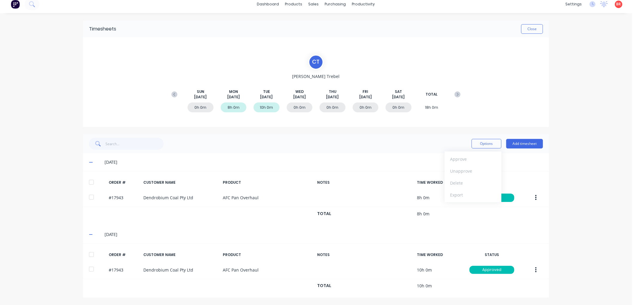
click at [172, 95] on g at bounding box center [174, 94] width 6 height 6
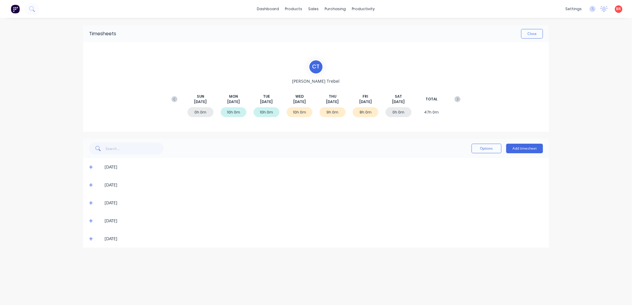
scroll to position [0, 0]
click at [91, 239] on icon at bounding box center [91, 238] width 4 height 4
click at [90, 254] on div at bounding box center [91, 258] width 12 height 12
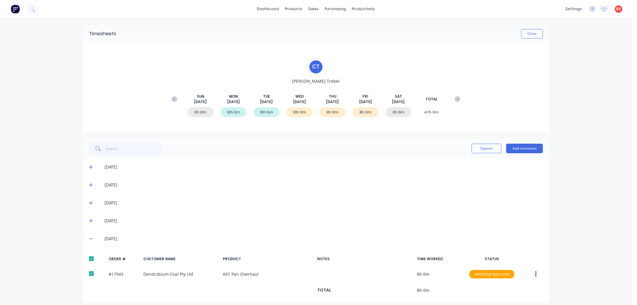
click at [90, 220] on span at bounding box center [92, 221] width 6 height 6
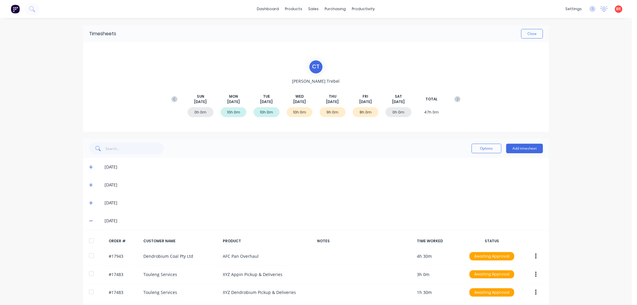
click at [89, 238] on div at bounding box center [91, 241] width 12 height 12
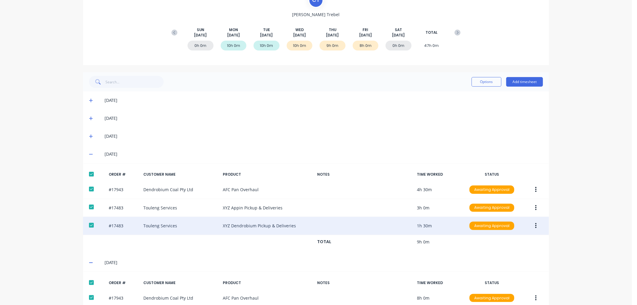
scroll to position [95, 0]
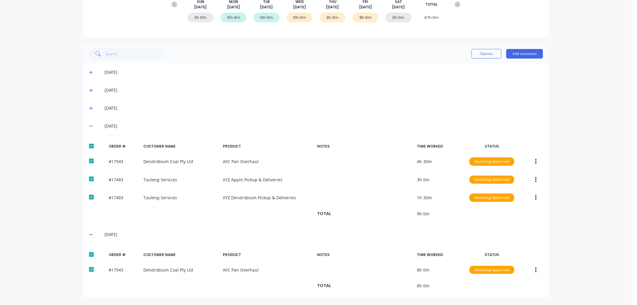
click at [86, 107] on div "[DATE]" at bounding box center [316, 108] width 466 height 18
click at [89, 108] on icon at bounding box center [91, 108] width 4 height 4
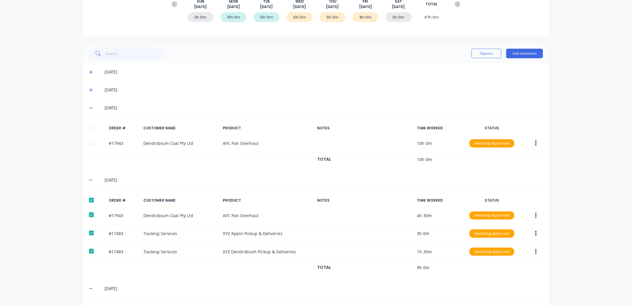
click at [88, 125] on div at bounding box center [91, 128] width 12 height 12
click at [488, 55] on button "Options" at bounding box center [486, 54] width 30 height 10
click at [456, 67] on div "Approve" at bounding box center [473, 68] width 46 height 9
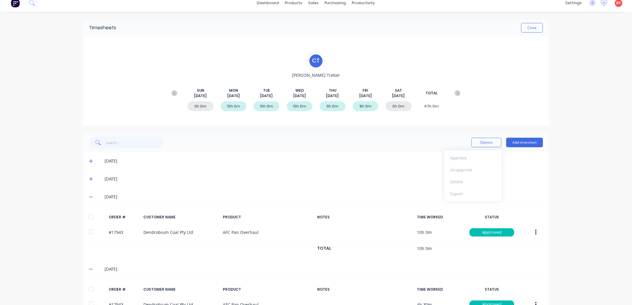
scroll to position [0, 0]
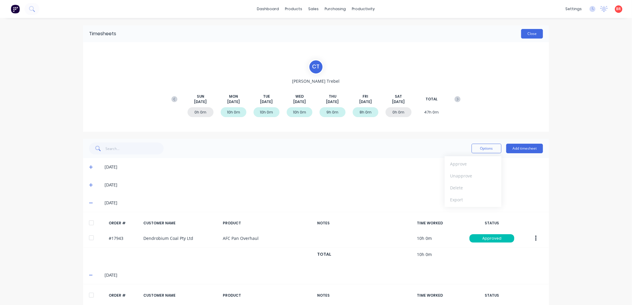
click at [523, 34] on button "Close" at bounding box center [532, 34] width 22 height 10
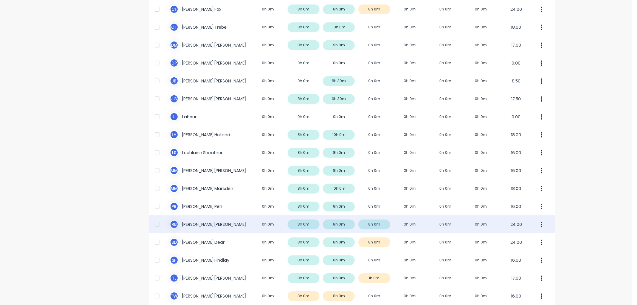
scroll to position [250, 0]
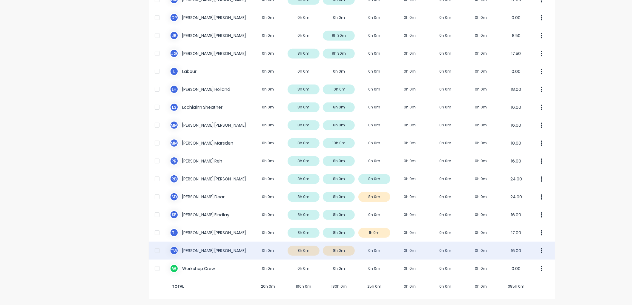
click at [236, 250] on div "T W [PERSON_NAME] 0h 0m 8h 0m 8h 0m 0h 0m 0h 0m 0h 0m 0h 0m 16.00" at bounding box center [352, 250] width 406 height 18
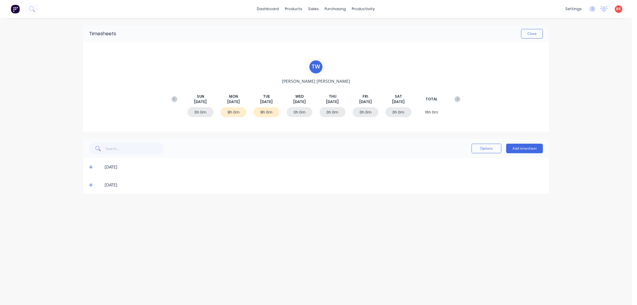
click at [91, 185] on icon at bounding box center [91, 185] width 4 height 4
click at [90, 202] on div at bounding box center [91, 205] width 12 height 12
click at [90, 167] on icon at bounding box center [91, 167] width 4 height 4
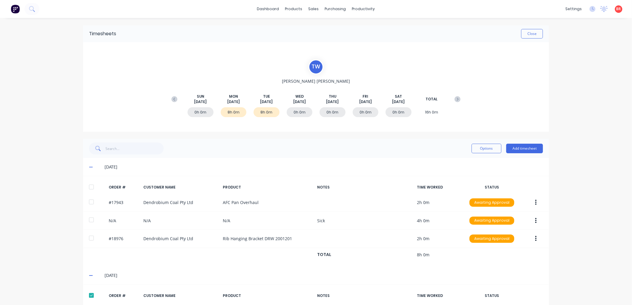
click at [88, 186] on div at bounding box center [91, 187] width 12 height 12
click at [481, 148] on button "Options" at bounding box center [486, 149] width 30 height 10
drag, startPoint x: 468, startPoint y: 163, endPoint x: 462, endPoint y: 161, distance: 6.2
click at [468, 163] on div "Approve" at bounding box center [473, 163] width 46 height 9
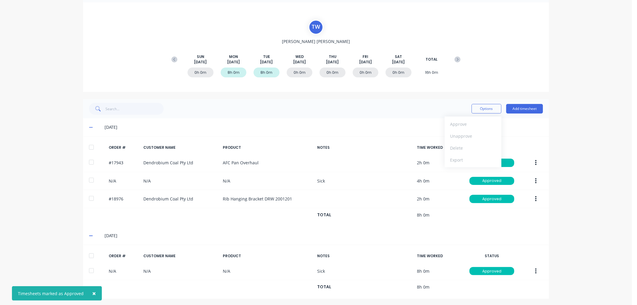
scroll to position [41, 0]
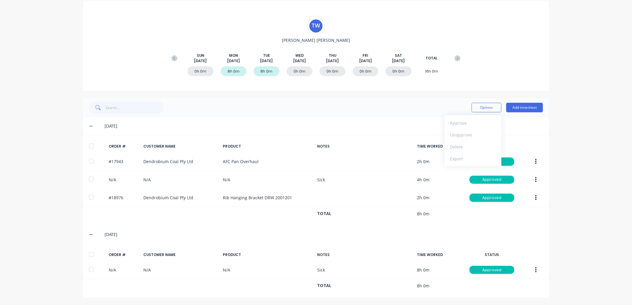
click at [172, 57] on g at bounding box center [174, 58] width 6 height 6
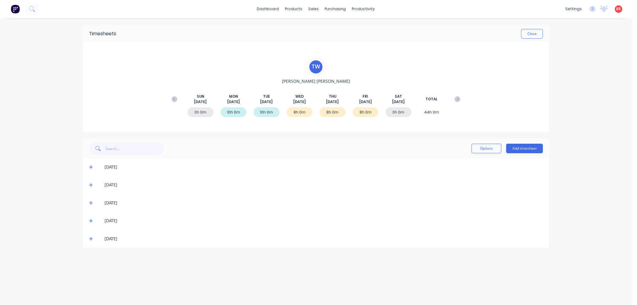
scroll to position [0, 0]
click at [90, 239] on icon at bounding box center [91, 238] width 4 height 4
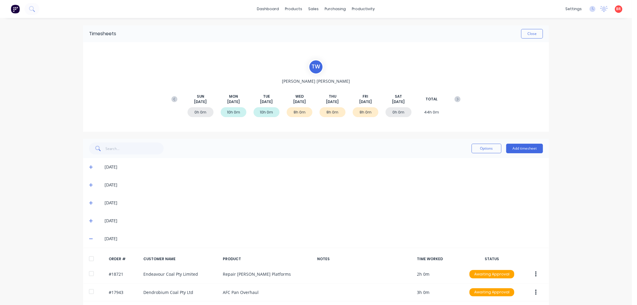
drag, startPoint x: 86, startPoint y: 255, endPoint x: 86, endPoint y: 243, distance: 12.2
click at [86, 254] on div at bounding box center [91, 258] width 12 height 12
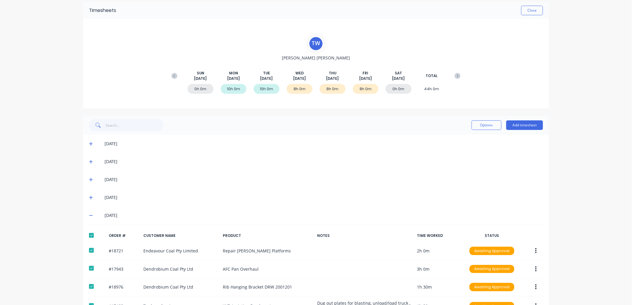
scroll to position [61, 0]
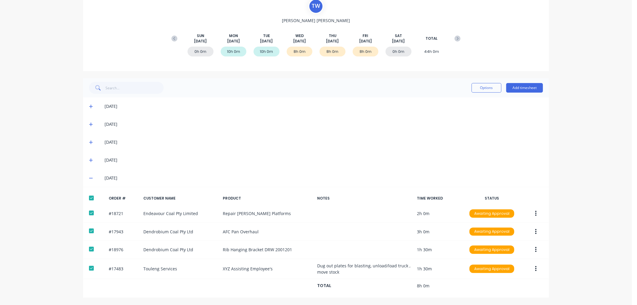
click at [89, 158] on icon at bounding box center [91, 160] width 4 height 4
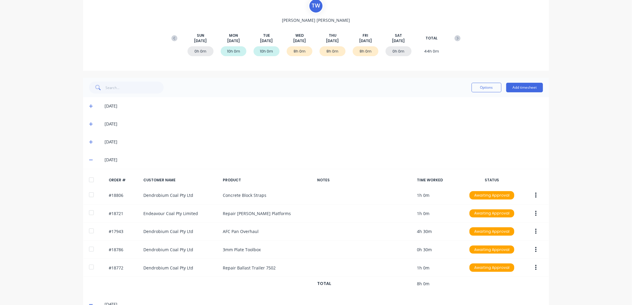
click at [90, 180] on div at bounding box center [91, 180] width 12 height 12
click at [89, 142] on icon at bounding box center [91, 142] width 4 height 4
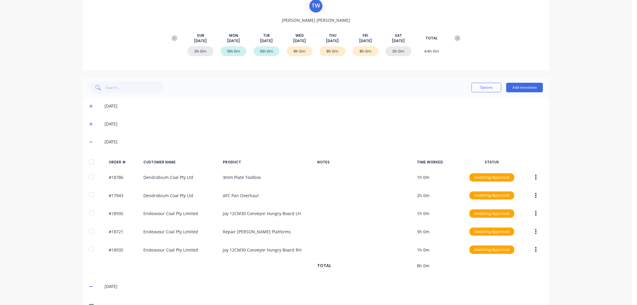
click at [89, 165] on div at bounding box center [91, 162] width 12 height 12
click at [479, 86] on button "Options" at bounding box center [486, 88] width 30 height 10
click at [465, 105] on div "Approve" at bounding box center [473, 102] width 46 height 9
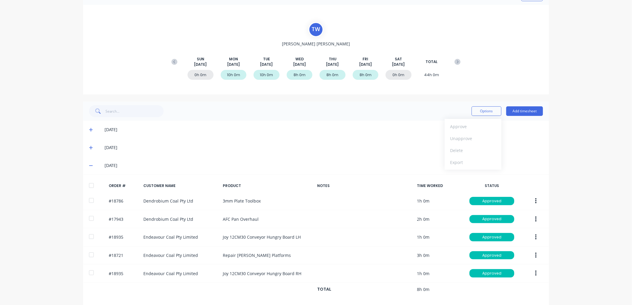
scroll to position [0, 0]
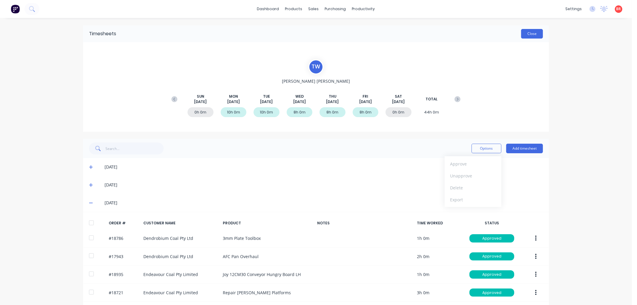
click at [530, 37] on button "Close" at bounding box center [532, 34] width 22 height 10
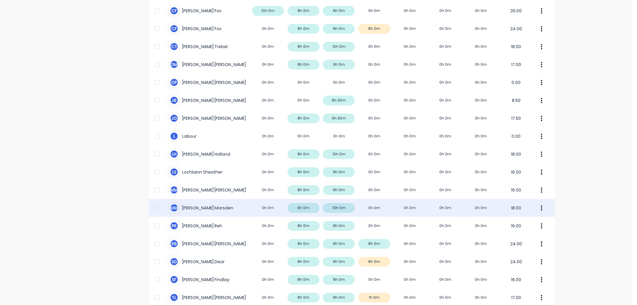
scroll to position [250, 0]
